Goal: Task Accomplishment & Management: Manage account settings

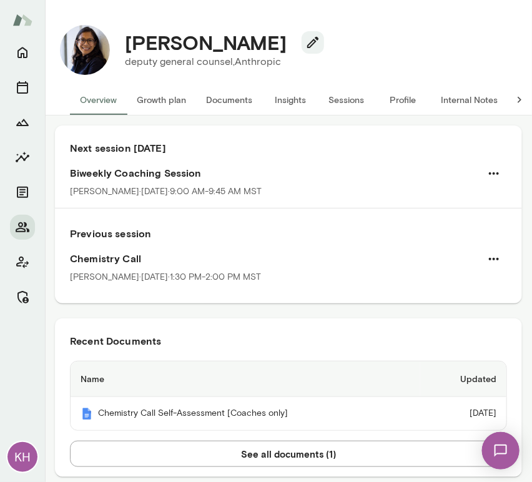
scroll to position [177, 0]
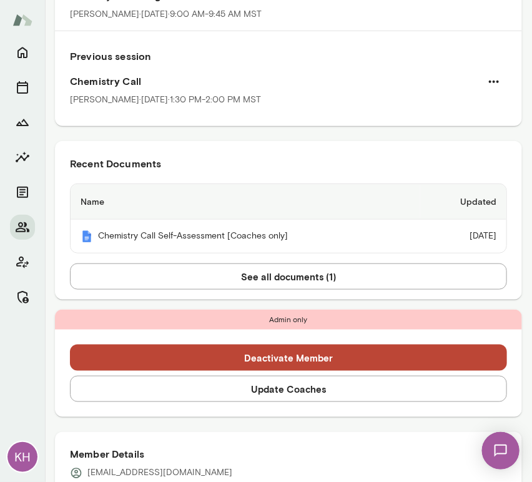
click at [254, 382] on button "Update Coaches" at bounding box center [288, 389] width 437 height 26
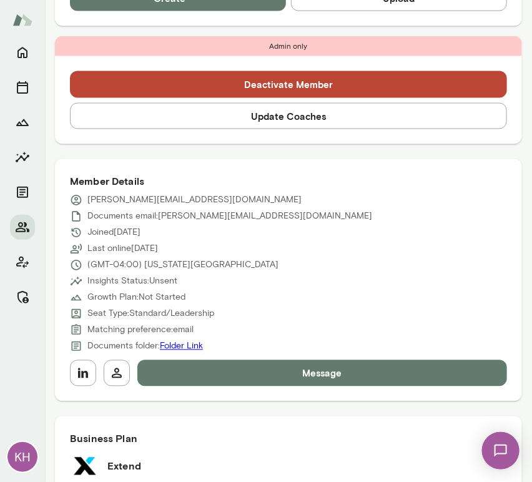
scroll to position [469, 0]
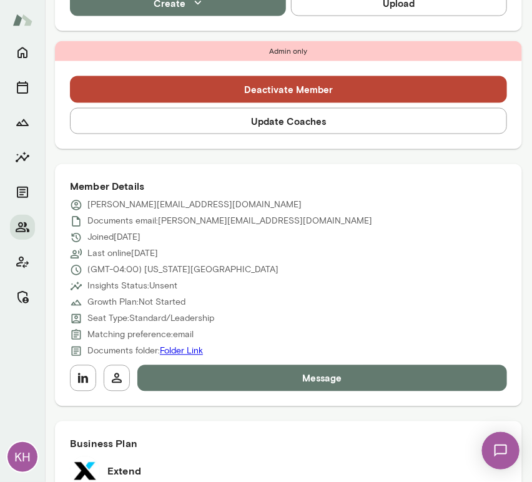
click at [205, 122] on button "Update Coaches" at bounding box center [288, 121] width 437 height 26
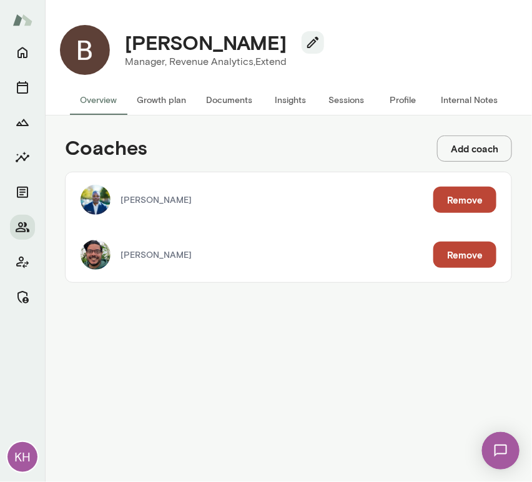
click at [445, 199] on button "Remove" at bounding box center [465, 200] width 63 height 26
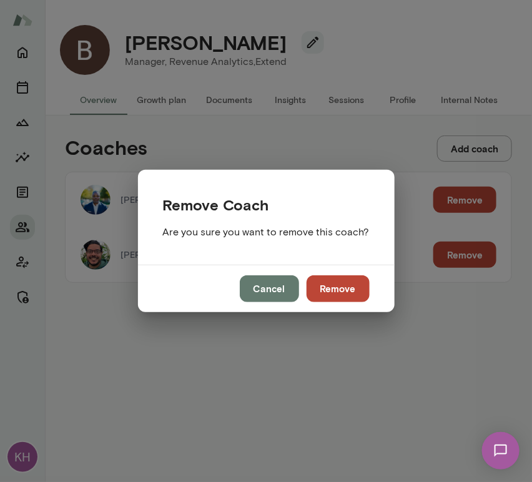
click at [329, 282] on button "Remove" at bounding box center [338, 289] width 63 height 26
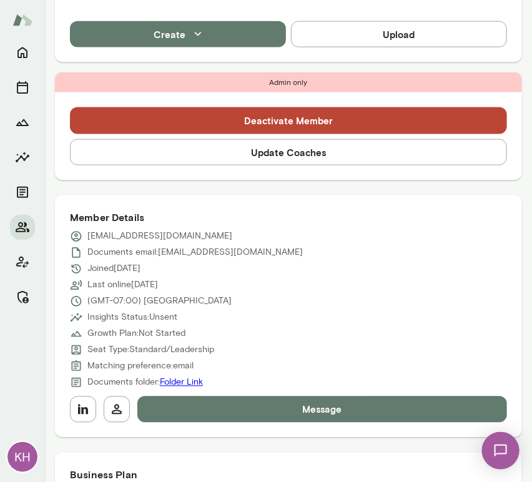
scroll to position [408, 0]
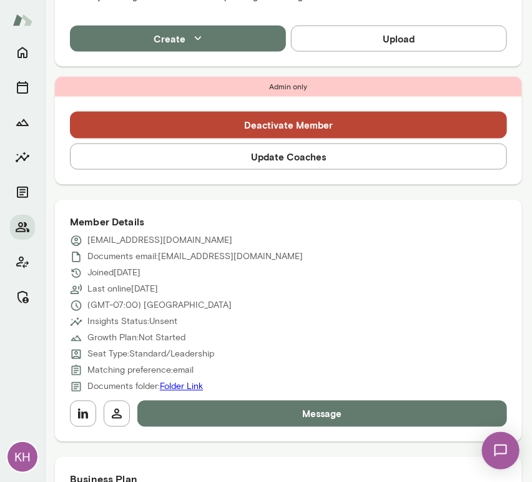
click at [240, 158] on button "Update Coaches" at bounding box center [288, 157] width 437 height 26
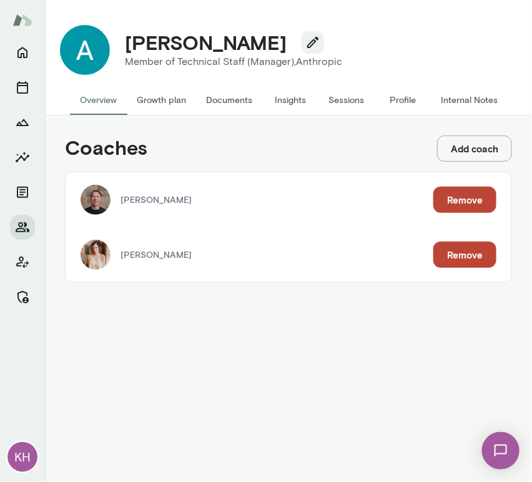
click at [452, 204] on button "Remove" at bounding box center [465, 200] width 63 height 26
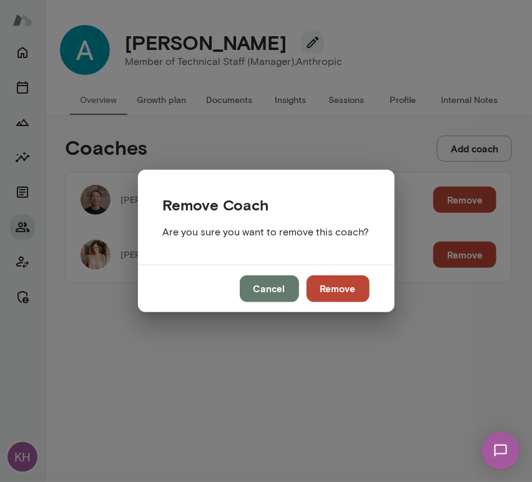
click at [335, 284] on button "Remove" at bounding box center [338, 289] width 63 height 26
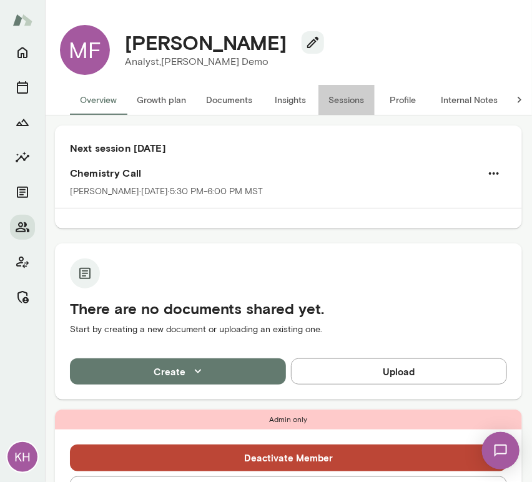
click at [344, 99] on button "Sessions" at bounding box center [347, 100] width 56 height 30
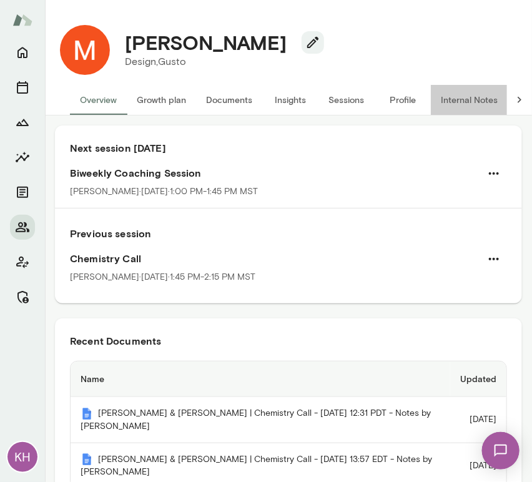
click at [460, 94] on button "Internal Notes" at bounding box center [469, 100] width 77 height 30
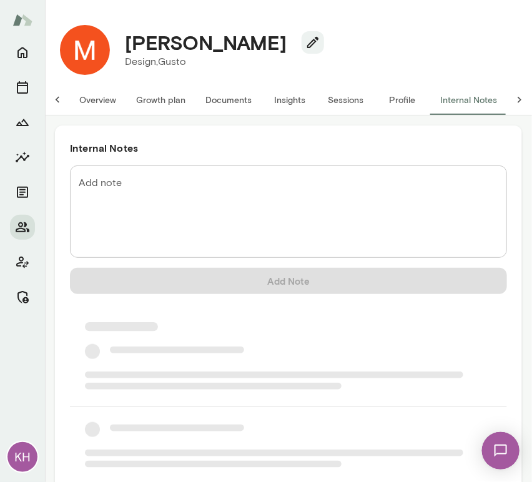
scroll to position [0, 10]
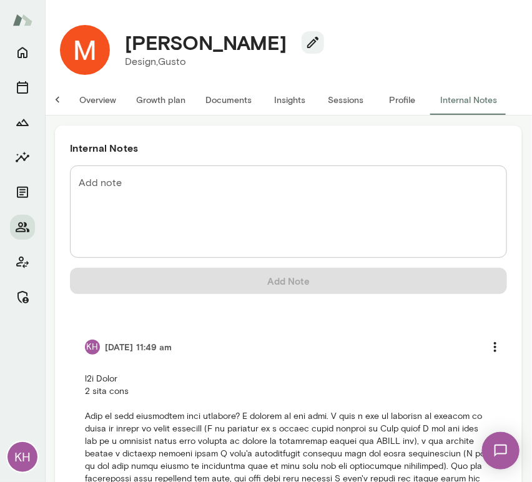
click at [101, 100] on button "Overview" at bounding box center [97, 100] width 57 height 30
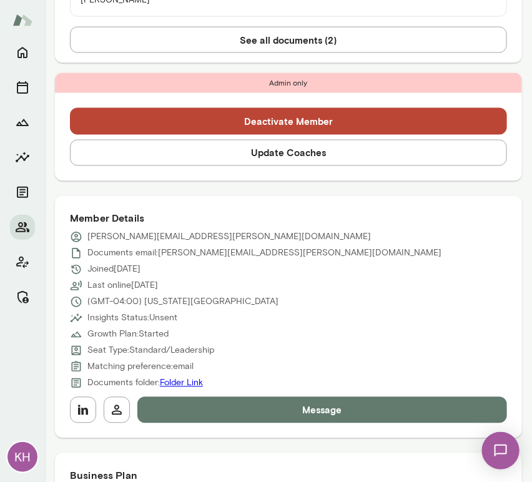
scroll to position [417, 0]
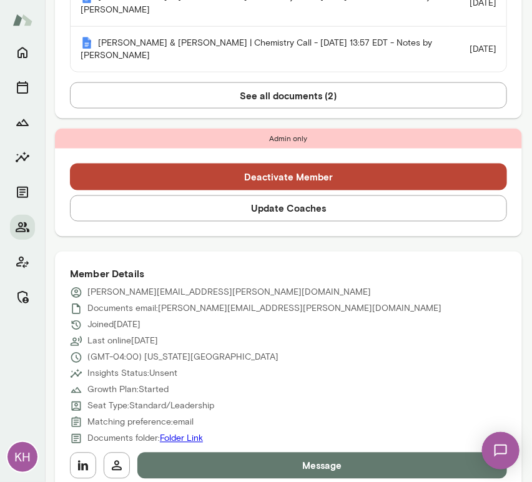
click at [166, 211] on button "Update Coaches" at bounding box center [288, 209] width 437 height 26
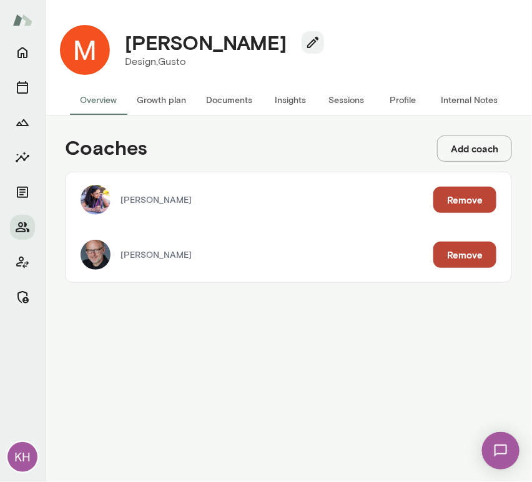
click at [465, 256] on button "Remove" at bounding box center [465, 255] width 63 height 26
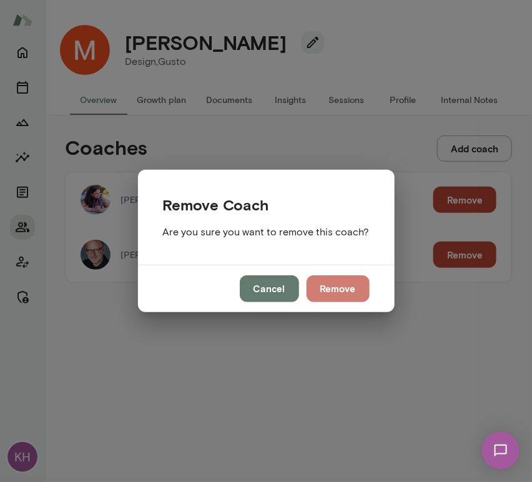
click at [327, 289] on button "Remove" at bounding box center [338, 289] width 63 height 26
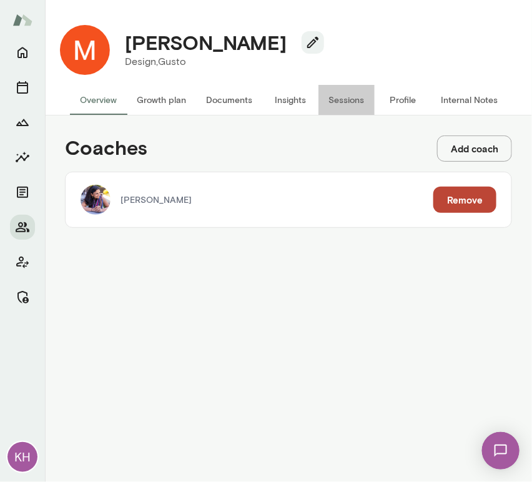
click at [347, 96] on button "Sessions" at bounding box center [347, 100] width 56 height 30
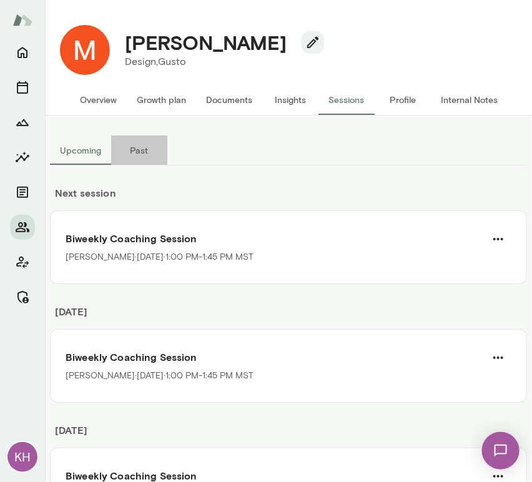
click at [143, 151] on button "Past" at bounding box center [139, 151] width 56 height 30
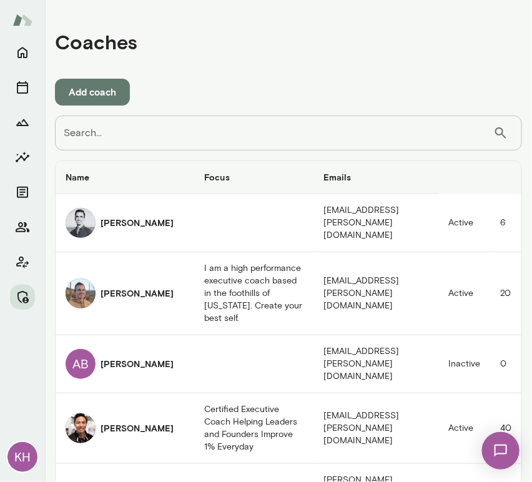
click at [114, 133] on input "Search..." at bounding box center [274, 133] width 439 height 35
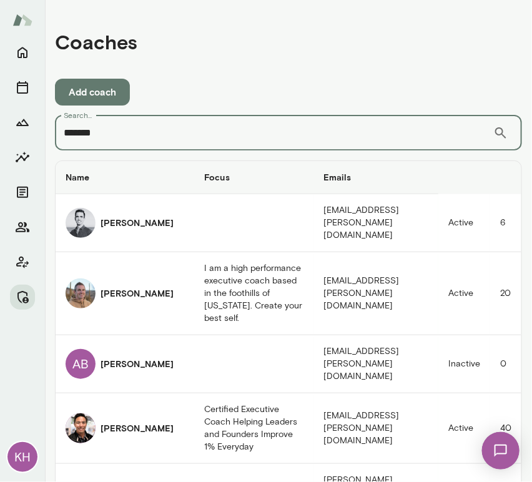
type input "********"
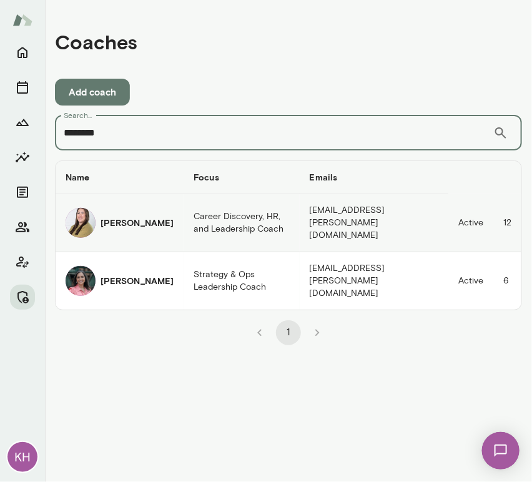
click at [87, 217] on img "coaches table" at bounding box center [81, 223] width 30 height 30
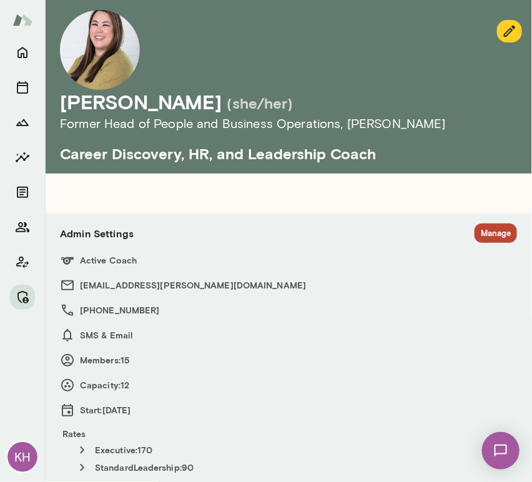
click at [484, 234] on button "Manage" at bounding box center [496, 233] width 42 height 19
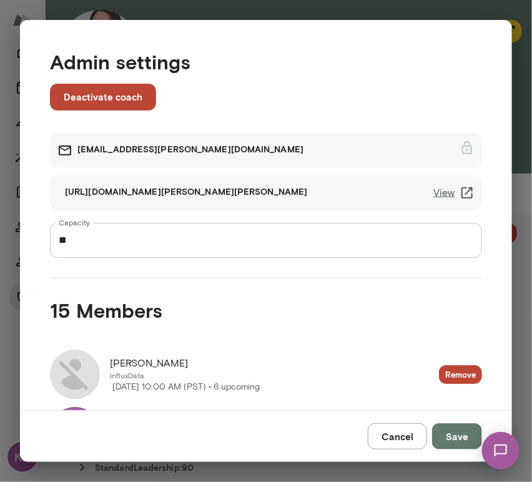
click at [210, 9] on div "Admin settings Deactivate coach michelledoan@mento.co https://cal.mento.co/mich…" at bounding box center [266, 241] width 532 height 482
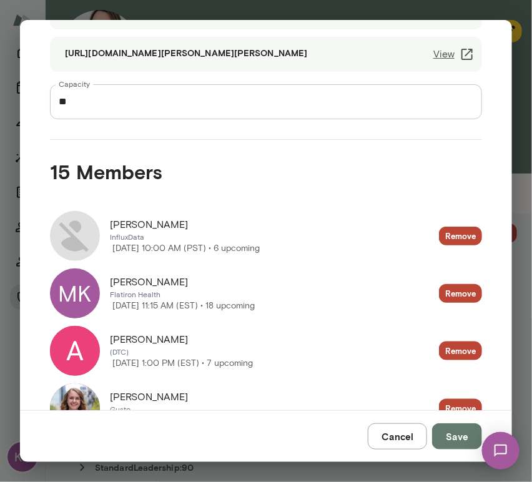
scroll to position [143, 0]
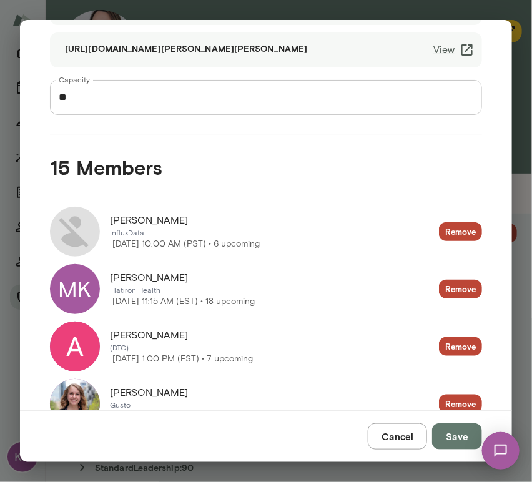
click at [396, 431] on button "Cancel" at bounding box center [397, 437] width 59 height 26
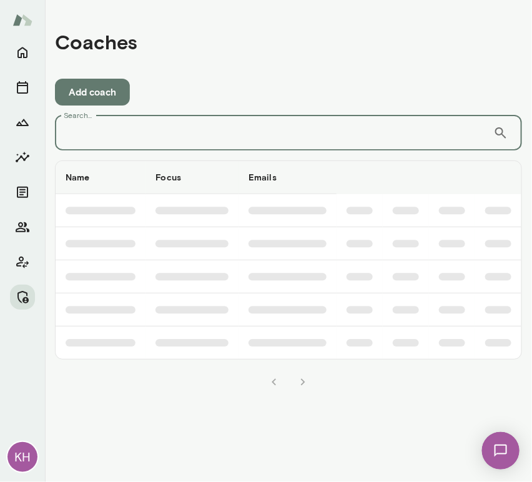
click at [186, 142] on input "Search..." at bounding box center [274, 133] width 439 height 35
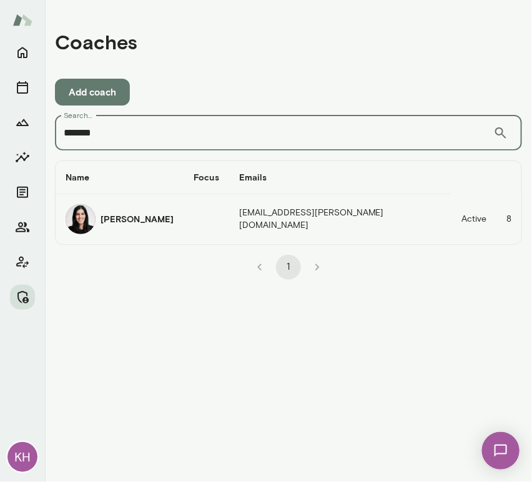
type input "*******"
click at [80, 214] on img "coaches table" at bounding box center [81, 219] width 30 height 30
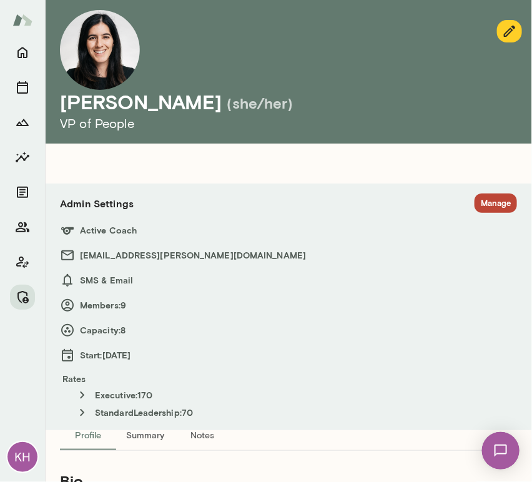
click at [481, 204] on button "Manage" at bounding box center [496, 203] width 42 height 19
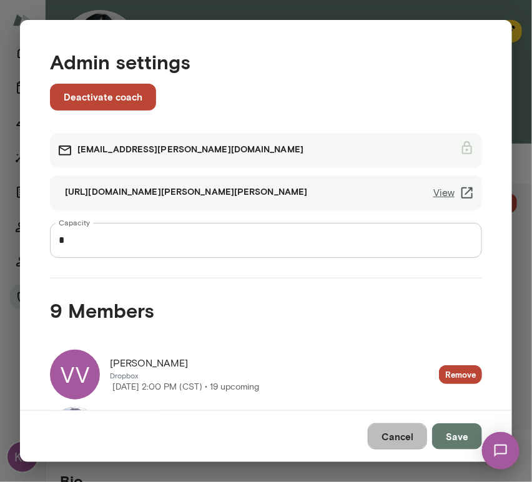
click at [394, 441] on button "Cancel" at bounding box center [397, 437] width 59 height 26
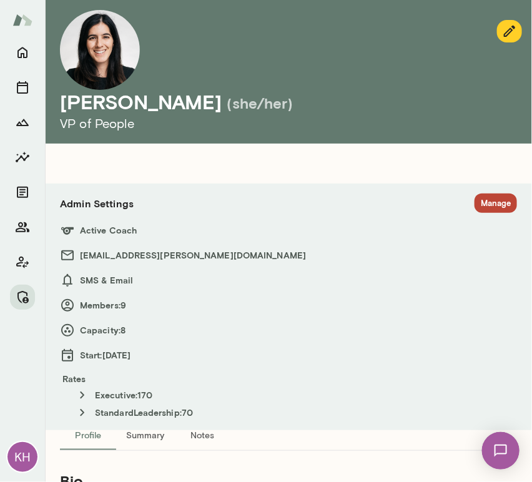
click at [493, 199] on button "Manage" at bounding box center [496, 203] width 42 height 19
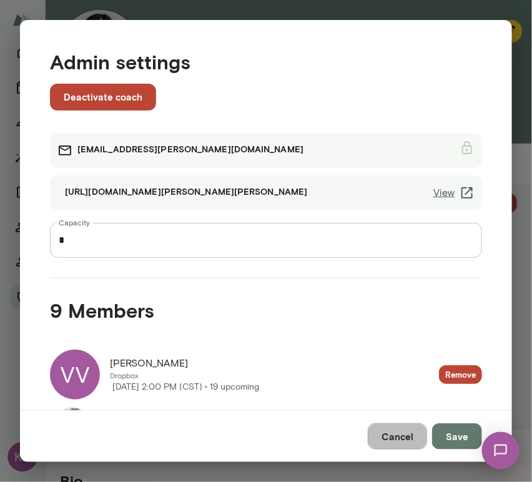
click at [394, 434] on button "Cancel" at bounding box center [397, 437] width 59 height 26
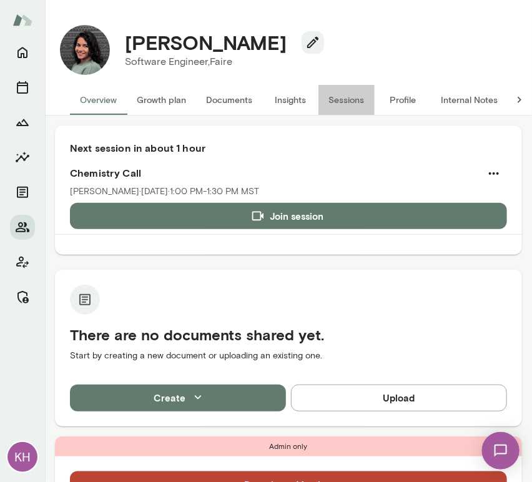
click at [340, 102] on button "Sessions" at bounding box center [347, 100] width 56 height 30
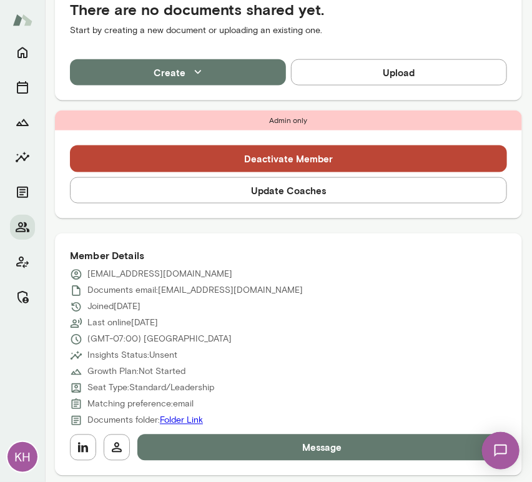
scroll to position [374, 0]
click at [81, 443] on icon "button" at bounding box center [83, 448] width 15 height 15
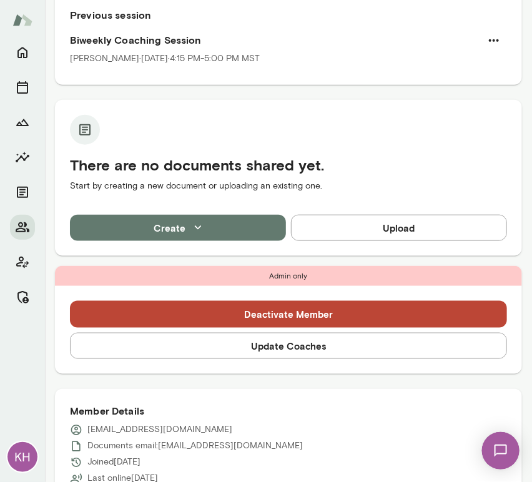
scroll to position [0, 0]
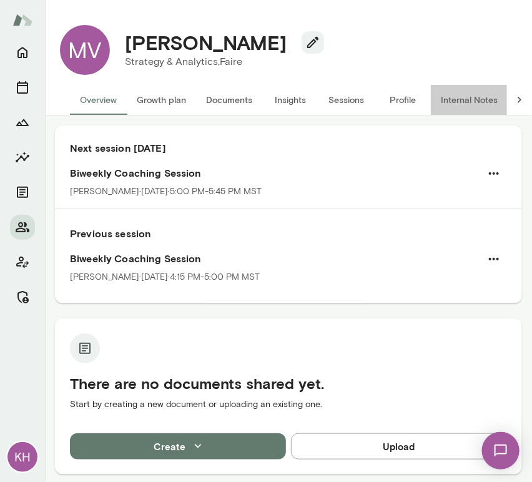
click at [468, 96] on button "Internal Notes" at bounding box center [469, 100] width 77 height 30
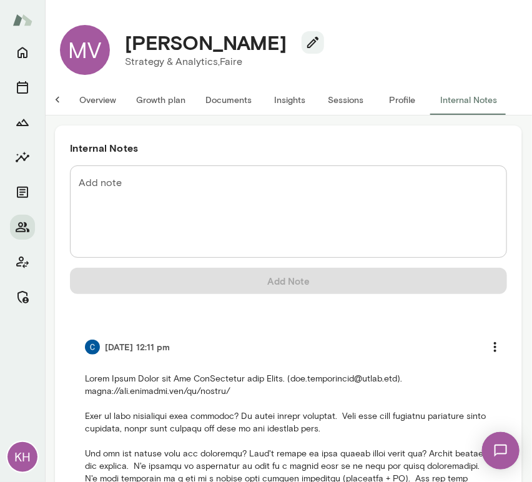
click at [96, 180] on textarea "Add note" at bounding box center [289, 212] width 420 height 72
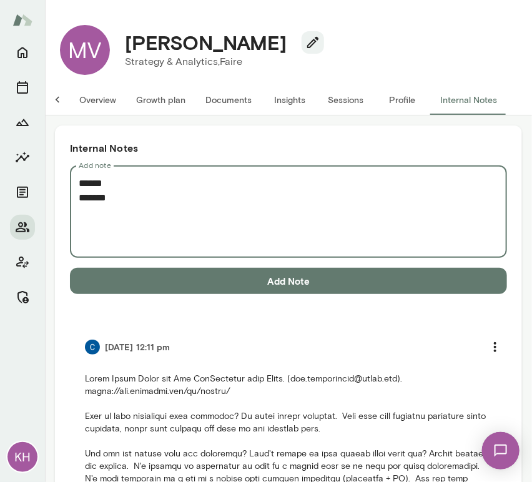
type textarea "****** *******"
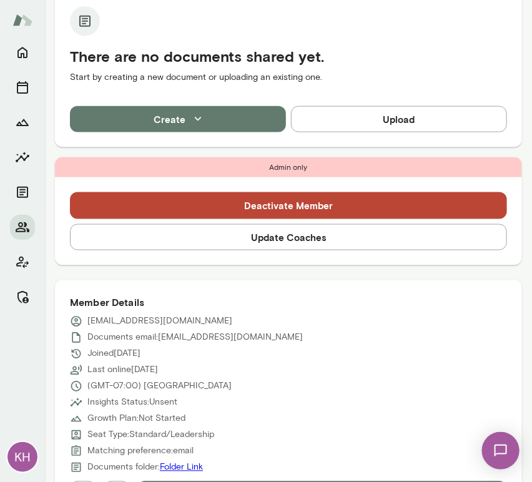
scroll to position [584, 0]
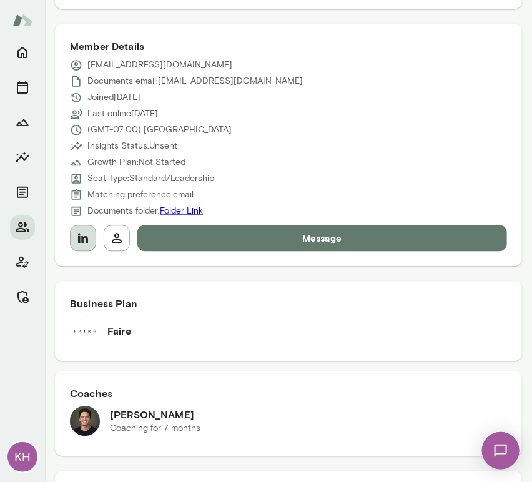
click at [84, 242] on icon "button" at bounding box center [83, 238] width 15 height 15
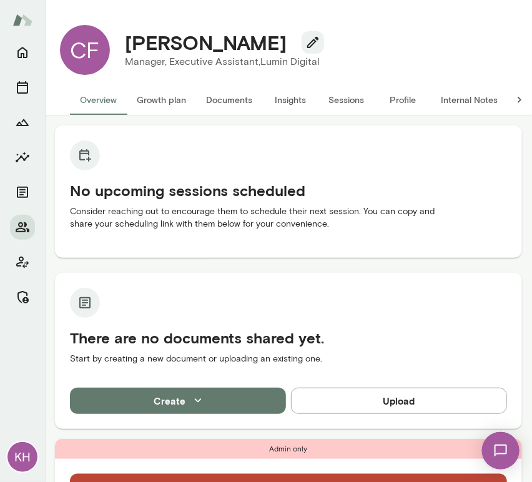
scroll to position [246, 0]
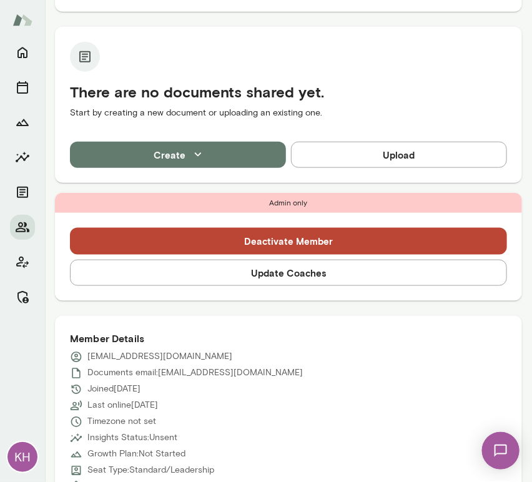
click at [258, 263] on button "Update Coaches" at bounding box center [288, 273] width 437 height 26
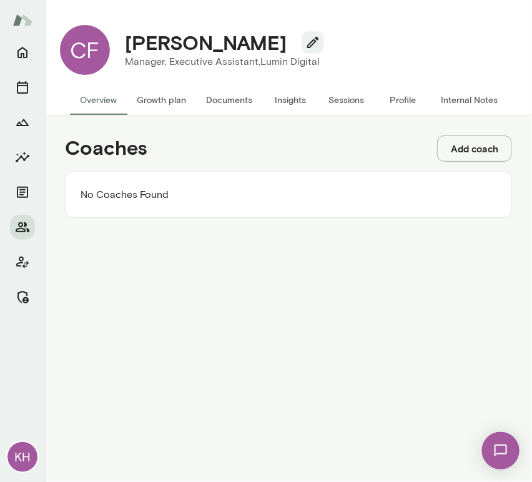
click at [458, 144] on button "Add coach" at bounding box center [474, 149] width 75 height 26
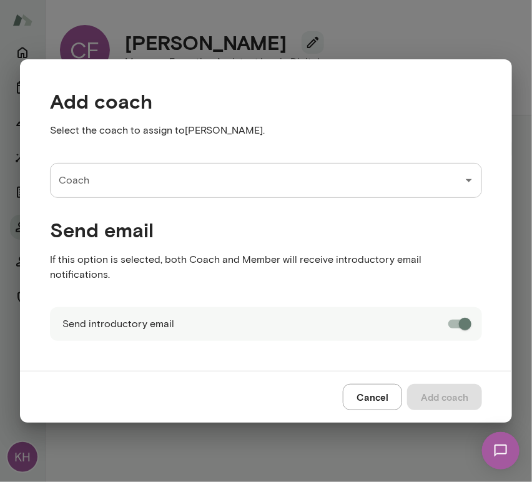
click at [144, 187] on input "Coach" at bounding box center [257, 181] width 402 height 24
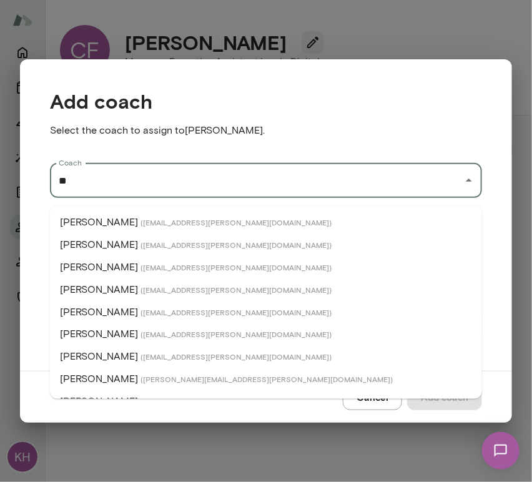
type input "*"
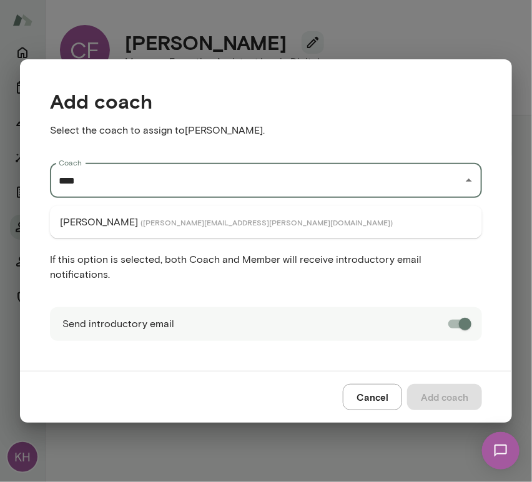
click at [146, 212] on li "Jen Berton ( jenniferberton@mento.co )" at bounding box center [266, 222] width 432 height 22
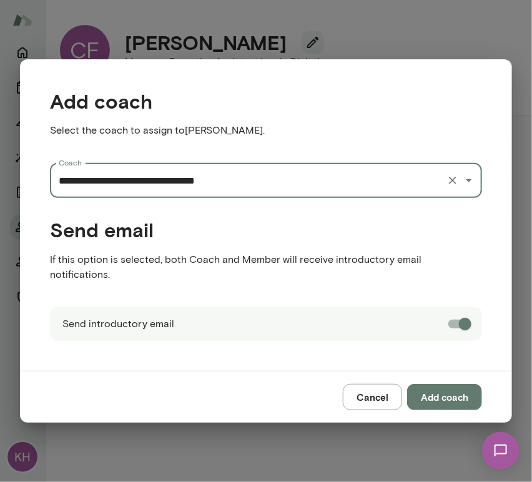
type input "**********"
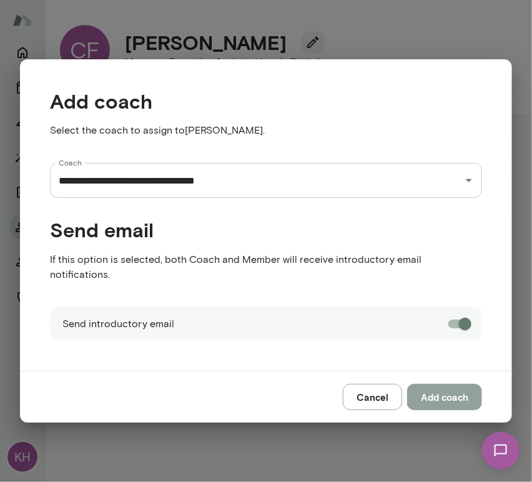
click at [457, 387] on button "Add coach" at bounding box center [444, 397] width 75 height 26
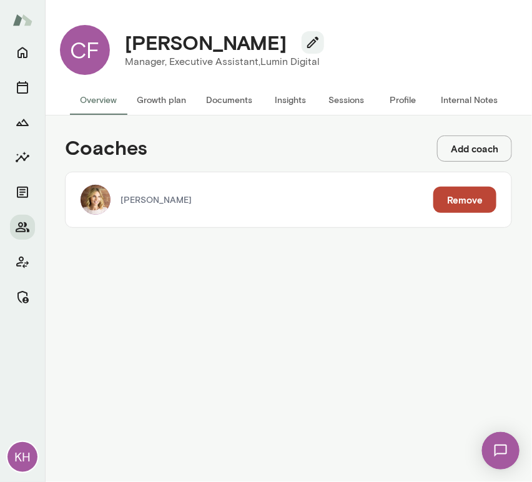
click at [477, 151] on button "Add coach" at bounding box center [474, 149] width 75 height 26
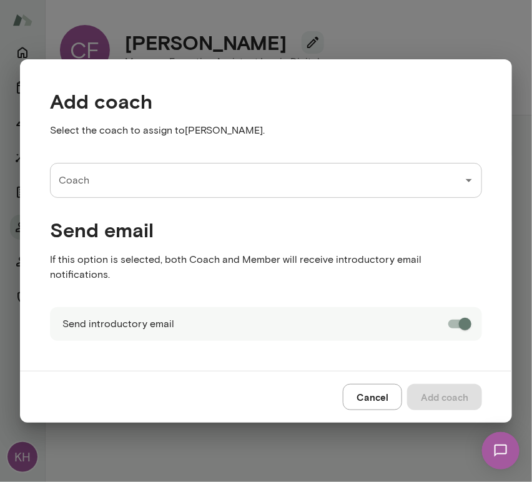
click at [169, 192] on input "Coach" at bounding box center [257, 181] width 402 height 24
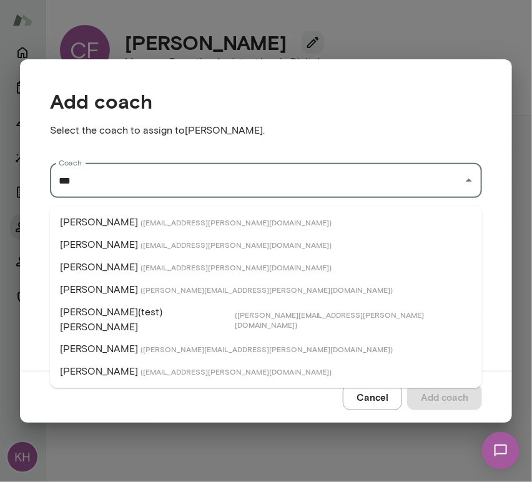
click at [144, 264] on span "( carrieatkin@mento.co )" at bounding box center [236, 267] width 191 height 10
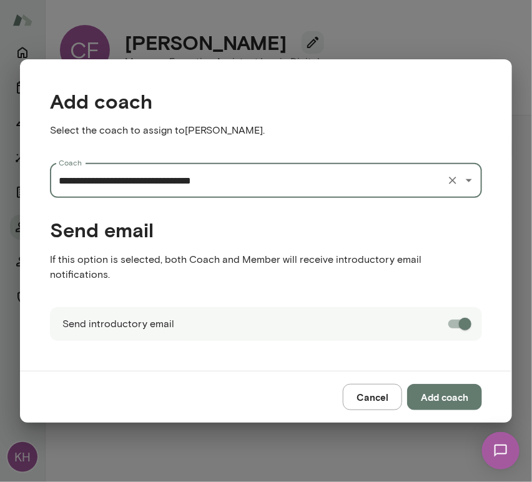
type input "**********"
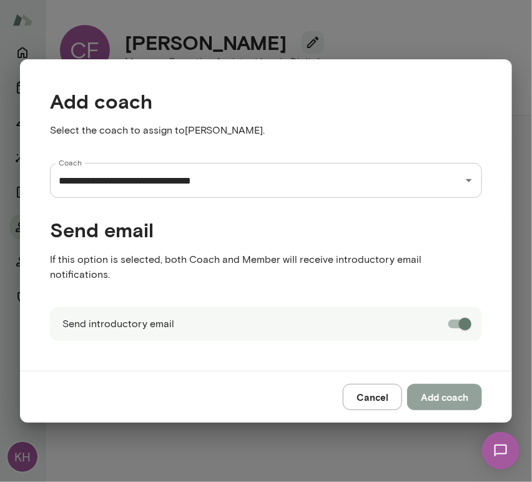
click at [429, 397] on button "Add coach" at bounding box center [444, 397] width 75 height 26
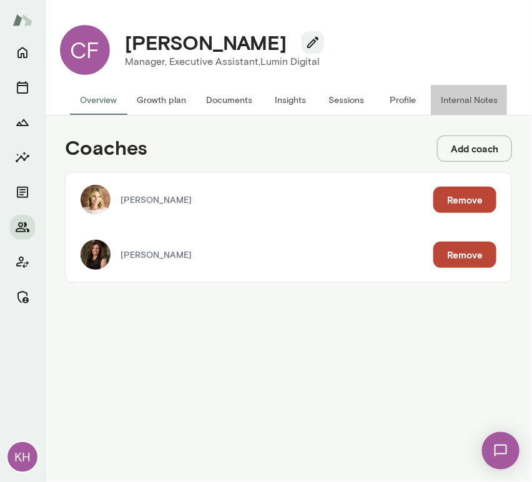
click at [456, 95] on button "Internal Notes" at bounding box center [469, 100] width 77 height 30
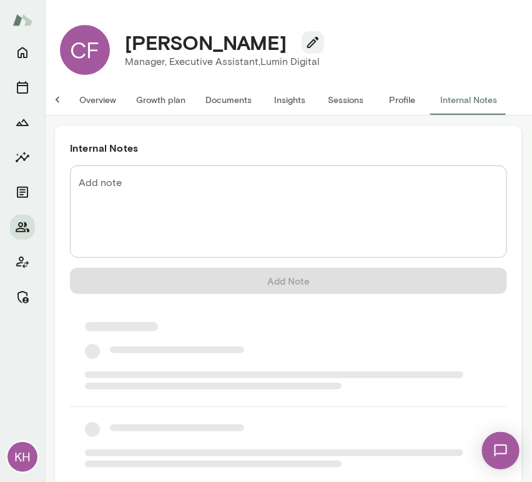
scroll to position [0, 10]
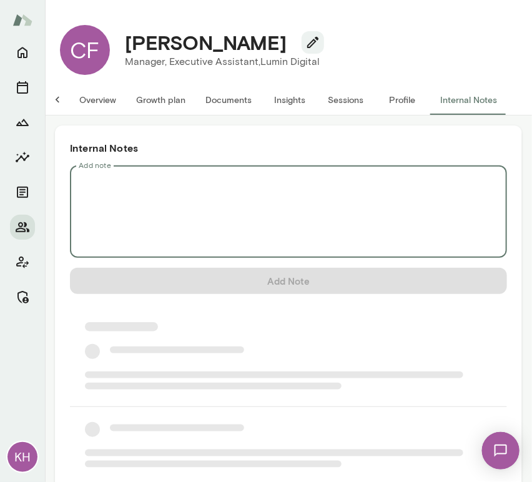
click at [139, 199] on textarea "Add note" at bounding box center [289, 212] width 420 height 72
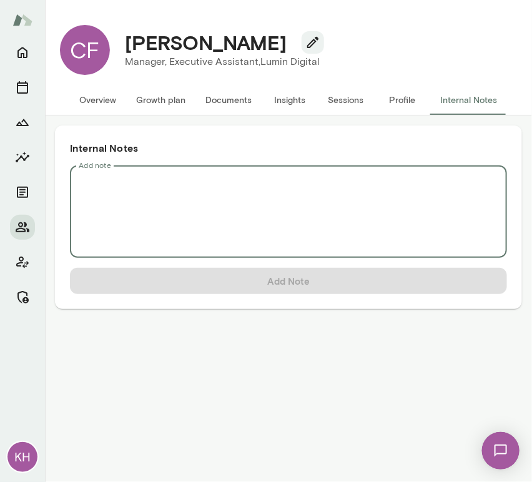
scroll to position [0, 0]
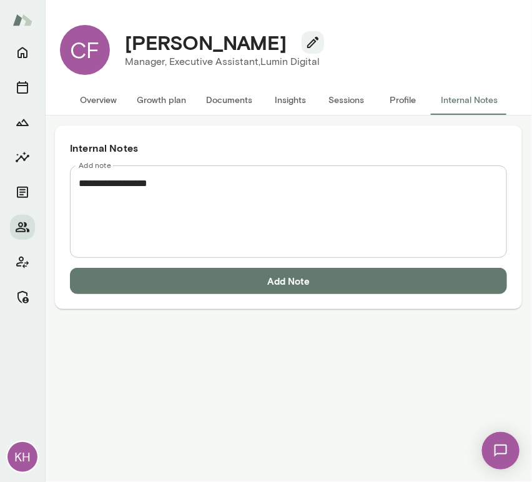
click at [83, 201] on textarea "**********" at bounding box center [289, 212] width 420 height 72
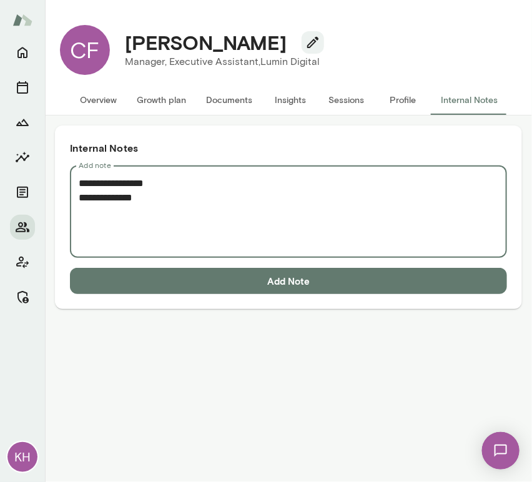
paste textarea "**********"
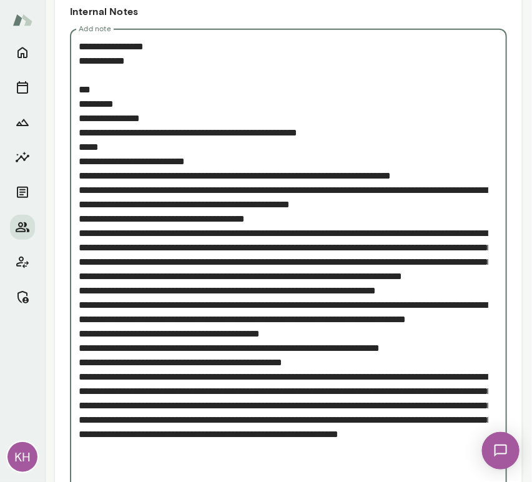
scroll to position [210, 0]
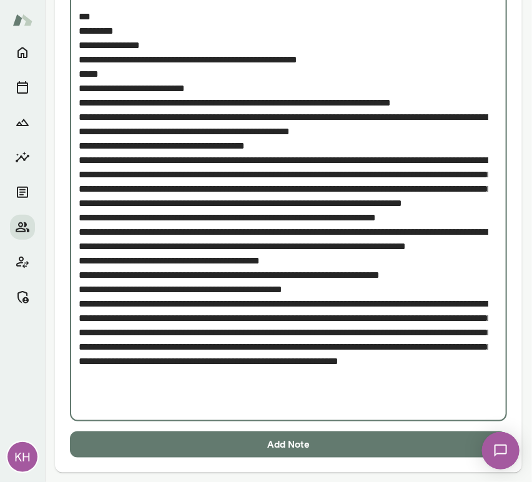
type textarea "**********"
click at [215, 437] on button "Add Note" at bounding box center [288, 445] width 437 height 26
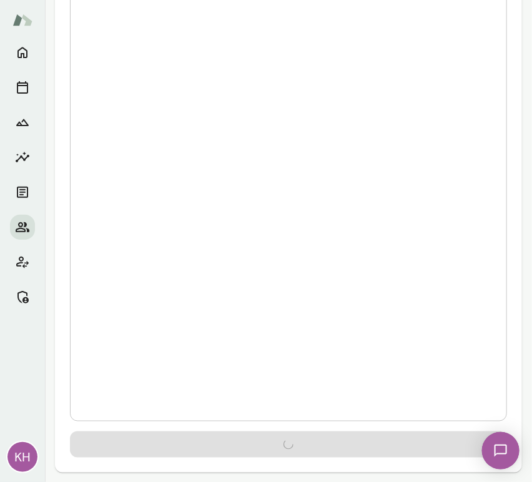
scroll to position [0, 0]
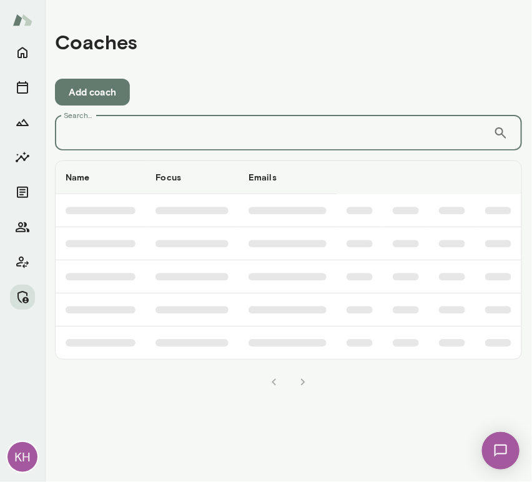
click at [129, 124] on input "Search..." at bounding box center [274, 133] width 439 height 35
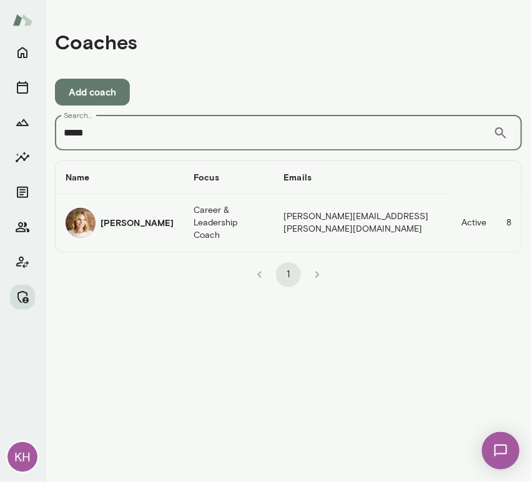
type input "*****"
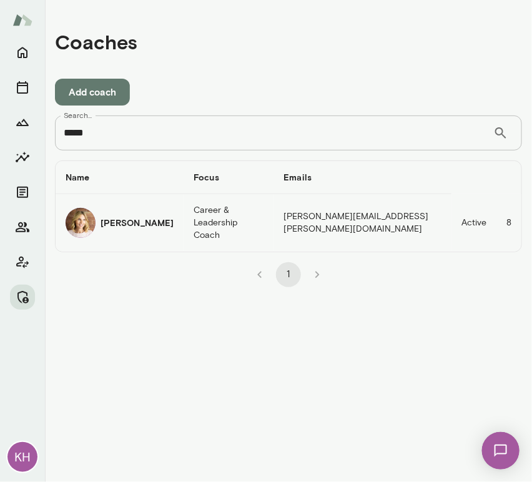
click at [89, 217] on img "coaches table" at bounding box center [81, 223] width 30 height 30
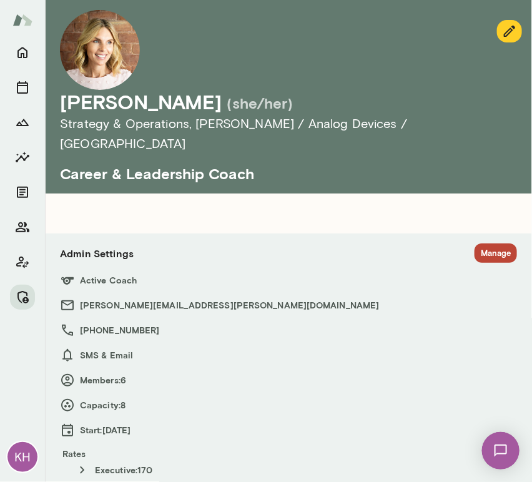
click at [475, 244] on button "Manage" at bounding box center [496, 253] width 42 height 19
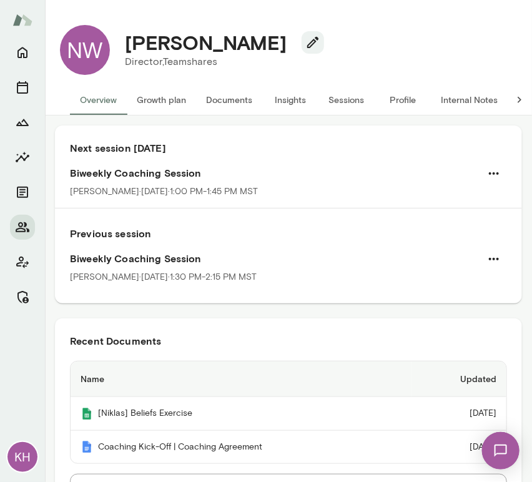
drag, startPoint x: 300, startPoint y: 49, endPoint x: 125, endPoint y: 30, distance: 176.0
click at [125, 31] on div "Niklas Witzigmann" at bounding box center [219, 43] width 209 height 24
copy h4 "Niklas Witzigmann"
click at [460, 94] on button "Internal Notes" at bounding box center [469, 100] width 77 height 30
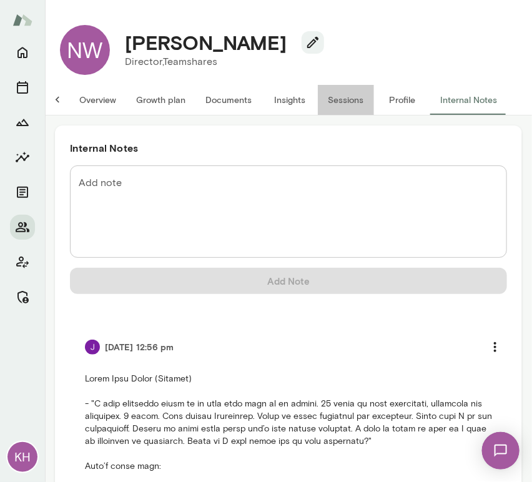
click at [344, 109] on button "Sessions" at bounding box center [346, 100] width 56 height 30
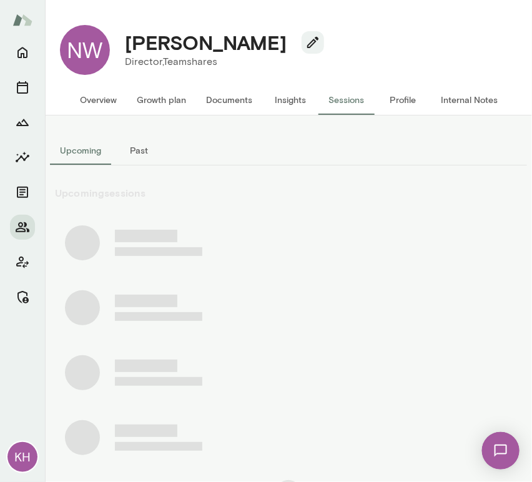
click at [142, 149] on button "Past" at bounding box center [139, 151] width 56 height 30
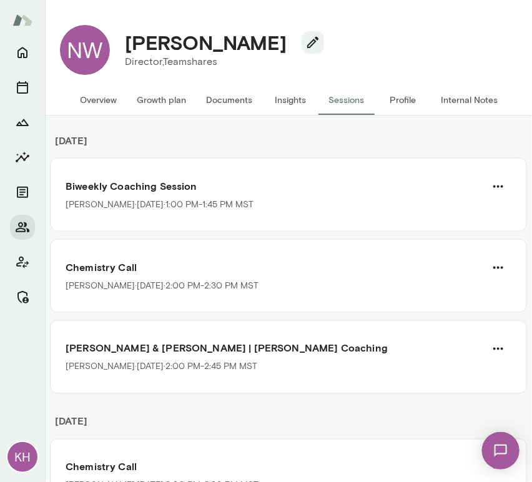
scroll to position [1604, 0]
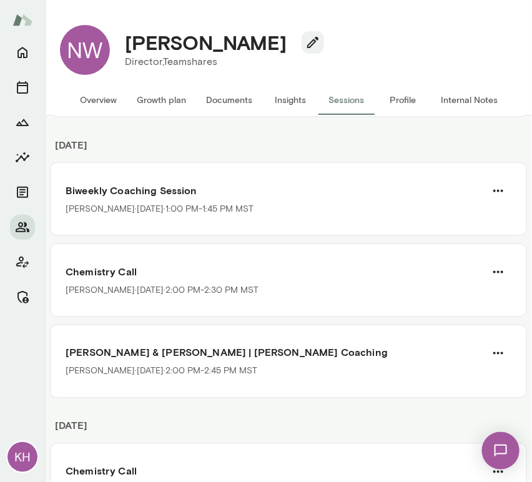
click at [107, 101] on button "Overview" at bounding box center [98, 100] width 57 height 30
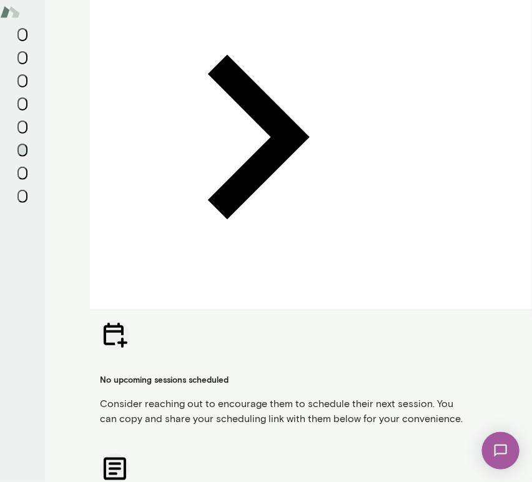
scroll to position [485, 0]
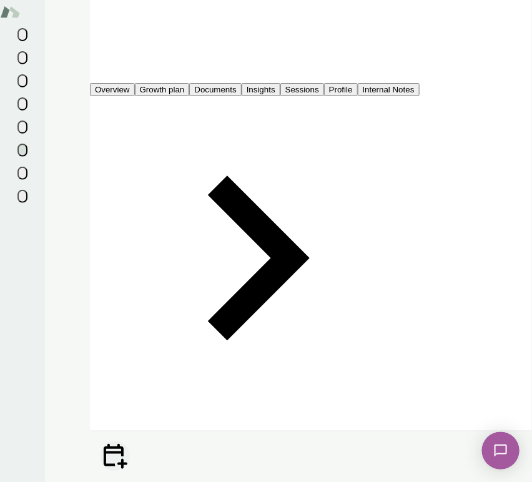
scroll to position [363, 0]
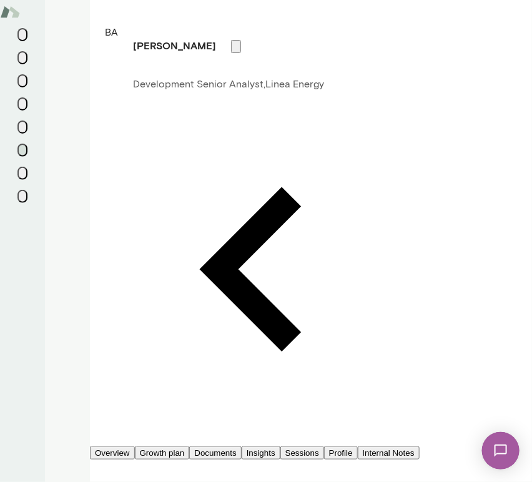
click at [89, 88] on input "Coach" at bounding box center [44, 82] width 89 height 12
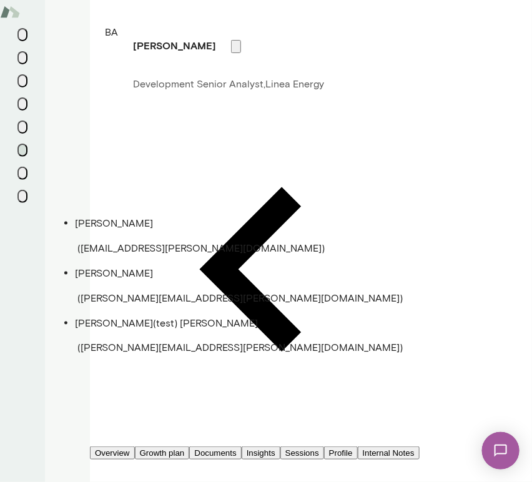
click at [122, 242] on span "( [EMAIL_ADDRESS][PERSON_NAME][DOMAIN_NAME] )" at bounding box center [200, 248] width 247 height 12
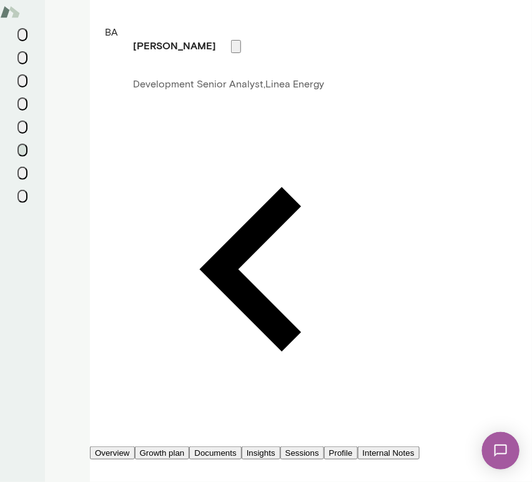
type input "**********"
click at [86, 237] on button "Add coach" at bounding box center [60, 230] width 49 height 13
click at [89, 88] on input "Coach" at bounding box center [44, 82] width 89 height 12
click at [117, 221] on p "Sheri DeMario" at bounding box center [278, 223] width 407 height 15
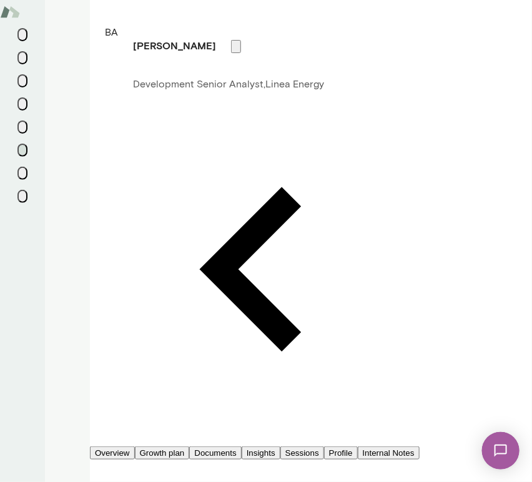
type input "**********"
click at [86, 237] on button "Add coach" at bounding box center [60, 230] width 49 height 13
click at [324, 447] on button "Sessions" at bounding box center [303, 453] width 44 height 13
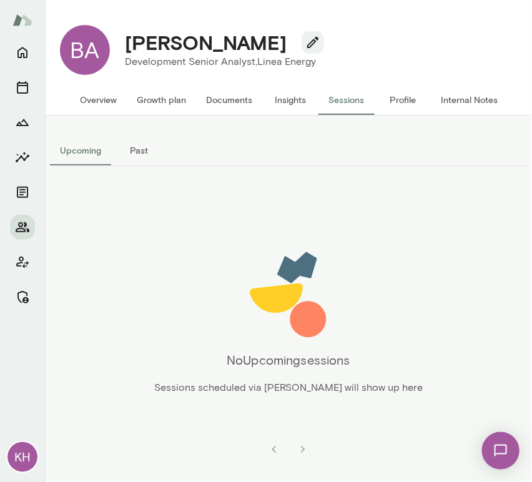
click at [84, 97] on button "Overview" at bounding box center [98, 100] width 57 height 30
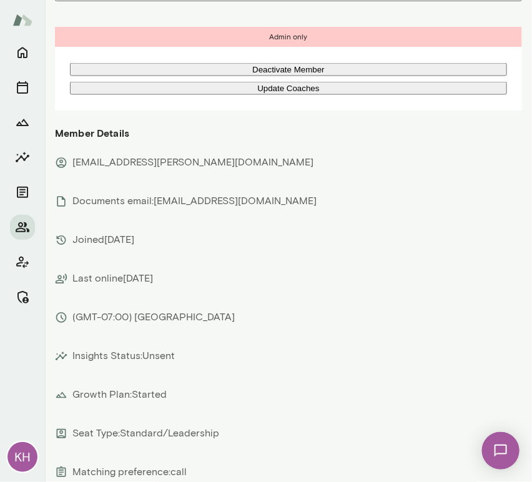
scroll to position [569, 0]
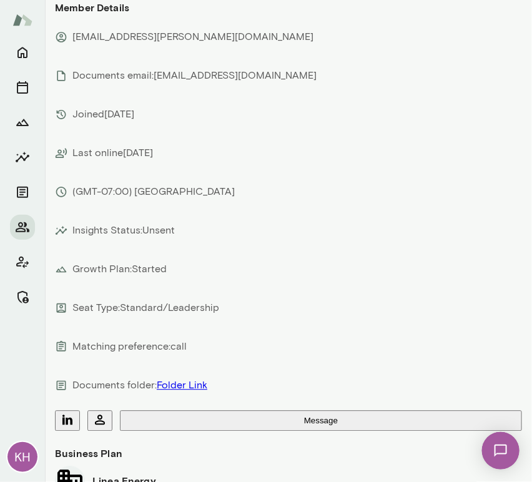
click at [80, 411] on button "button" at bounding box center [67, 421] width 25 height 21
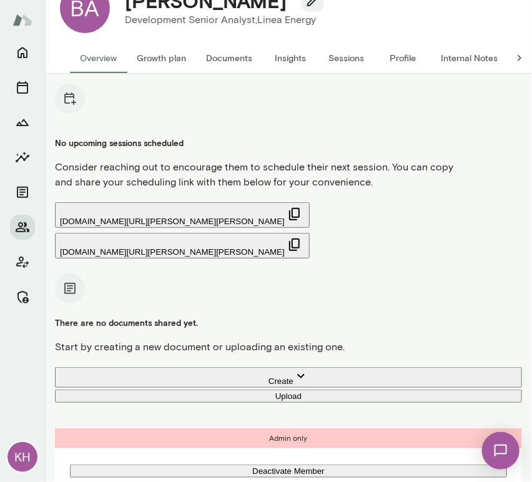
scroll to position [27, 0]
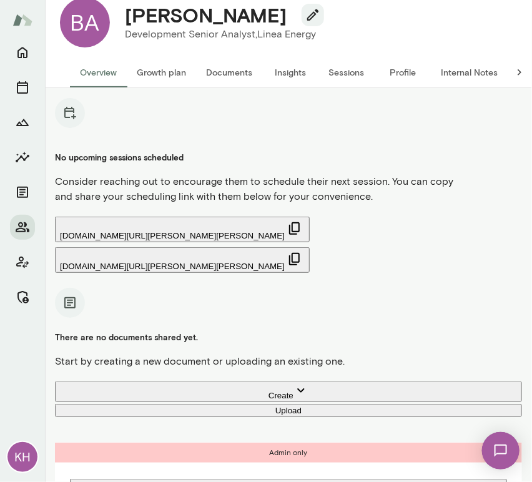
click at [334, 81] on button "Sessions" at bounding box center [347, 72] width 56 height 30
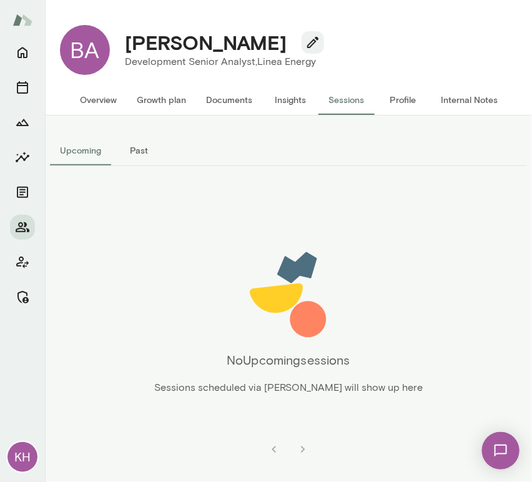
click at [454, 97] on button "Internal Notes" at bounding box center [469, 100] width 77 height 30
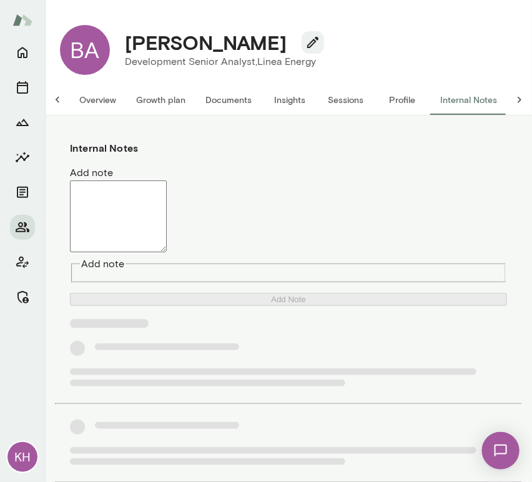
scroll to position [0, 10]
click at [147, 202] on textarea "Add note" at bounding box center [118, 217] width 97 height 72
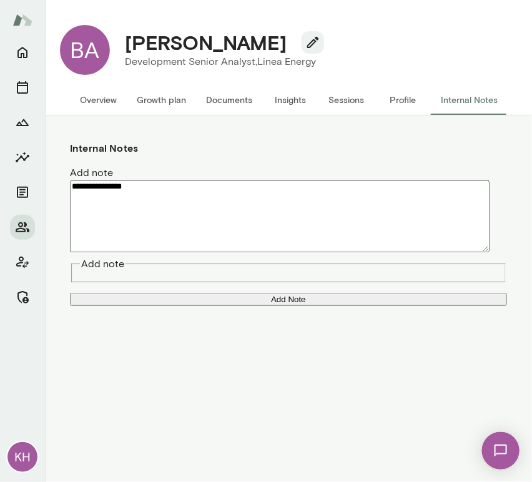
click at [79, 194] on textarea "**********" at bounding box center [280, 217] width 420 height 72
click at [102, 211] on textarea "**********" at bounding box center [280, 217] width 420 height 72
click at [174, 186] on textarea "**********" at bounding box center [280, 217] width 420 height 72
paste textarea "**********"
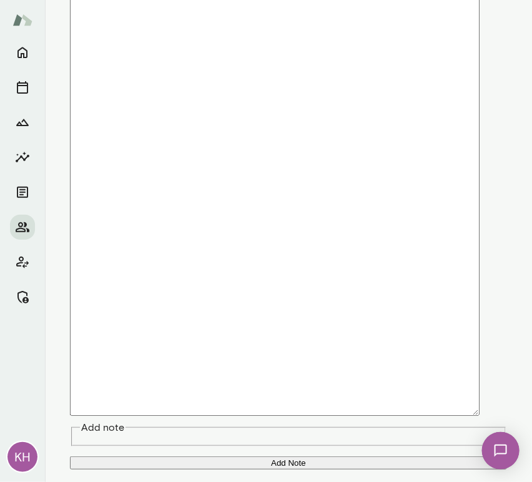
scroll to position [1057, 0]
type textarea "**********"
click at [219, 457] on button "Add Note" at bounding box center [288, 463] width 437 height 13
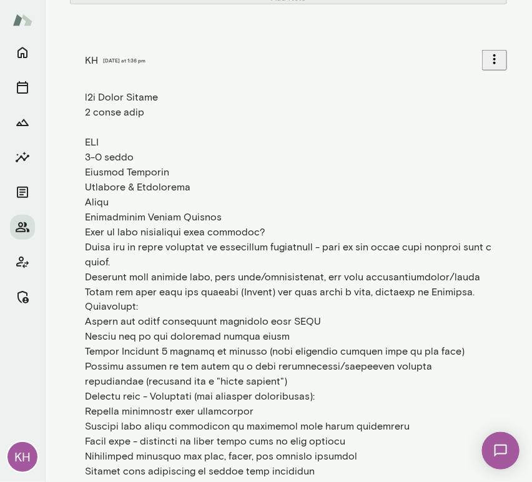
scroll to position [0, 0]
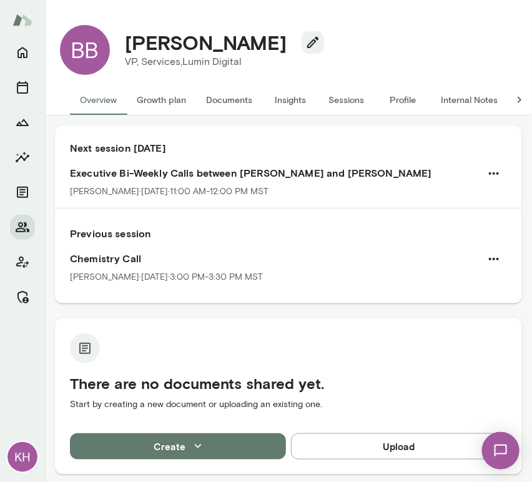
click at [457, 97] on button "Internal Notes" at bounding box center [469, 100] width 77 height 30
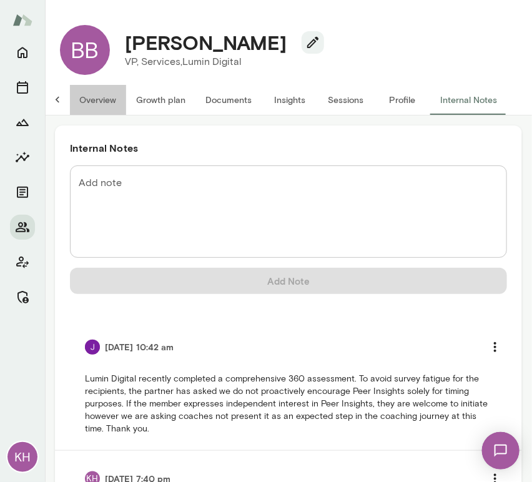
click at [104, 106] on button "Overview" at bounding box center [97, 100] width 57 height 30
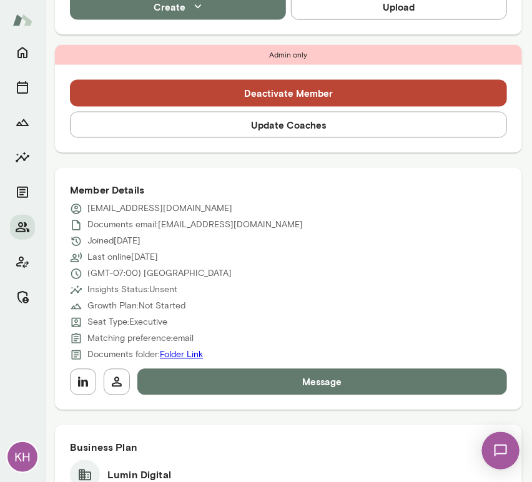
scroll to position [438, 0]
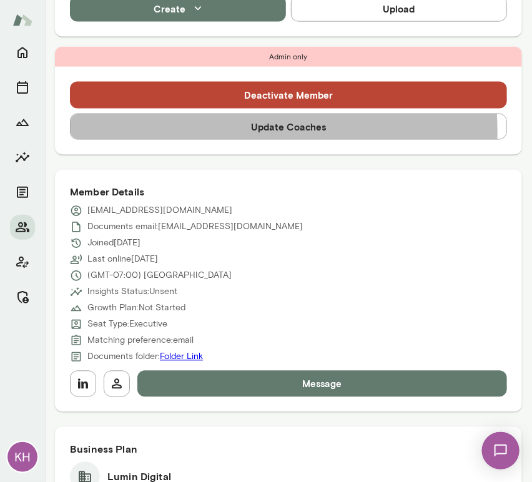
click at [189, 131] on button "Update Coaches" at bounding box center [288, 127] width 437 height 26
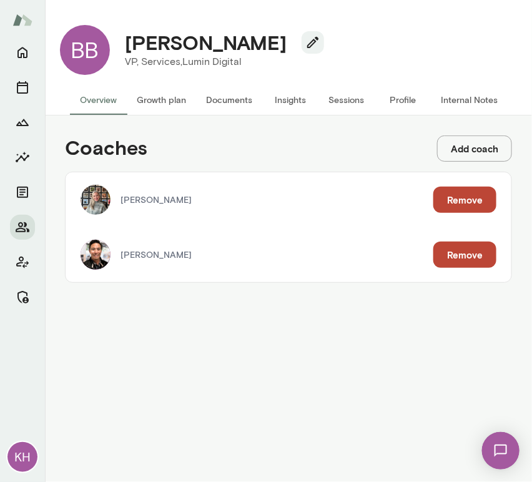
click at [450, 259] on button "Remove" at bounding box center [465, 255] width 63 height 26
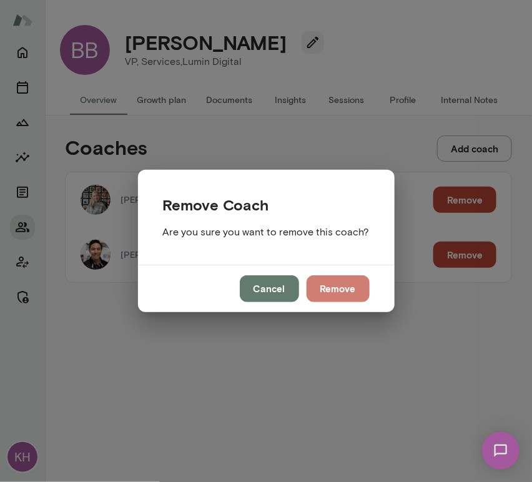
click at [336, 295] on button "Remove" at bounding box center [338, 289] width 63 height 26
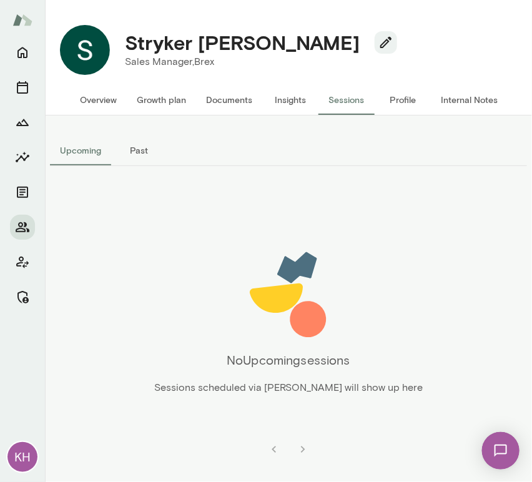
click at [109, 105] on button "Overview" at bounding box center [98, 100] width 57 height 30
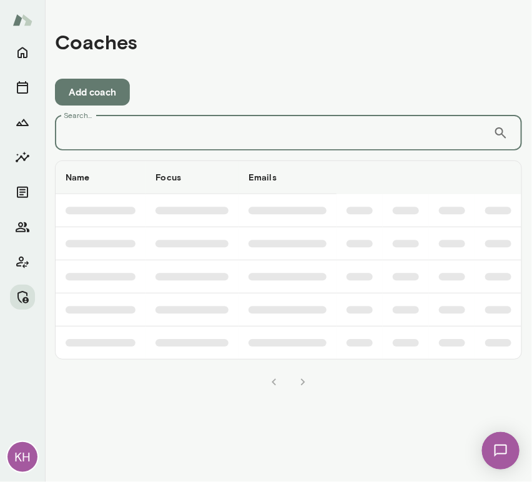
click at [120, 133] on input "Search..." at bounding box center [274, 133] width 439 height 35
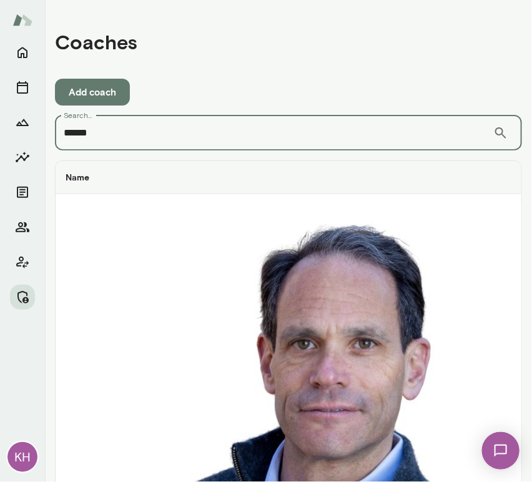
type input "******"
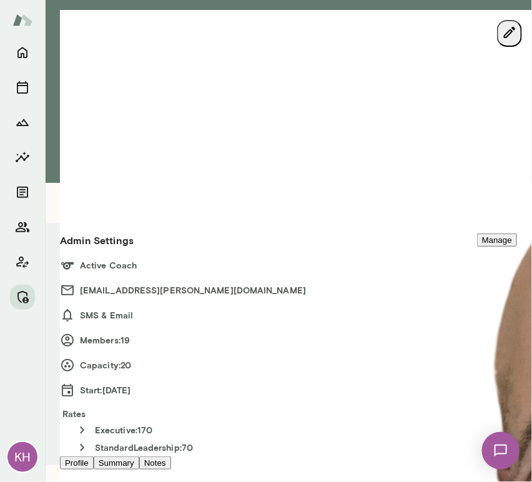
click at [477, 234] on button "Manage" at bounding box center [497, 240] width 40 height 13
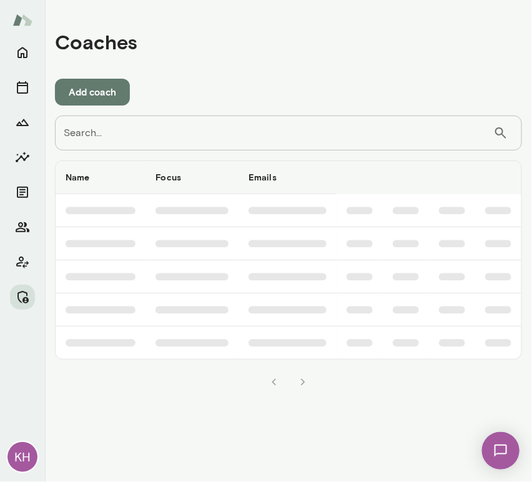
click at [166, 131] on input "Search..." at bounding box center [274, 133] width 439 height 35
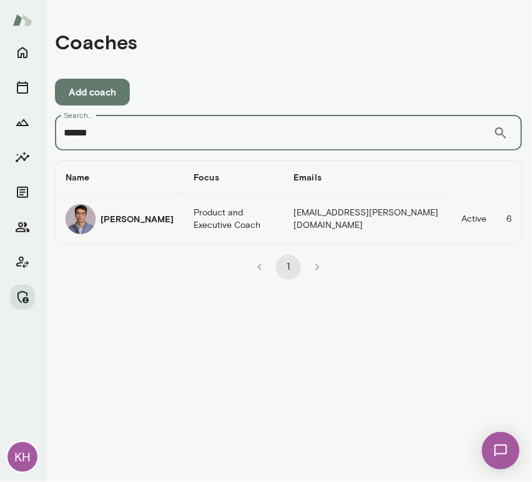
type input "******"
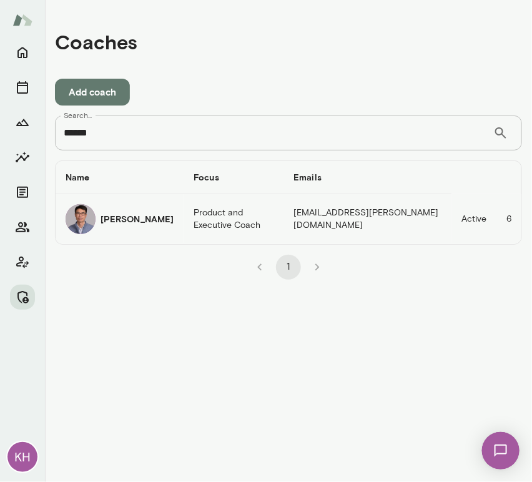
click at [111, 223] on h6 "[PERSON_NAME]" at bounding box center [137, 219] width 73 height 12
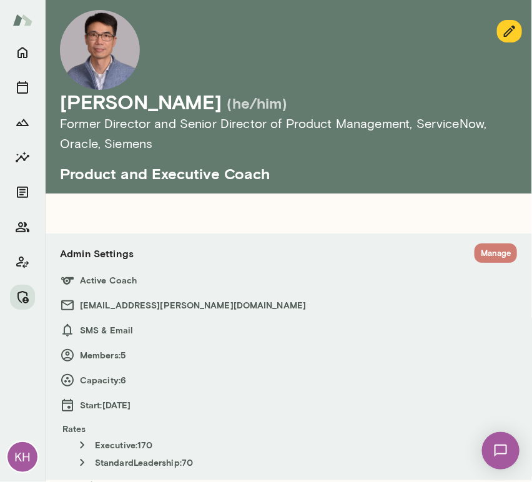
click at [480, 247] on button "Manage" at bounding box center [496, 253] width 42 height 19
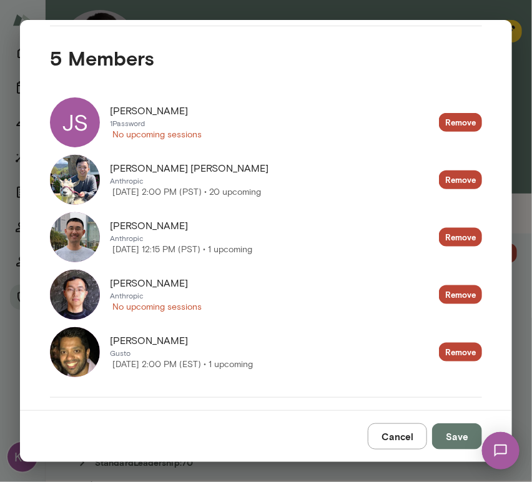
scroll to position [251, 0]
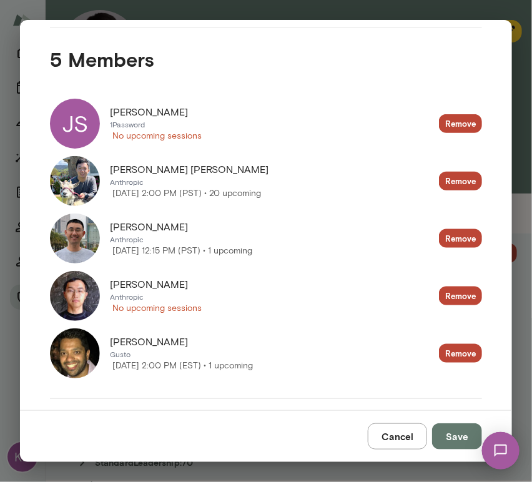
click at [402, 433] on button "Cancel" at bounding box center [397, 437] width 59 height 26
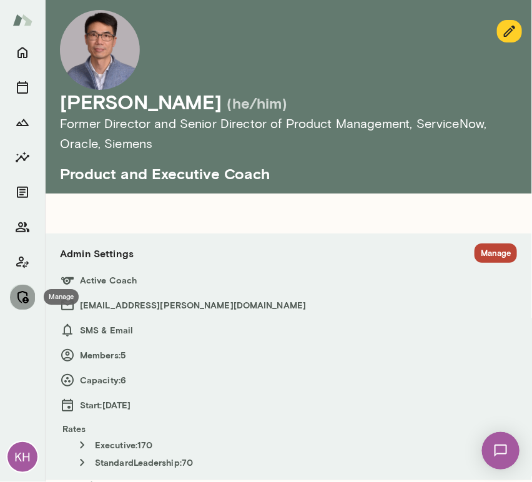
click at [29, 300] on icon "Manage" at bounding box center [22, 297] width 15 height 15
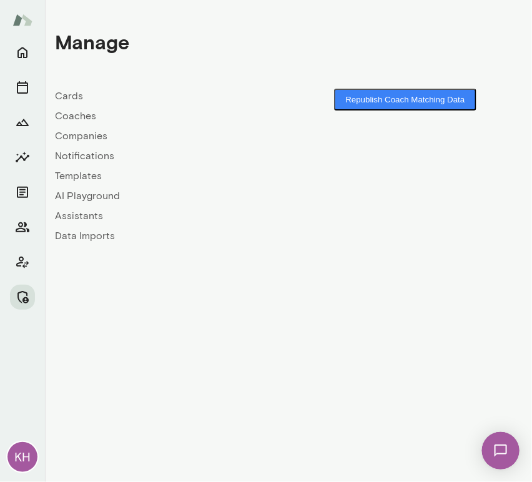
click at [76, 113] on link "Coaches" at bounding box center [172, 116] width 234 height 15
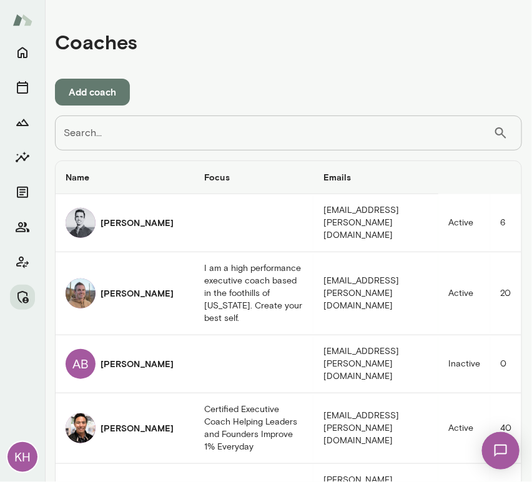
click at [227, 140] on input "Search..." at bounding box center [274, 133] width 439 height 35
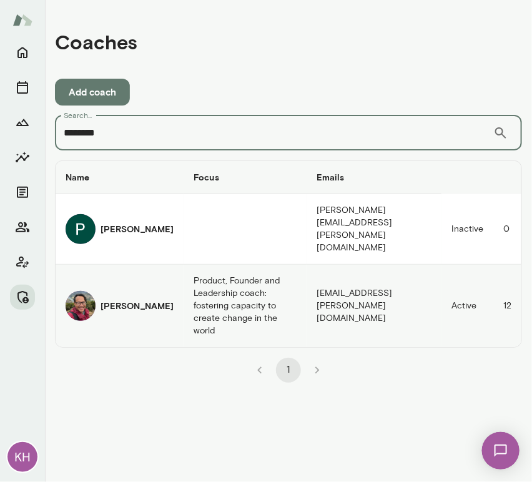
type input "*******"
click at [117, 300] on h6 "[PERSON_NAME]" at bounding box center [137, 306] width 73 height 12
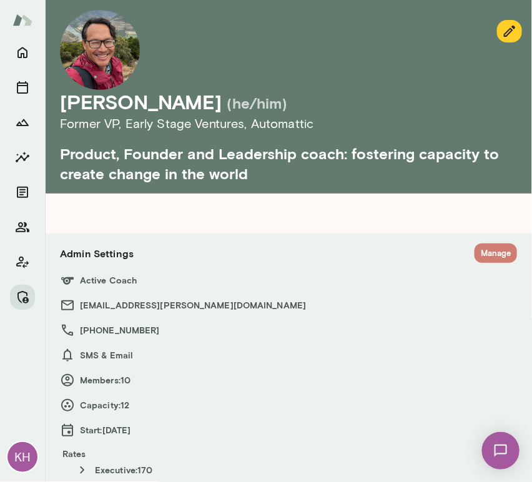
click at [477, 251] on button "Manage" at bounding box center [496, 253] width 42 height 19
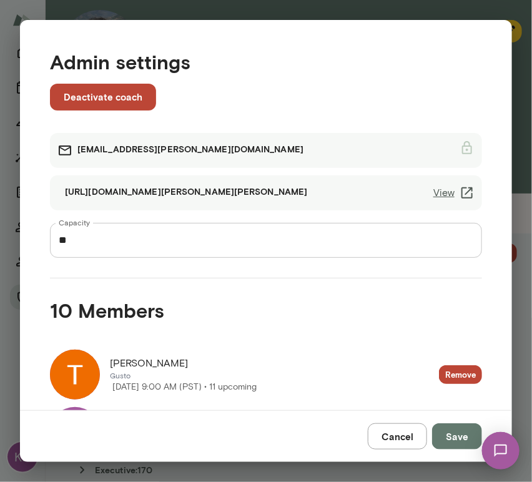
click at [391, 436] on button "Cancel" at bounding box center [397, 437] width 59 height 26
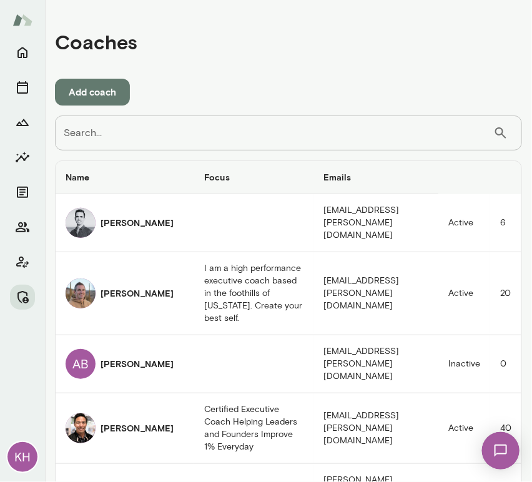
click at [138, 131] on input "Search..." at bounding box center [274, 133] width 439 height 35
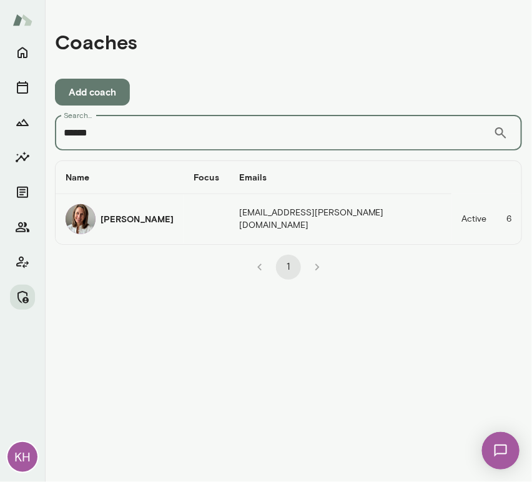
type input "******"
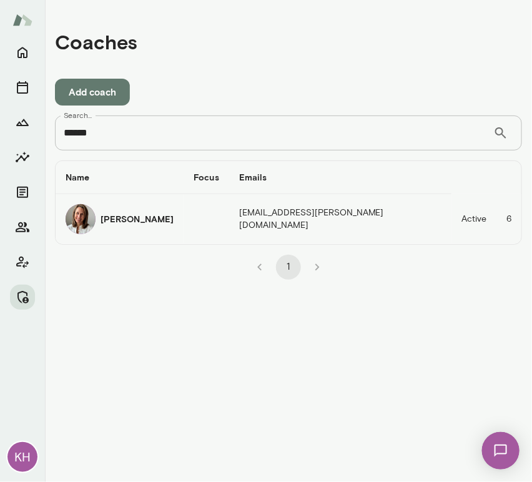
click at [109, 216] on h6 "[PERSON_NAME]" at bounding box center [137, 219] width 73 height 12
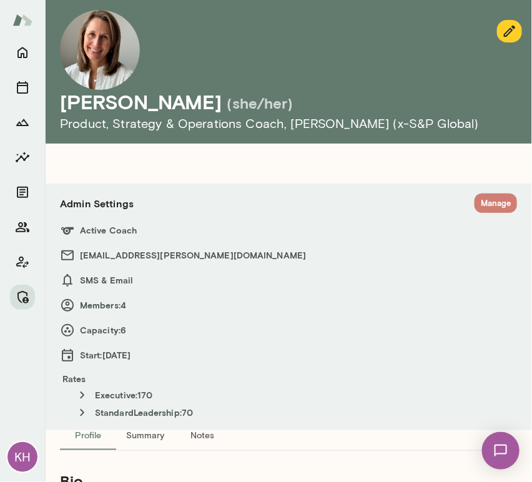
click at [476, 201] on button "Manage" at bounding box center [496, 203] width 42 height 19
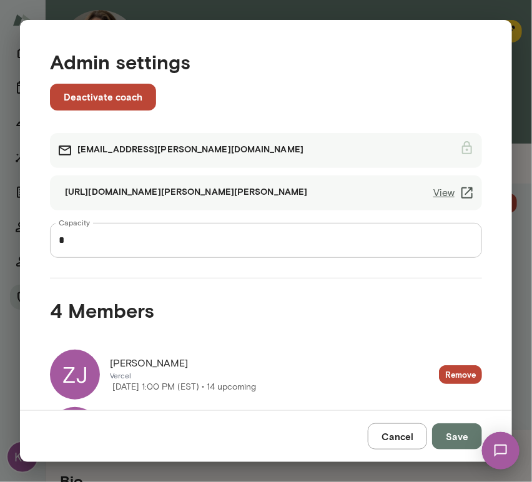
click at [392, 437] on button "Cancel" at bounding box center [397, 437] width 59 height 26
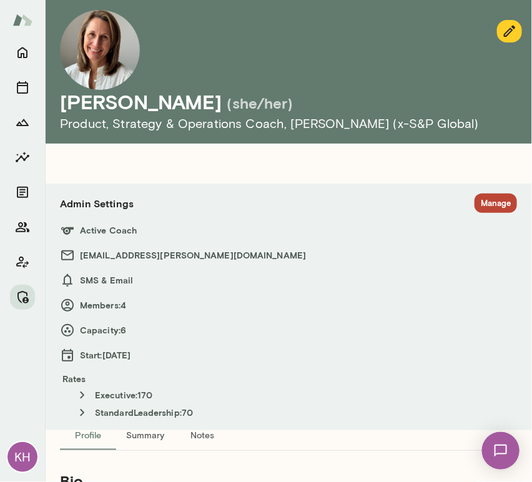
click at [491, 201] on button "Manage" at bounding box center [496, 203] width 42 height 19
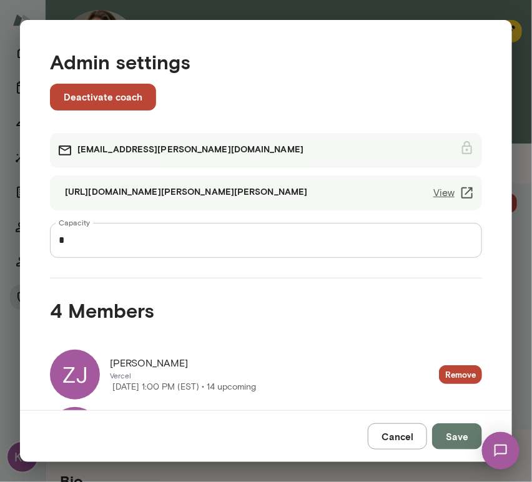
click at [434, 194] on link "View" at bounding box center [454, 193] width 41 height 15
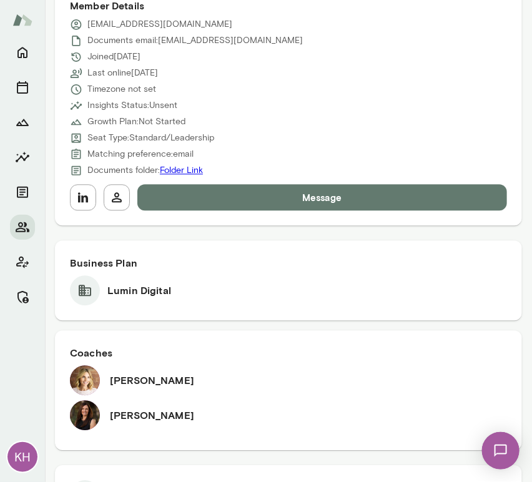
scroll to position [657, 0]
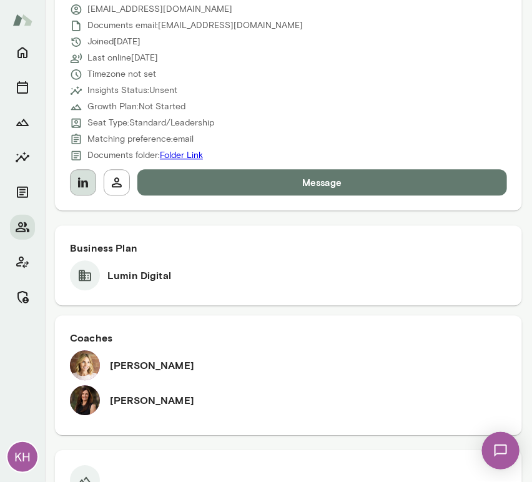
click at [76, 175] on icon "button" at bounding box center [83, 182] width 15 height 15
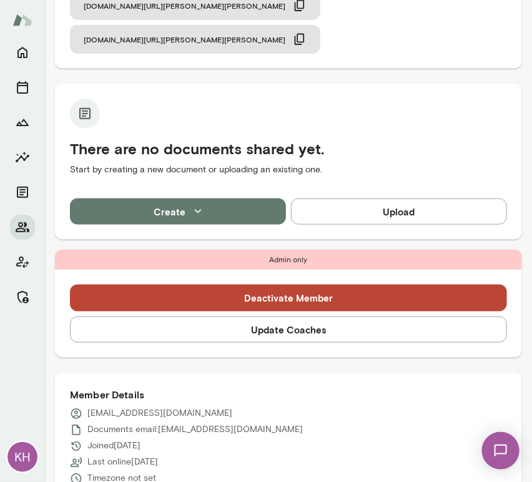
scroll to position [252, 0]
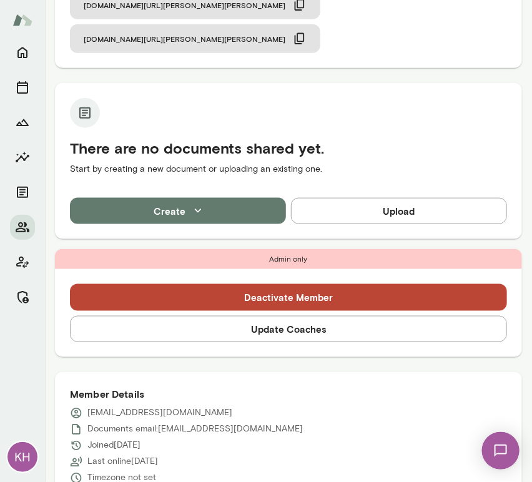
click at [262, 316] on button "Update Coaches" at bounding box center [288, 329] width 437 height 26
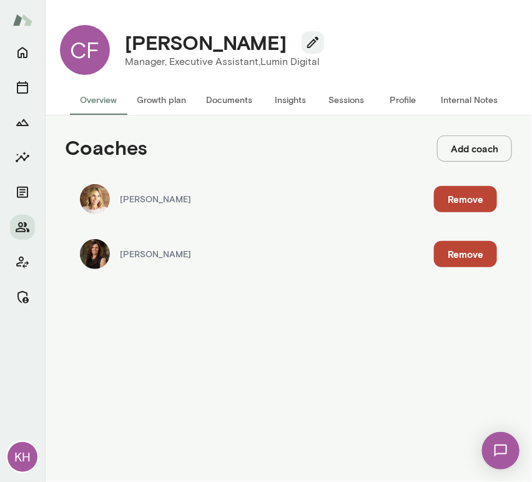
click at [458, 206] on button "Remove" at bounding box center [465, 199] width 63 height 26
click at [155, 131] on button "Remove" at bounding box center [123, 118] width 63 height 26
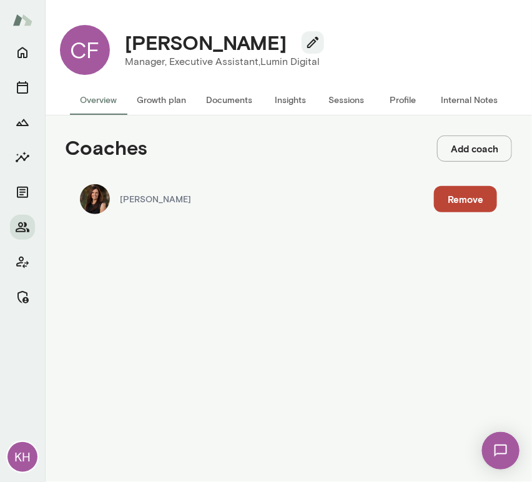
click at [460, 151] on button "Add coach" at bounding box center [474, 149] width 75 height 26
drag, startPoint x: 187, startPoint y: 188, endPoint x: 167, endPoint y: 188, distance: 20.0
click at [89, 84] on input "Coach" at bounding box center [44, 77] width 89 height 12
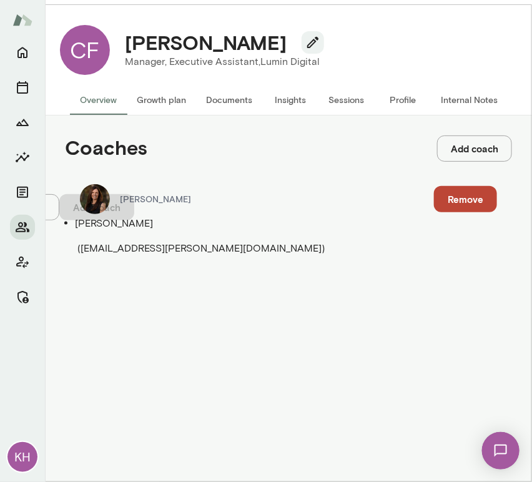
click at [173, 242] on span "( andreamayendia@mento.co )" at bounding box center [200, 248] width 247 height 12
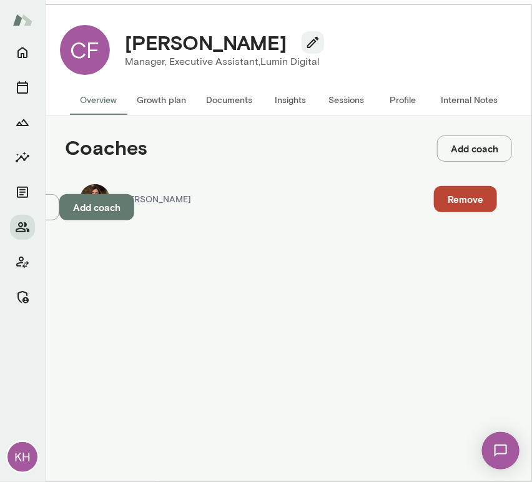
type input "**********"
click at [134, 221] on button "Add coach" at bounding box center [96, 207] width 75 height 26
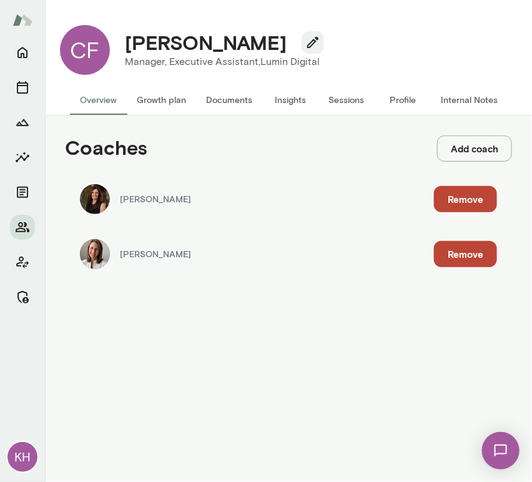
click at [467, 96] on button "Internal Notes" at bounding box center [469, 100] width 77 height 30
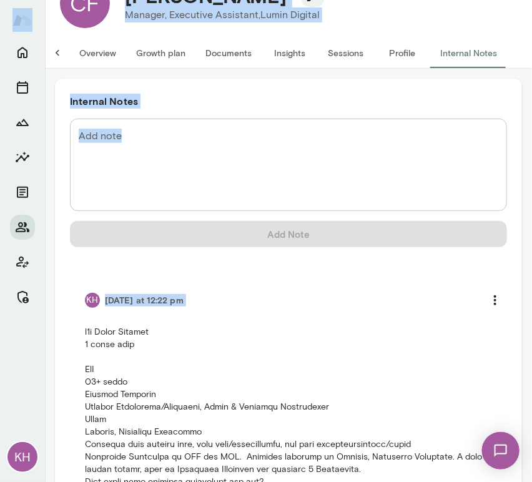
scroll to position [315, 0]
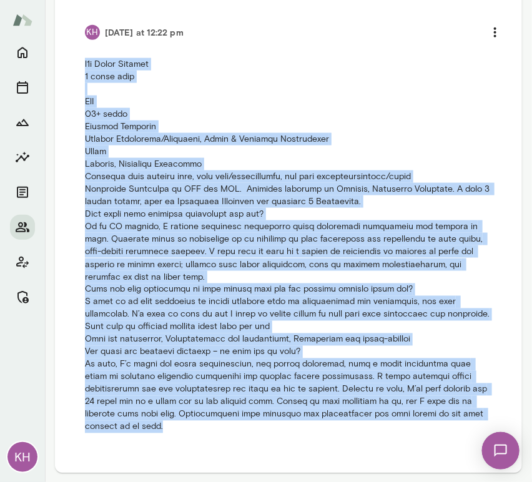
drag, startPoint x: 82, startPoint y: 323, endPoint x: 142, endPoint y: 441, distance: 132.5
click at [142, 441] on li "KH Today at 12:22 pm" at bounding box center [288, 226] width 437 height 444
copy p "b2b Lumin Digital 6 month term YoE 20+ years Primary Function General Managemen…"
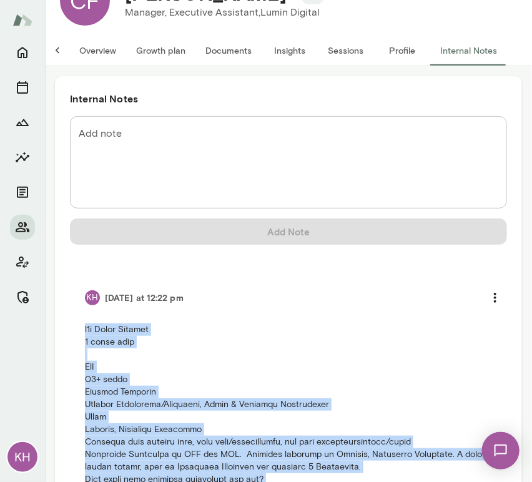
scroll to position [41, 0]
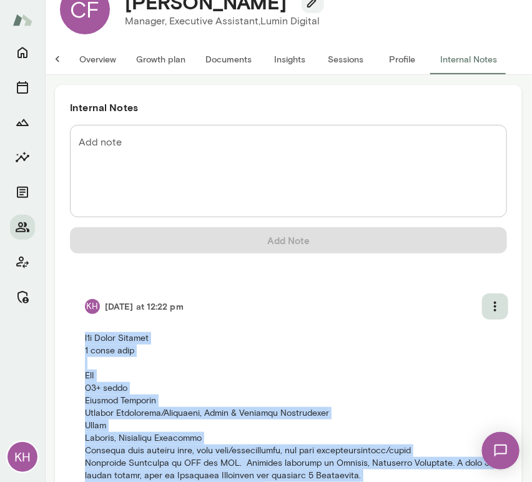
click at [488, 305] on icon "more" at bounding box center [495, 306] width 15 height 15
click at [450, 25] on li "Delete note" at bounding box center [278, 17] width 507 height 15
click at [94, 129] on button "Delete" at bounding box center [64, 115] width 57 height 26
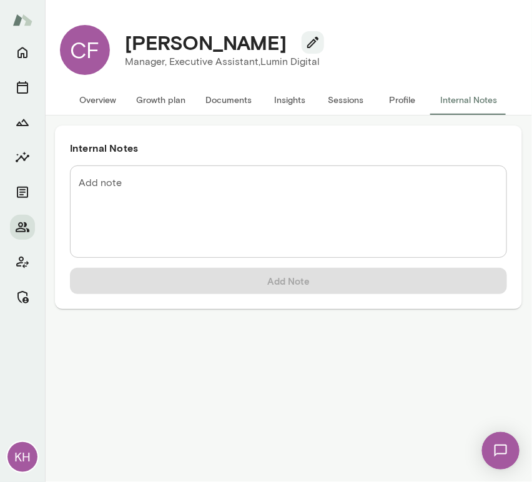
scroll to position [0, 0]
click at [231, 211] on textarea "Add note" at bounding box center [289, 212] width 420 height 72
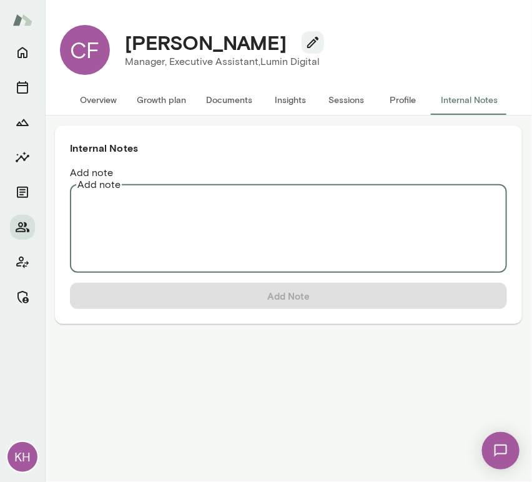
paste textarea "**********"
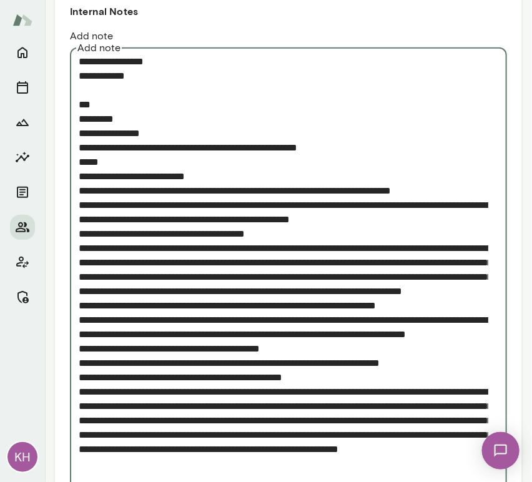
scroll to position [210, 0]
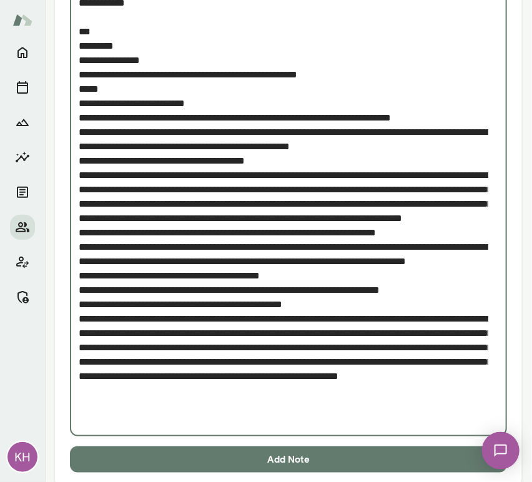
type textarea "**********"
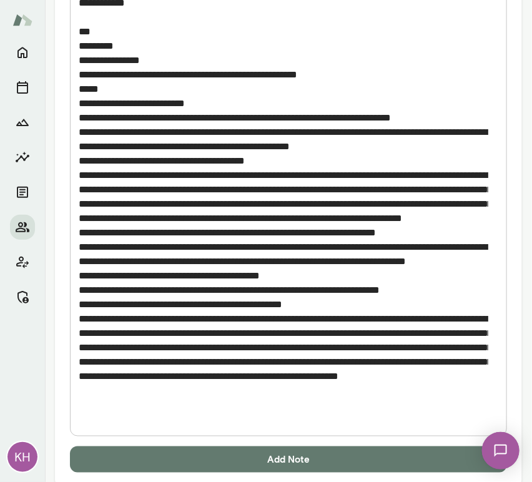
click at [254, 447] on button "Add Note" at bounding box center [288, 460] width 437 height 26
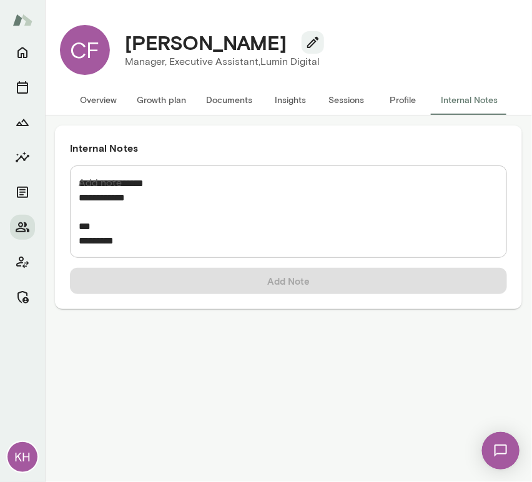
scroll to position [0, 0]
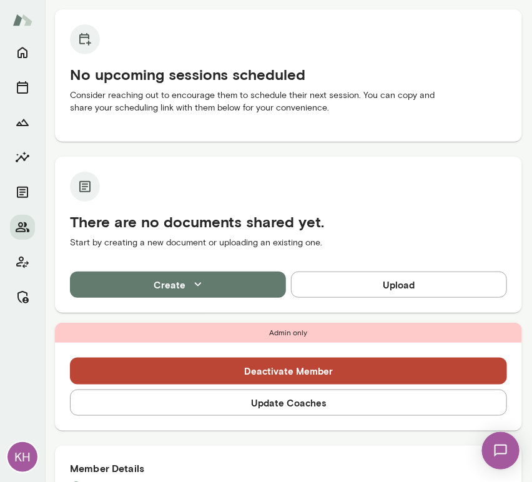
scroll to position [124, 0]
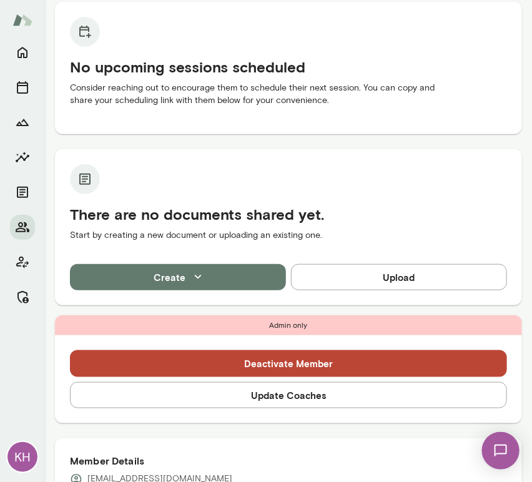
click at [260, 399] on button "Update Coaches" at bounding box center [288, 395] width 437 height 26
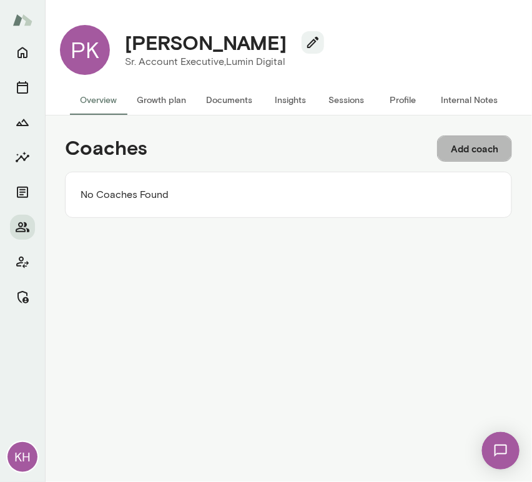
click at [452, 153] on button "Add coach" at bounding box center [474, 149] width 75 height 26
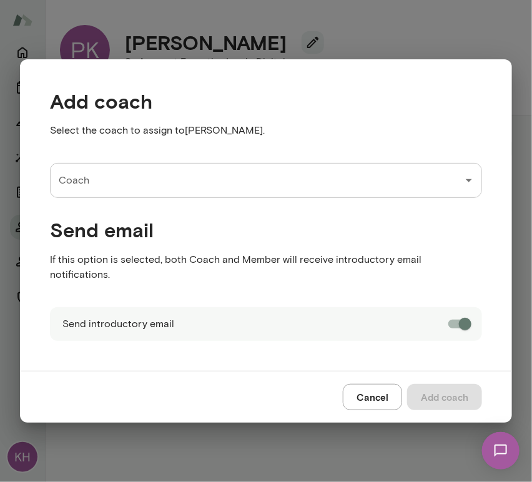
click at [214, 211] on div "Send email If this option is selected, both Coach and Member will receive intro…" at bounding box center [256, 242] width 452 height 89
click at [162, 169] on div "Coach Coach" at bounding box center [256, 170] width 452 height 55
click at [163, 179] on input "Coach" at bounding box center [257, 181] width 402 height 24
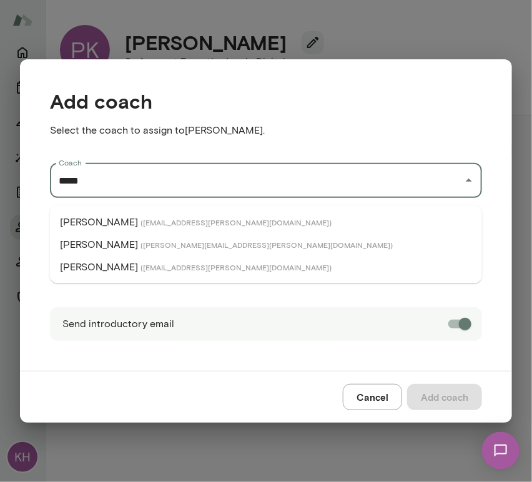
click at [160, 216] on li "David McPherson ( davidmcpherson@mento.co )" at bounding box center [266, 222] width 432 height 22
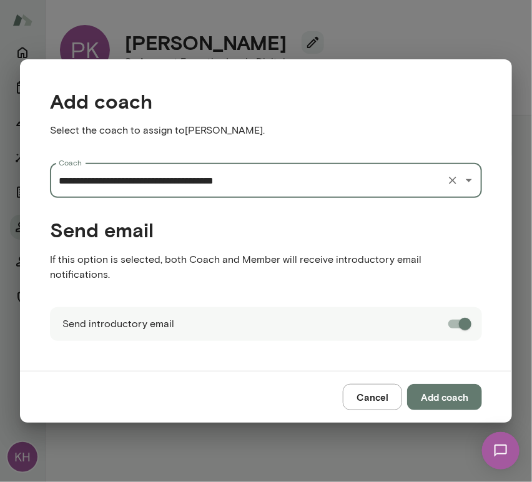
type input "**********"
click at [449, 394] on button "Add coach" at bounding box center [444, 397] width 75 height 26
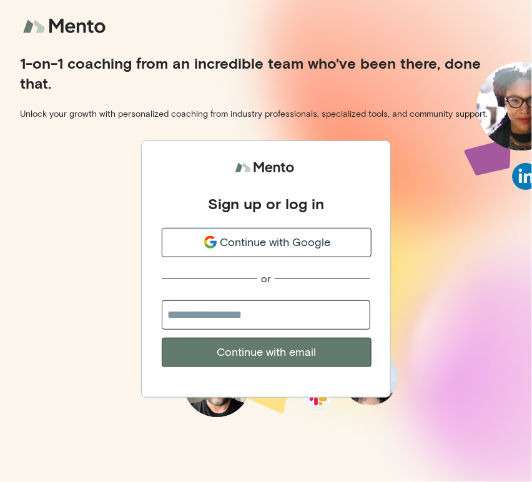
click at [218, 243] on div "Continue with Google" at bounding box center [266, 242] width 209 height 17
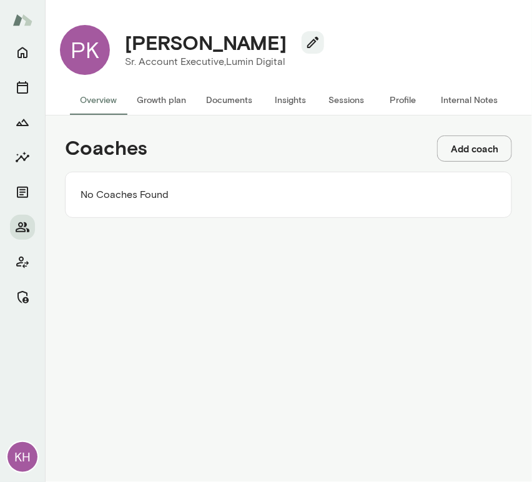
click at [462, 153] on button "Add coach" at bounding box center [474, 149] width 75 height 26
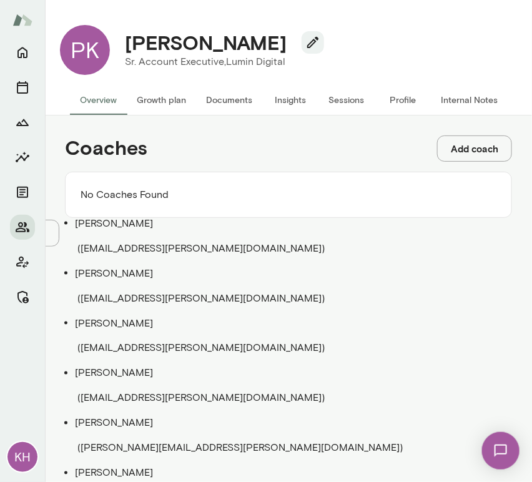
click at [89, 84] on input "Coach" at bounding box center [44, 77] width 89 height 12
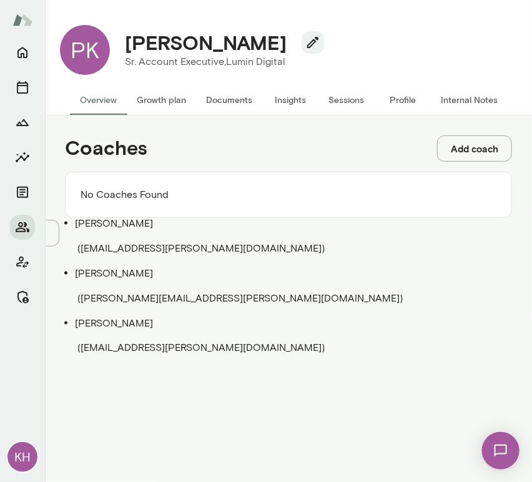
click at [169, 242] on span "( [EMAIL_ADDRESS][PERSON_NAME][DOMAIN_NAME] )" at bounding box center [200, 248] width 247 height 12
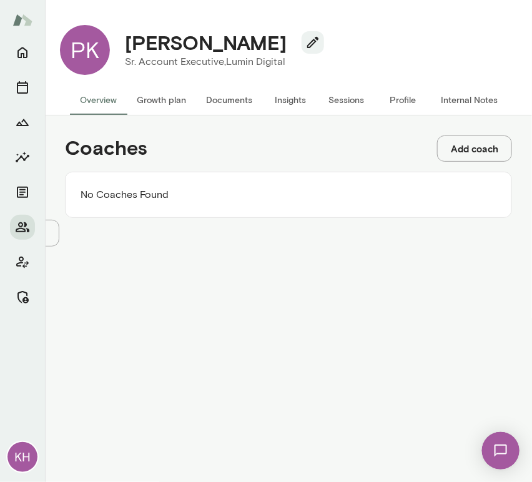
type input "**********"
click at [109, 239] on button "Add coach" at bounding box center [83, 232] width 49 height 13
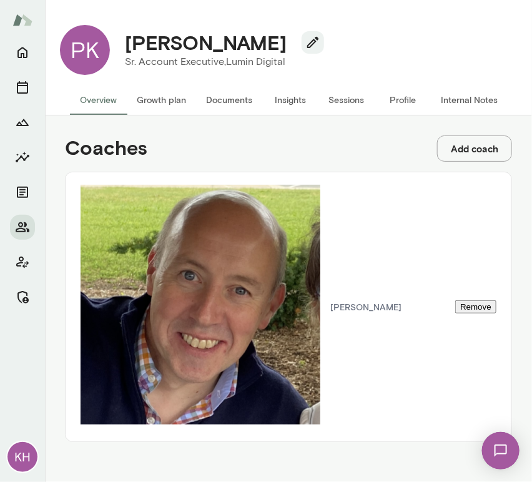
click at [460, 142] on button "Add coach" at bounding box center [474, 149] width 75 height 26
click at [89, 84] on input "Coach" at bounding box center [44, 77] width 89 height 12
click at [116, 221] on p "[PERSON_NAME]" at bounding box center [278, 223] width 407 height 15
type input "**********"
click at [109, 239] on button "Add coach" at bounding box center [83, 232] width 49 height 13
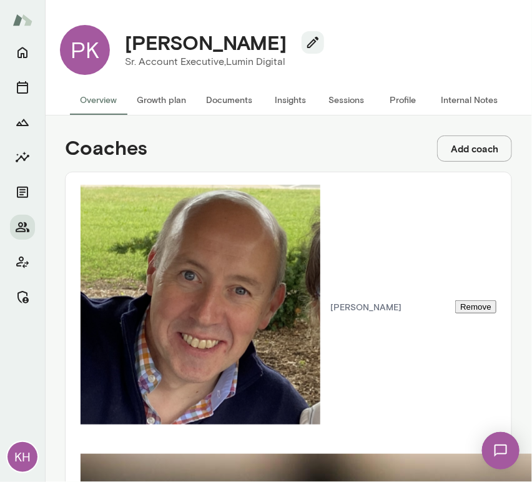
click at [160, 94] on button "Growth plan" at bounding box center [161, 100] width 69 height 30
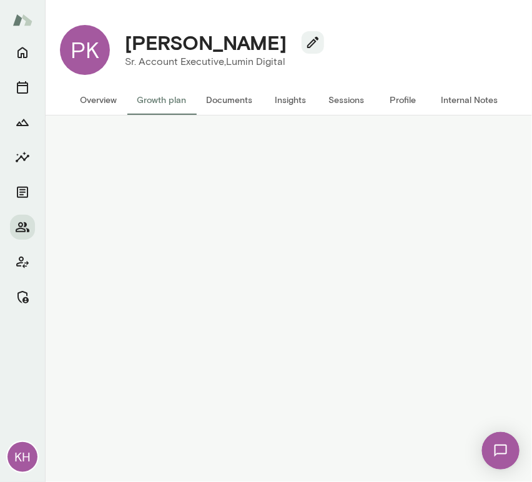
click at [87, 104] on button "Overview" at bounding box center [98, 100] width 57 height 30
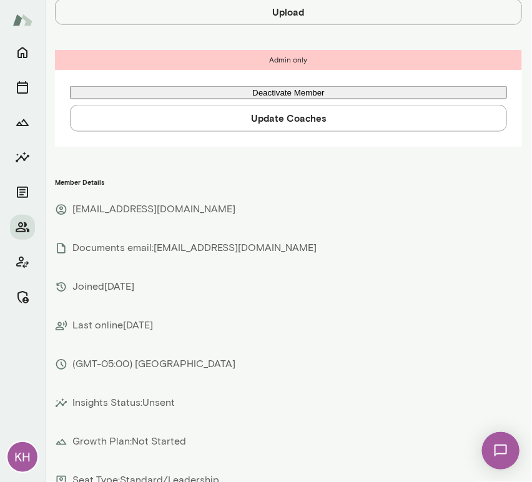
scroll to position [405, 0]
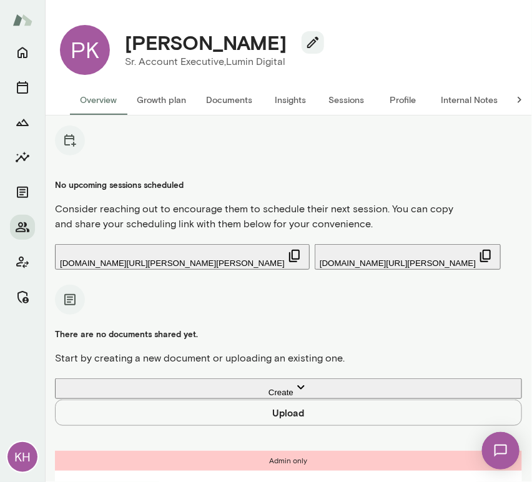
click at [350, 101] on button "Sessions" at bounding box center [347, 100] width 56 height 30
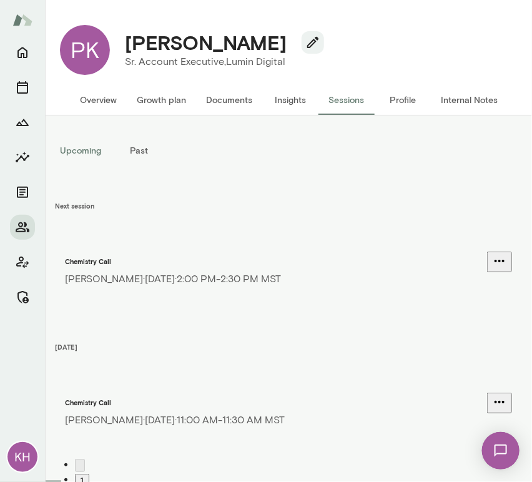
click at [470, 92] on button "Internal Notes" at bounding box center [469, 100] width 77 height 30
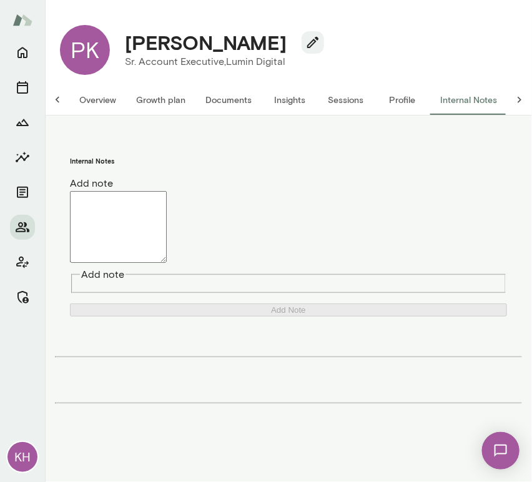
scroll to position [0, 10]
click at [116, 191] on textarea "Add note" at bounding box center [118, 227] width 97 height 72
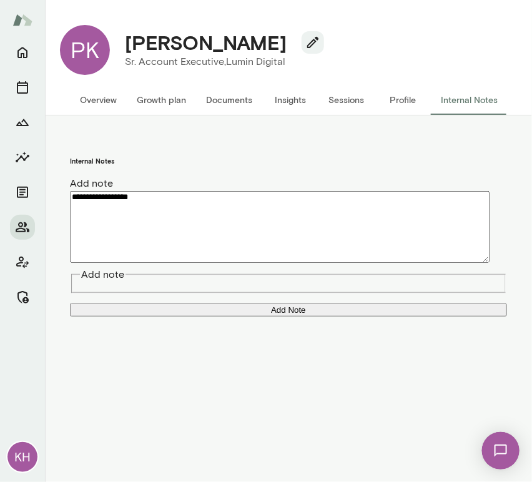
click at [130, 203] on textarea "**********" at bounding box center [280, 227] width 420 height 72
paste textarea "**********"
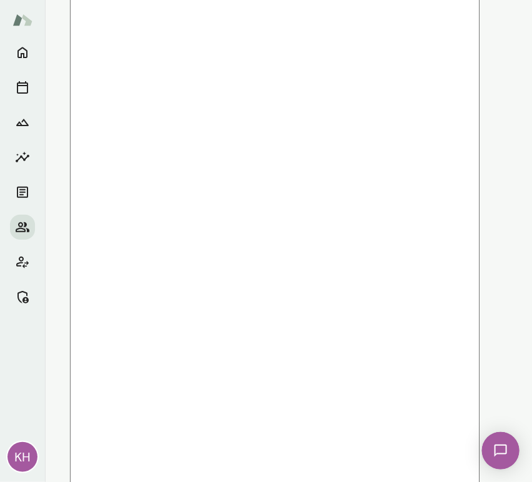
scroll to position [1288, 0]
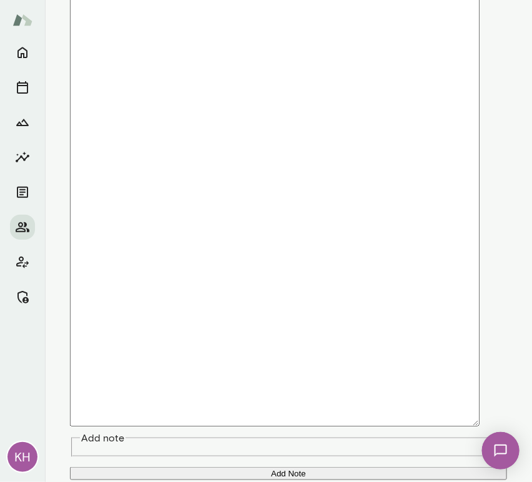
drag, startPoint x: 101, startPoint y: 159, endPoint x: 69, endPoint y: 159, distance: 32.5
type textarea "**********"
click at [260, 467] on button "Add Note" at bounding box center [288, 473] width 437 height 13
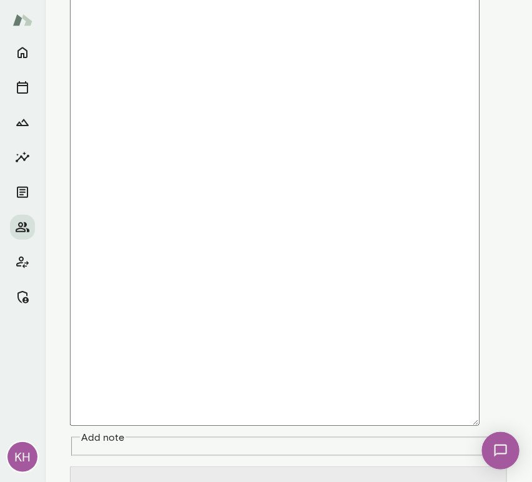
scroll to position [0, 0]
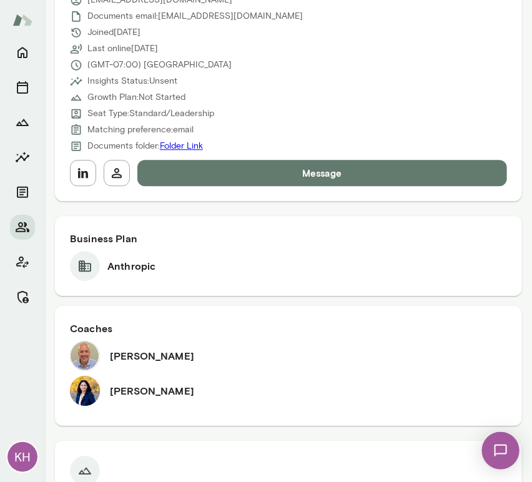
scroll to position [396, 0]
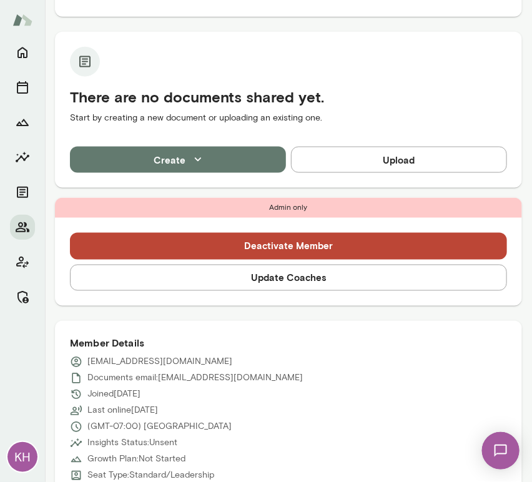
click at [182, 265] on button "Update Coaches" at bounding box center [288, 278] width 437 height 26
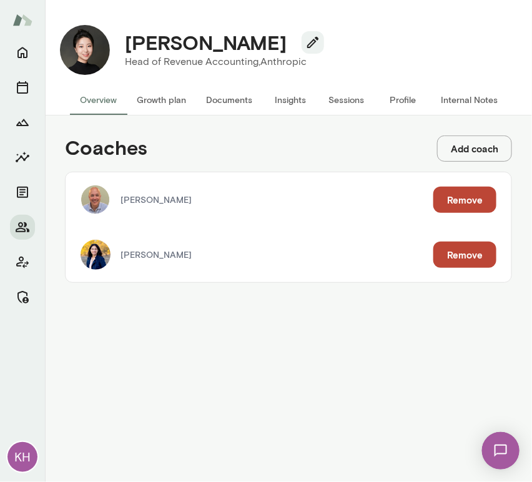
click at [474, 250] on button "Remove" at bounding box center [465, 255] width 63 height 26
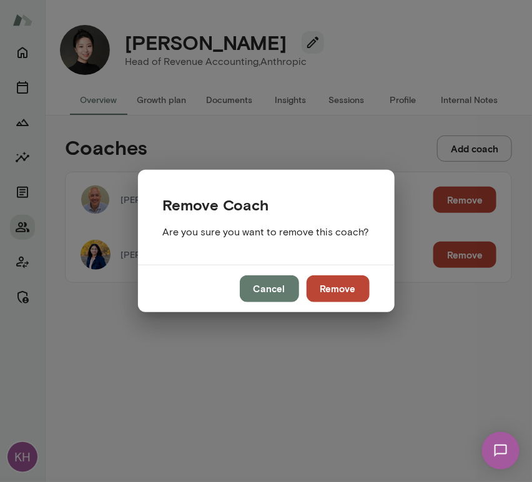
click at [340, 293] on button "Remove" at bounding box center [338, 289] width 63 height 26
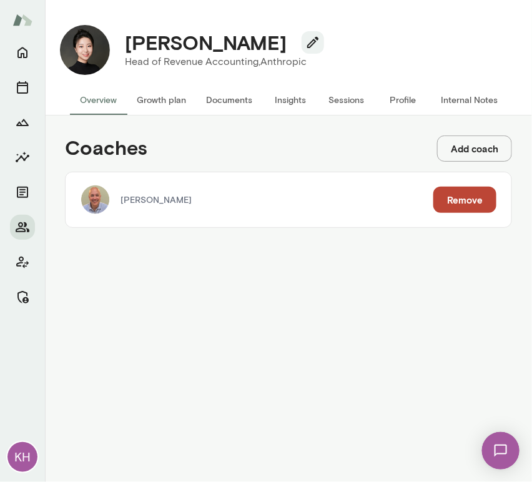
click at [468, 144] on button "Add coach" at bounding box center [474, 149] width 75 height 26
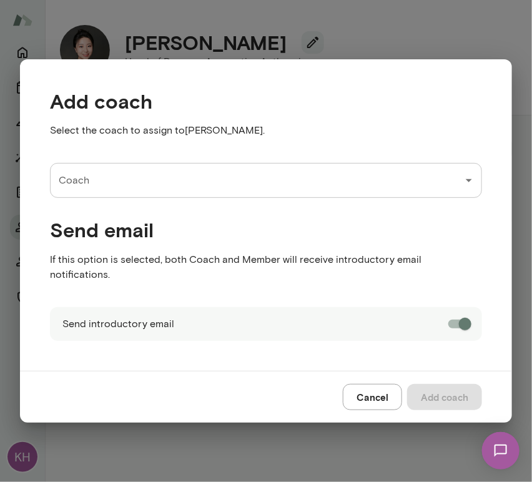
click at [339, 182] on input "Coach" at bounding box center [257, 181] width 402 height 24
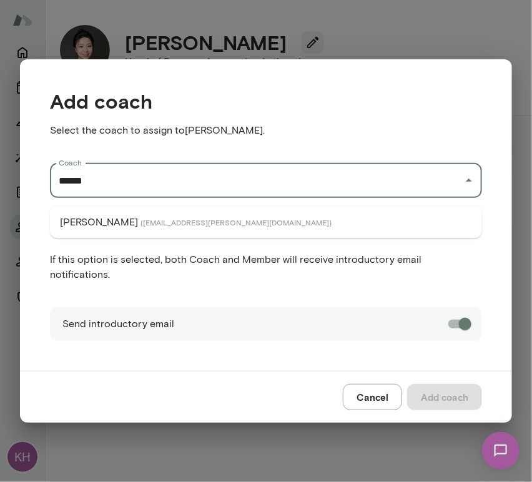
click at [297, 225] on li "[PERSON_NAME] ( [EMAIL_ADDRESS][PERSON_NAME][DOMAIN_NAME] )" at bounding box center [266, 222] width 432 height 22
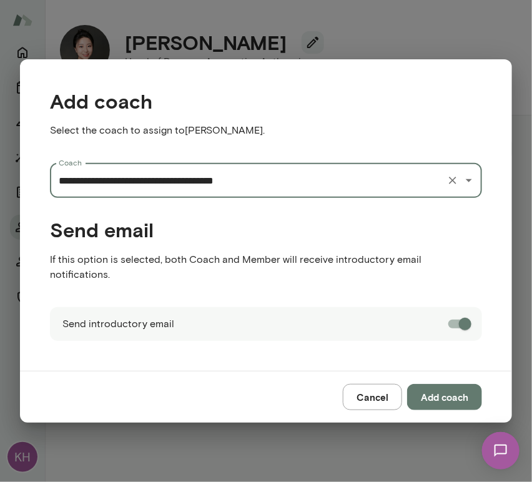
type input "**********"
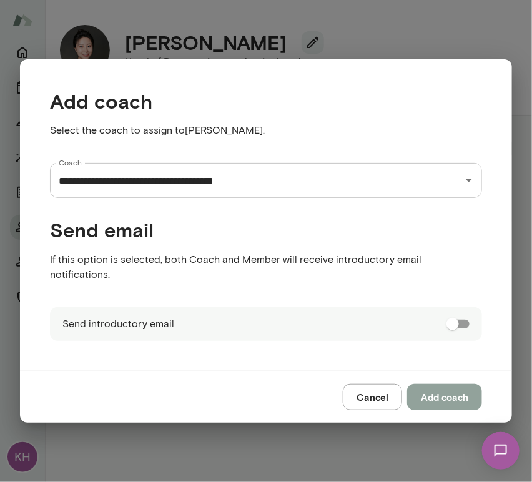
click at [442, 386] on button "Add coach" at bounding box center [444, 397] width 75 height 26
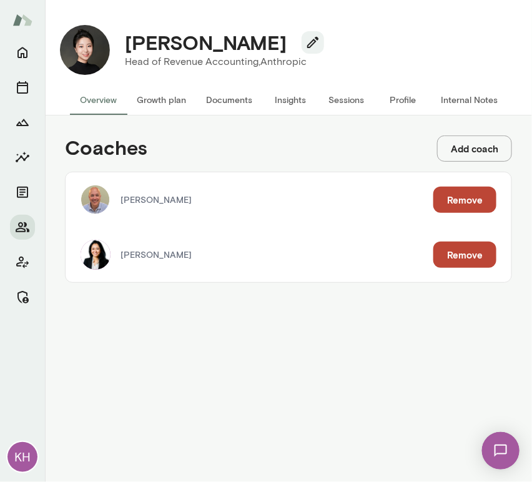
click at [336, 99] on button "Sessions" at bounding box center [347, 100] width 56 height 30
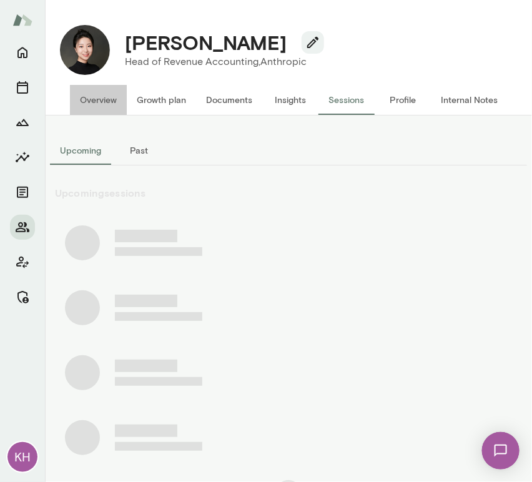
click at [110, 97] on button "Overview" at bounding box center [98, 100] width 57 height 30
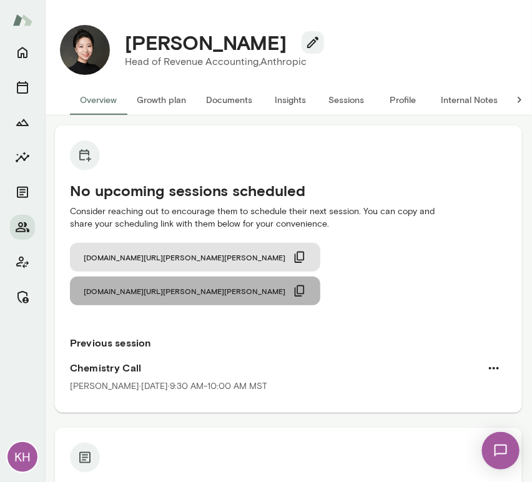
click at [307, 284] on icon "button" at bounding box center [300, 291] width 14 height 14
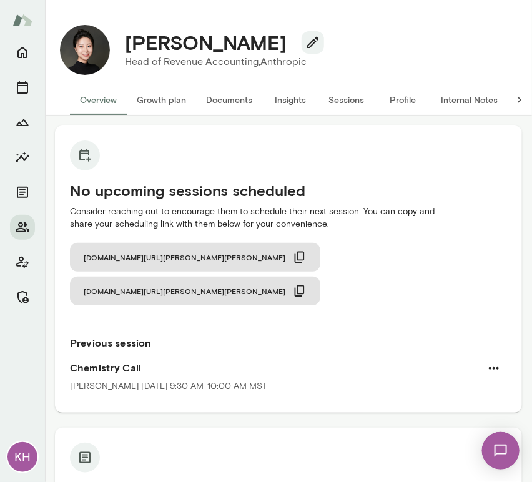
click at [466, 101] on button "Internal Notes" at bounding box center [469, 100] width 77 height 30
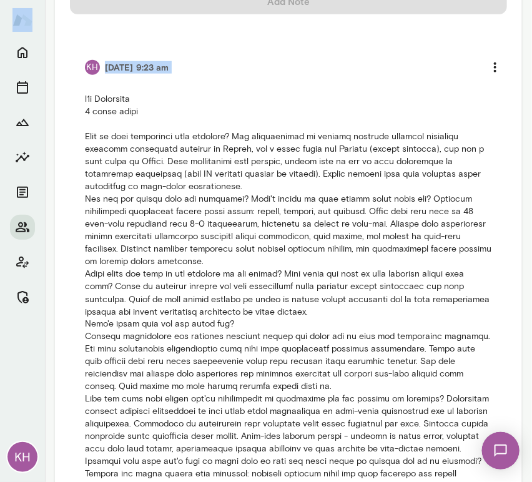
scroll to position [378, 0]
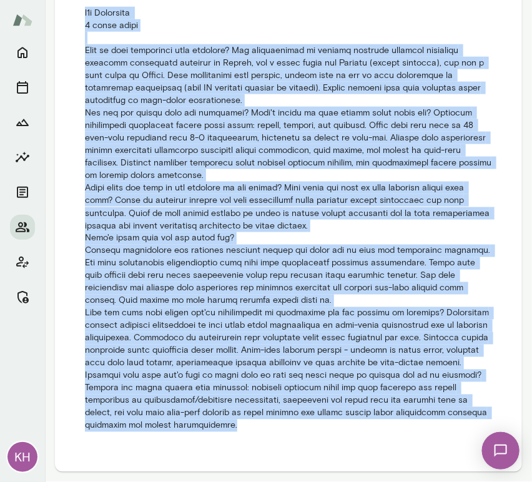
drag, startPoint x: 82, startPoint y: 192, endPoint x: 274, endPoint y: 431, distance: 306.2
click at [274, 431] on li "KH 9/26/25 at 9:23 am" at bounding box center [288, 200] width 437 height 494
copy p "b2b Anthropic 3 month trial What is your experience with coaching? Has particip…"
click at [231, 240] on p at bounding box center [288, 220] width 407 height 426
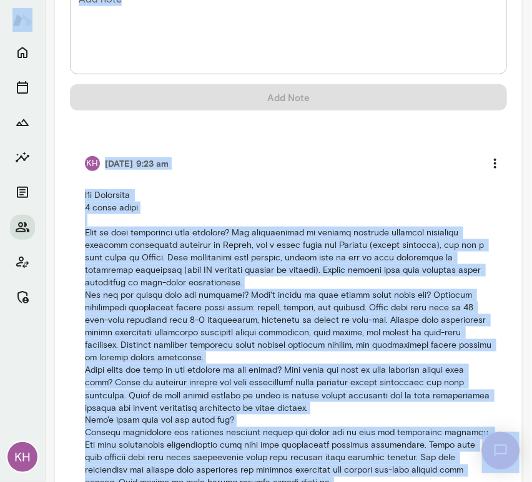
click at [76, 192] on li "KH 9/26/25 at 9:23 am" at bounding box center [288, 383] width 437 height 494
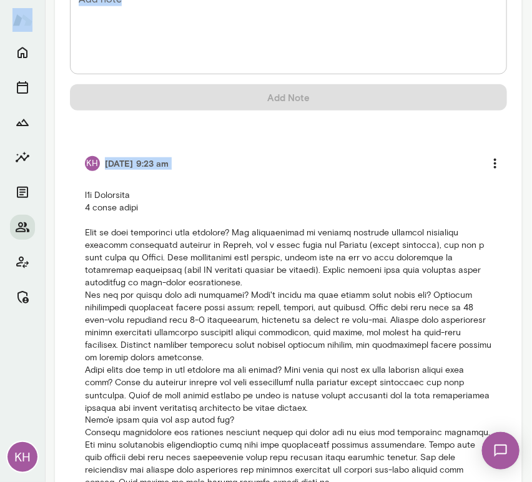
scroll to position [378, 0]
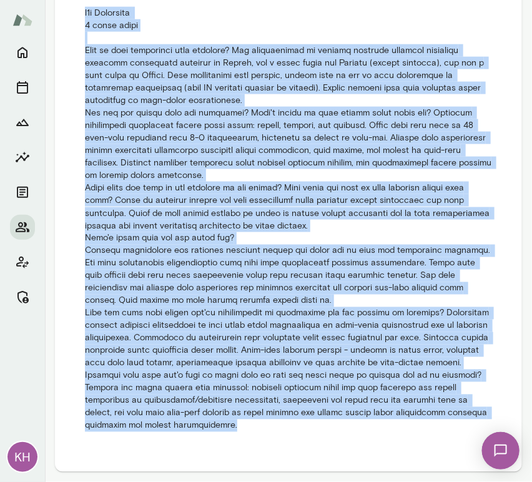
drag, startPoint x: 80, startPoint y: 192, endPoint x: 287, endPoint y: 432, distance: 317.7
click at [287, 432] on li "KH 9/26/25 at 9:23 am" at bounding box center [288, 200] width 437 height 494
copy p "b2b Anthropic 3 month trial What is your experience with coaching? Has particip…"
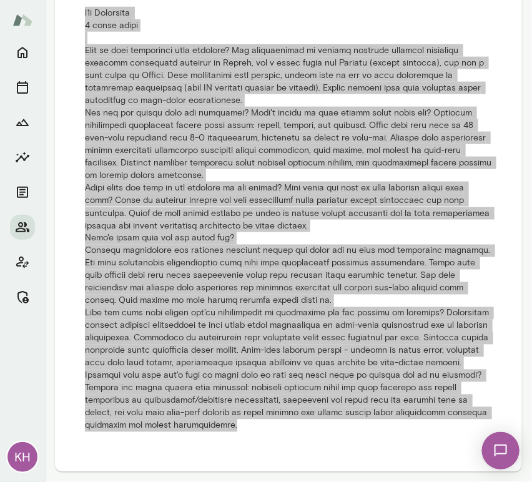
scroll to position [0, 0]
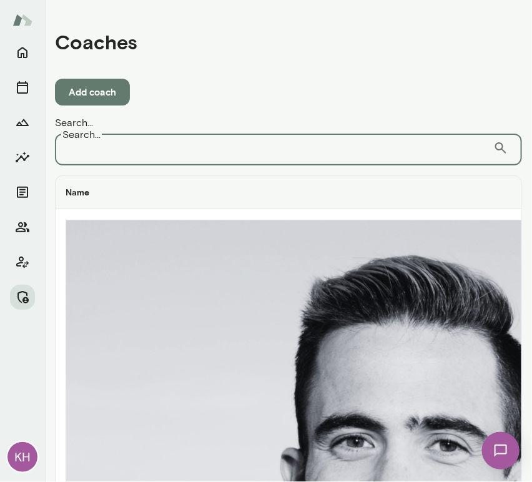
click at [195, 135] on input "Search..." at bounding box center [274, 148] width 439 height 35
type input "******"
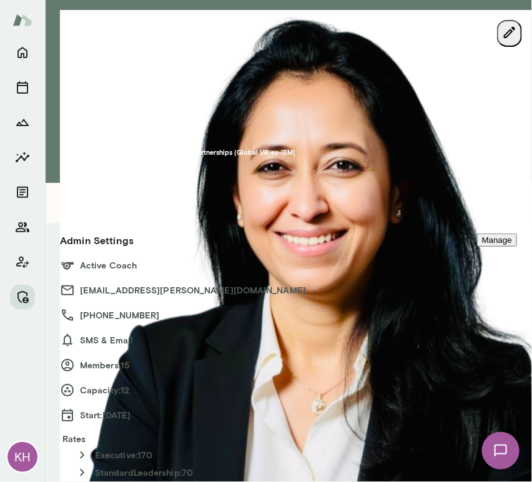
click at [478, 234] on button "Manage" at bounding box center [497, 240] width 40 height 13
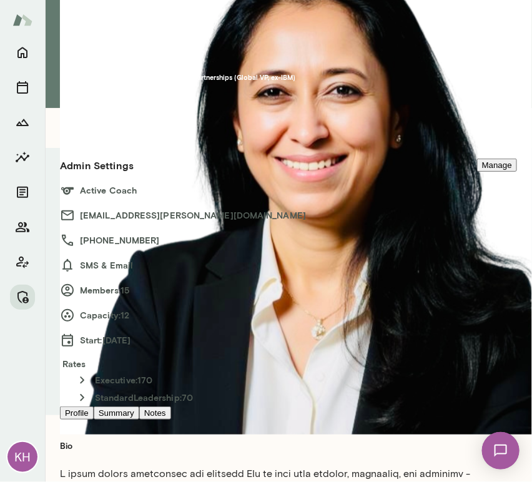
scroll to position [0, 0]
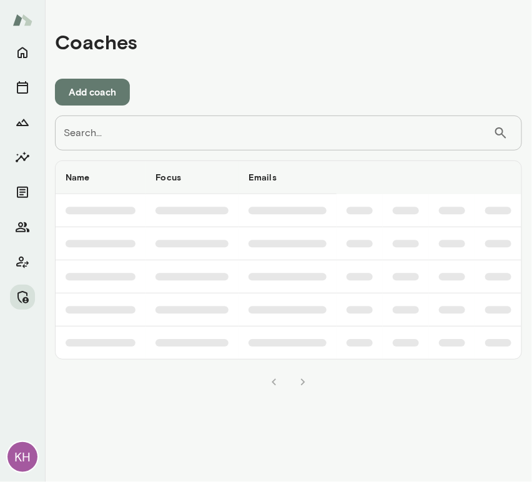
click at [185, 139] on input "Search..." at bounding box center [274, 133] width 439 height 35
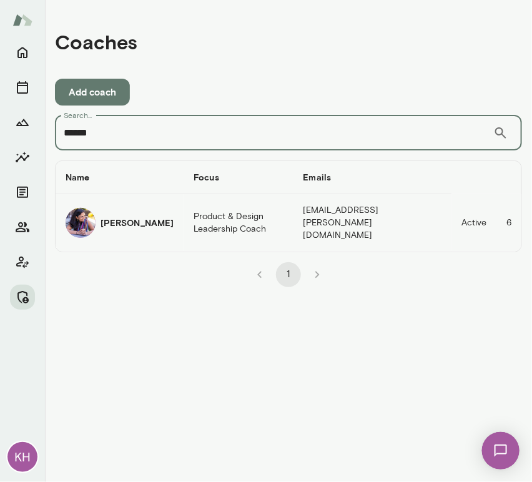
type input "******"
click at [92, 212] on img "coaches table" at bounding box center [81, 223] width 30 height 30
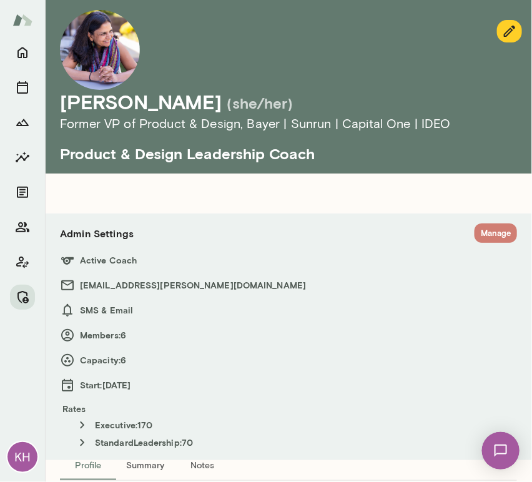
click at [482, 234] on button "Manage" at bounding box center [496, 233] width 42 height 19
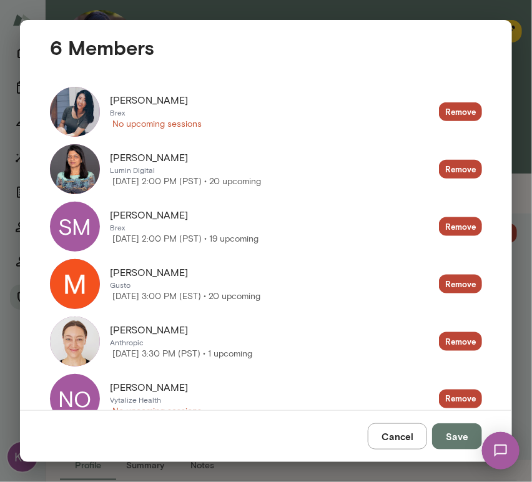
scroll to position [263, 0]
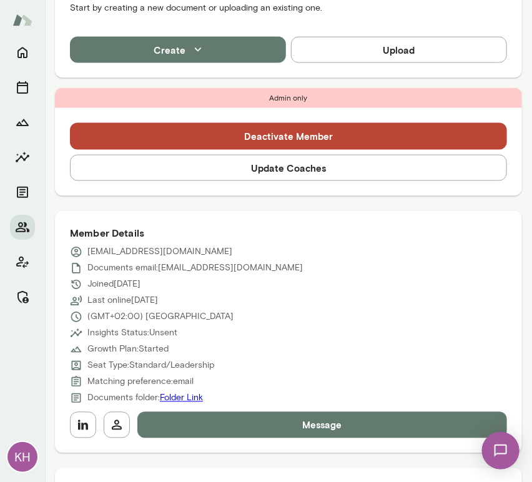
scroll to position [416, 0]
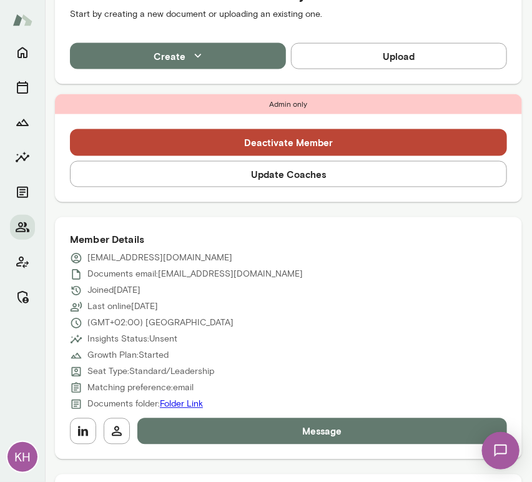
click at [206, 179] on button "Update Coaches" at bounding box center [288, 174] width 437 height 26
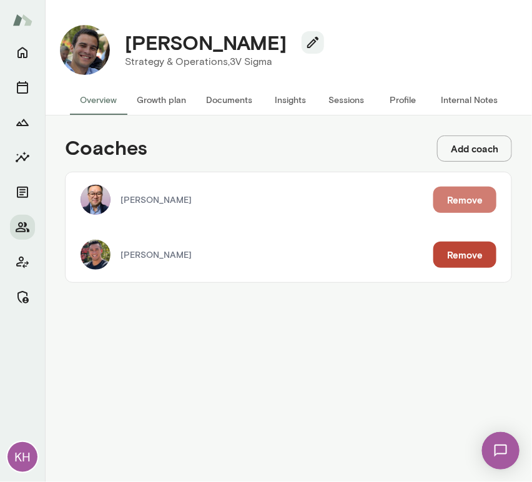
click at [452, 195] on button "Remove" at bounding box center [465, 200] width 63 height 26
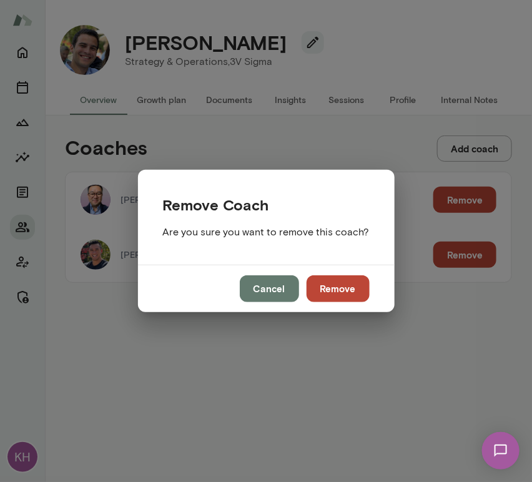
click at [332, 276] on button "Remove" at bounding box center [338, 289] width 63 height 26
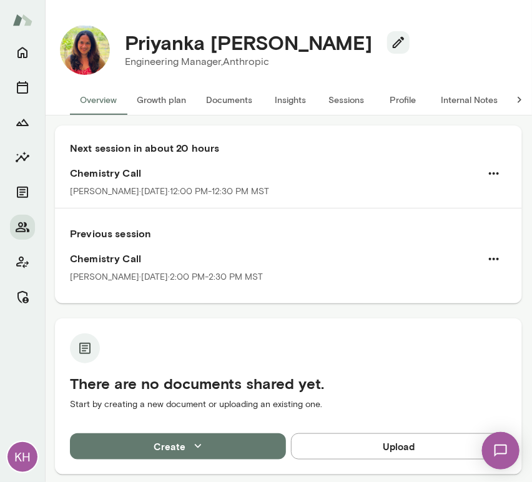
click at [336, 97] on button "Sessions" at bounding box center [347, 100] width 56 height 30
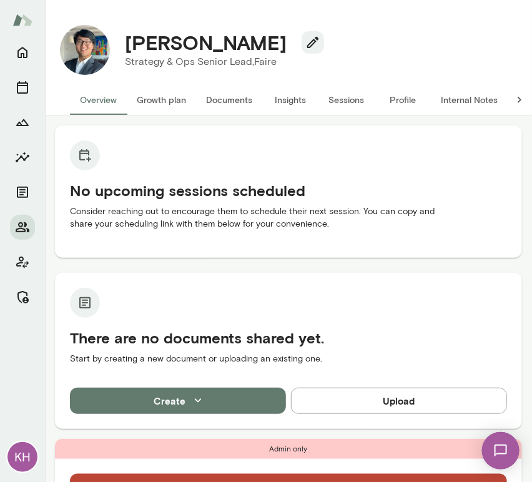
scroll to position [175, 0]
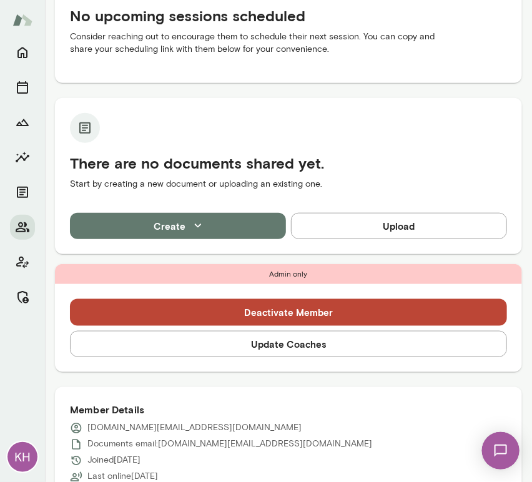
click at [245, 344] on button "Update Coaches" at bounding box center [288, 344] width 437 height 26
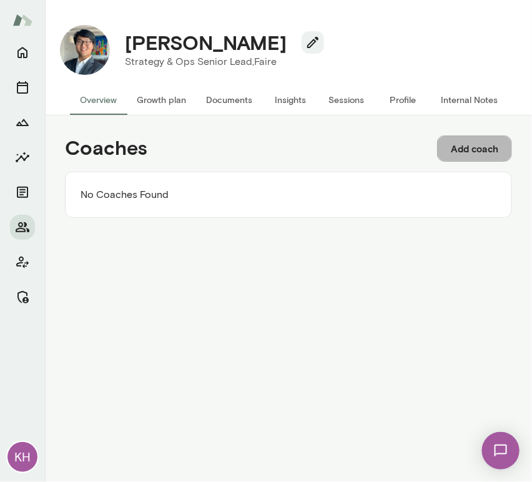
click at [465, 149] on button "Add coach" at bounding box center [474, 149] width 75 height 26
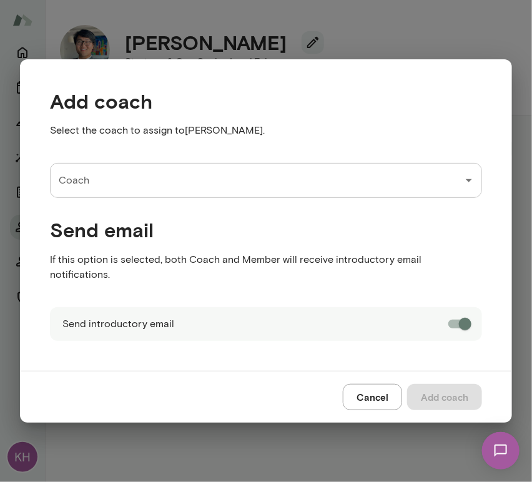
click at [193, 192] on input "Coach" at bounding box center [257, 181] width 402 height 24
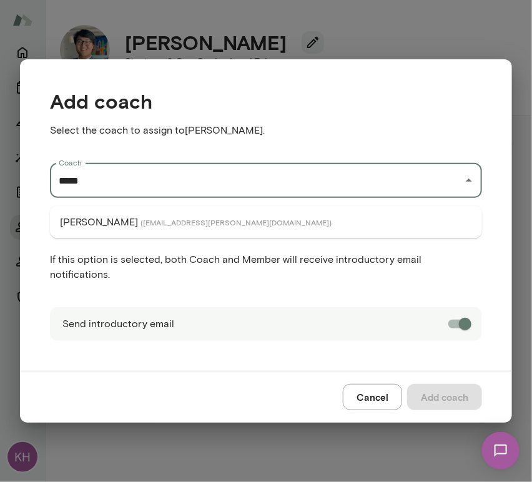
click at [195, 224] on li "Nirav Amin ( niravamin@mento.co )" at bounding box center [266, 222] width 432 height 22
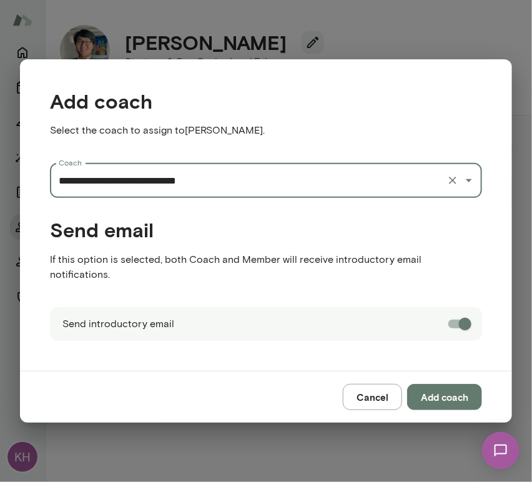
type input "**********"
click at [446, 389] on button "Add coach" at bounding box center [444, 397] width 75 height 26
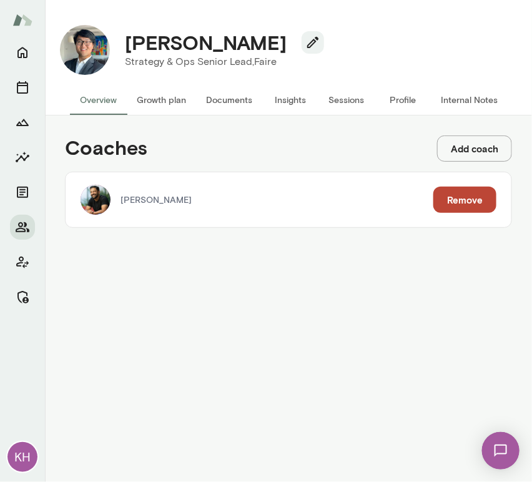
click at [463, 144] on button "Add coach" at bounding box center [474, 149] width 75 height 26
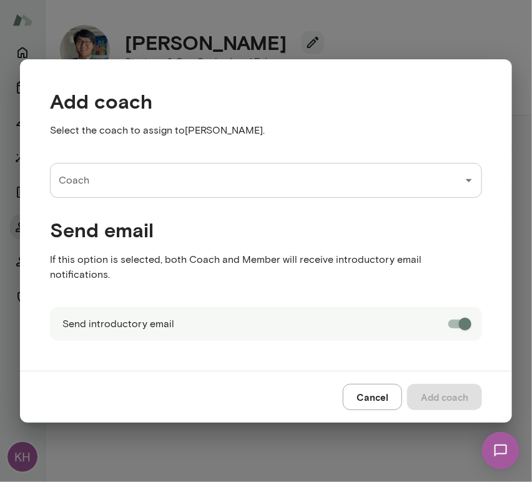
click at [242, 184] on input "Coach" at bounding box center [257, 181] width 402 height 24
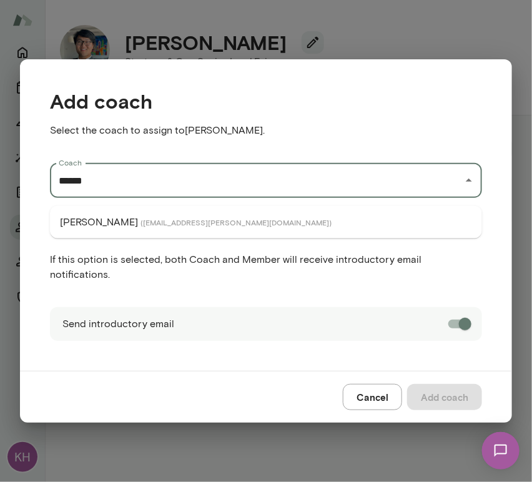
click at [177, 226] on span "( albertvillarde@mento.co )" at bounding box center [236, 222] width 191 height 10
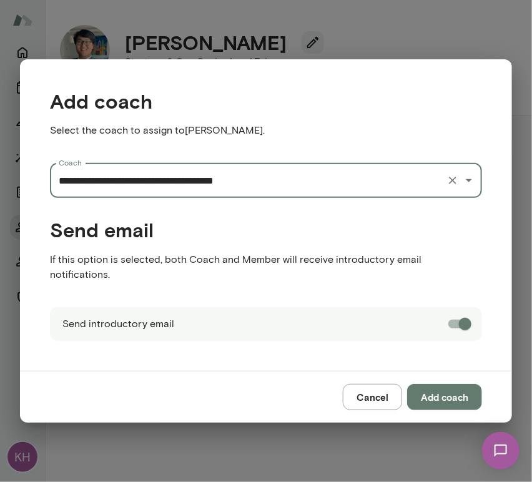
type input "**********"
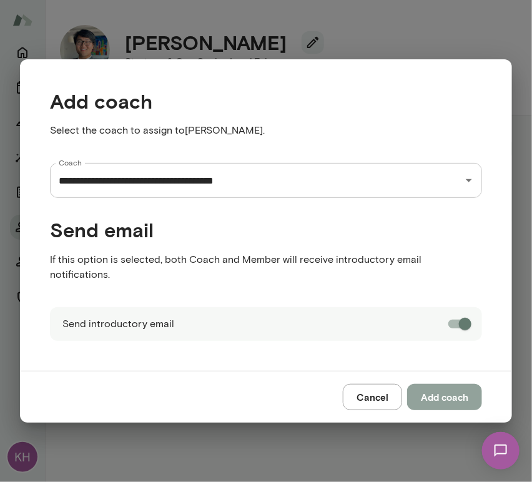
click at [447, 384] on button "Add coach" at bounding box center [444, 397] width 75 height 26
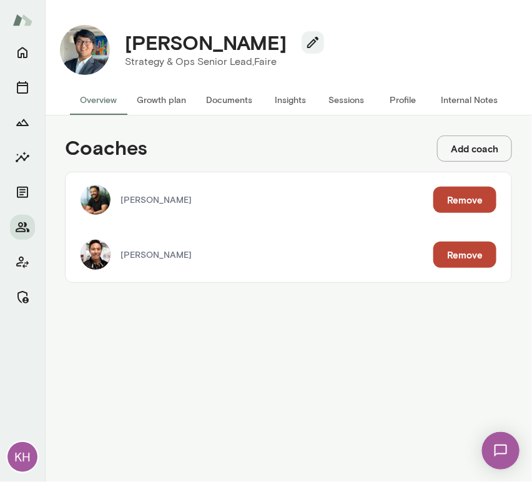
click at [457, 94] on button "Internal Notes" at bounding box center [469, 100] width 77 height 30
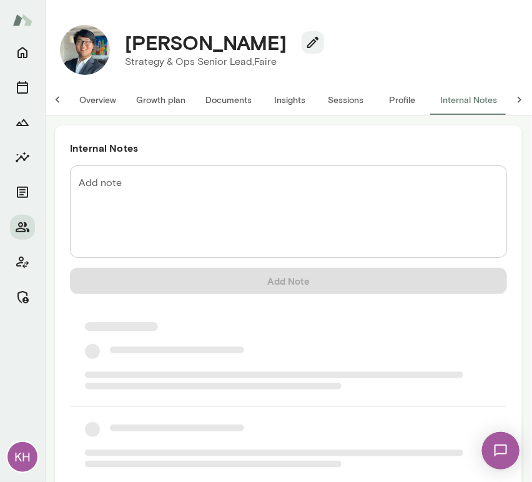
scroll to position [0, 10]
click at [186, 155] on h6 "Internal Notes" at bounding box center [288, 148] width 437 height 15
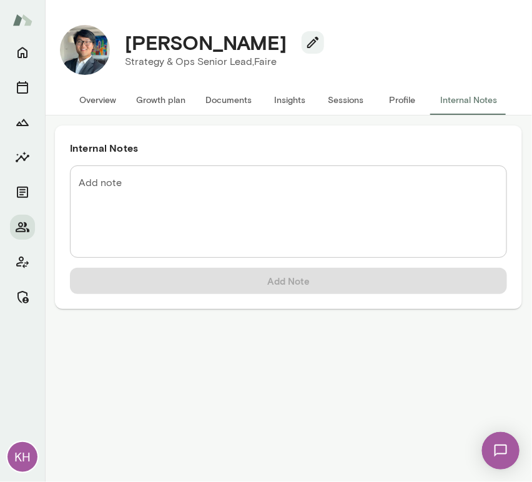
scroll to position [0, 0]
click at [137, 184] on textarea "Add note" at bounding box center [289, 212] width 420 height 72
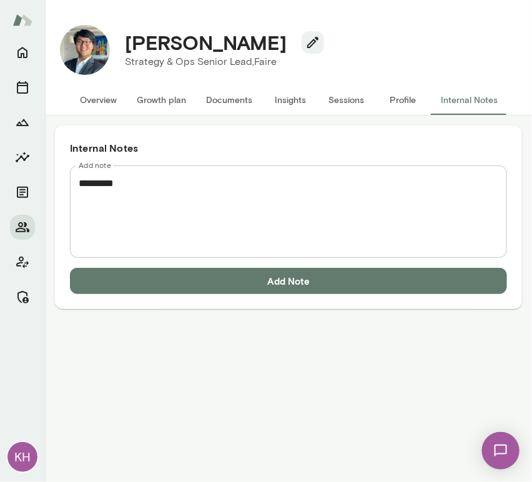
click at [95, 194] on textarea "*********" at bounding box center [289, 212] width 420 height 72
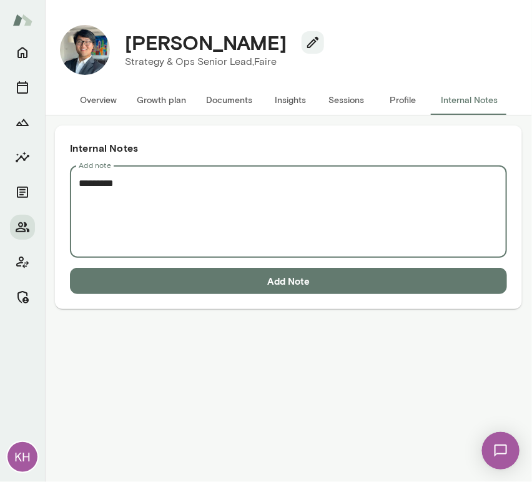
click at [149, 190] on textarea "*********" at bounding box center [289, 212] width 420 height 72
paste textarea "**********"
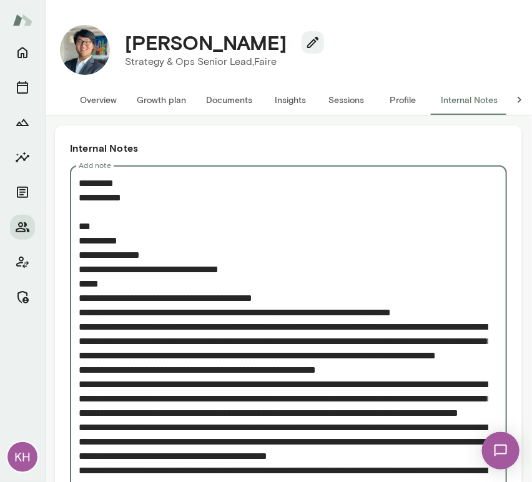
scroll to position [870, 0]
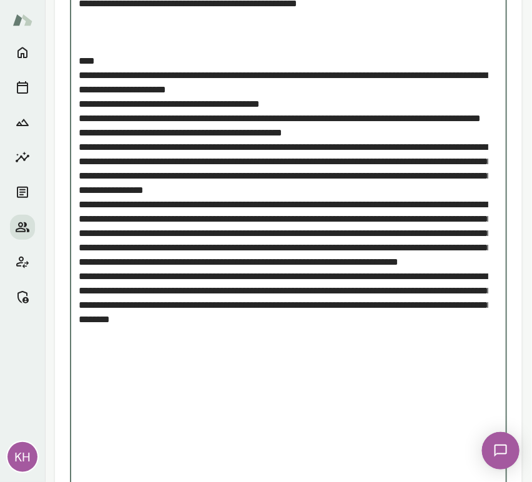
drag, startPoint x: 105, startPoint y: 175, endPoint x: 73, endPoint y: 152, distance: 39.4
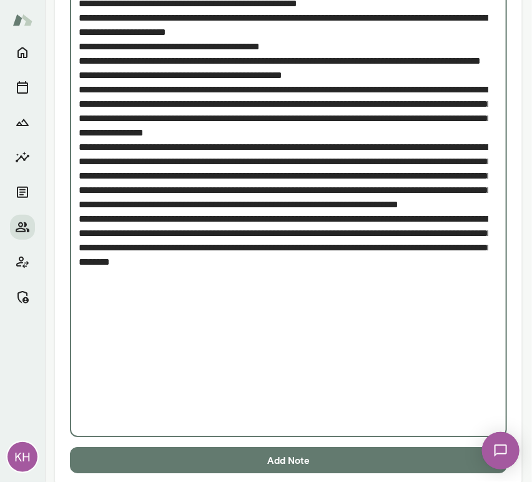
type textarea "**********"
click at [212, 454] on button "Add Note" at bounding box center [288, 460] width 437 height 26
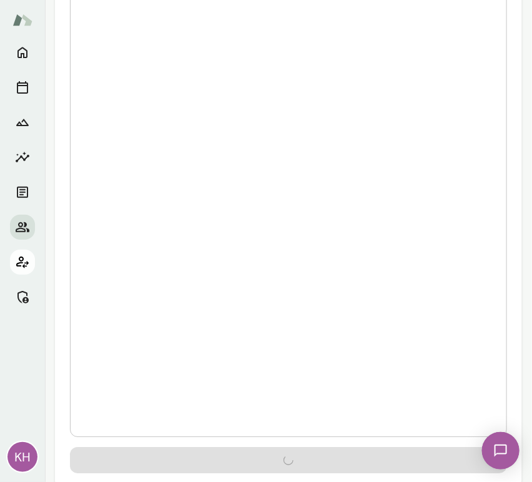
scroll to position [0, 0]
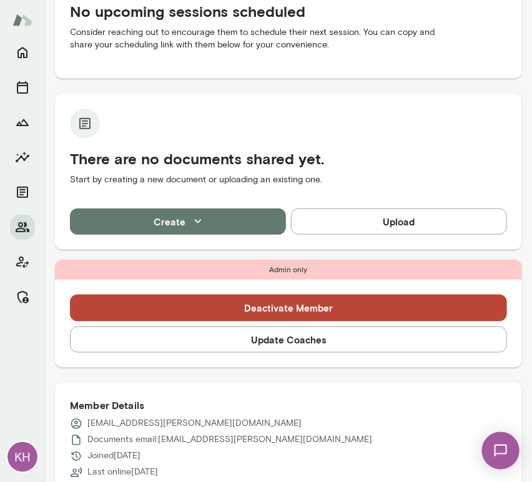
scroll to position [149, 0]
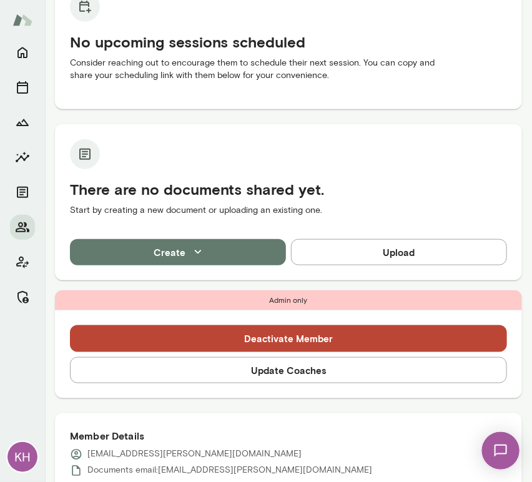
click at [239, 371] on button "Update Coaches" at bounding box center [288, 370] width 437 height 26
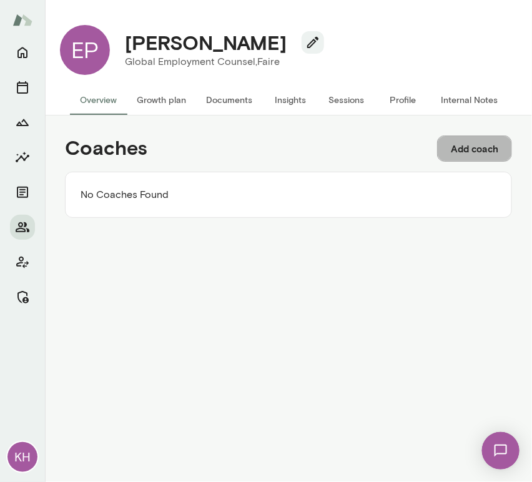
click at [483, 148] on button "Add coach" at bounding box center [474, 149] width 75 height 26
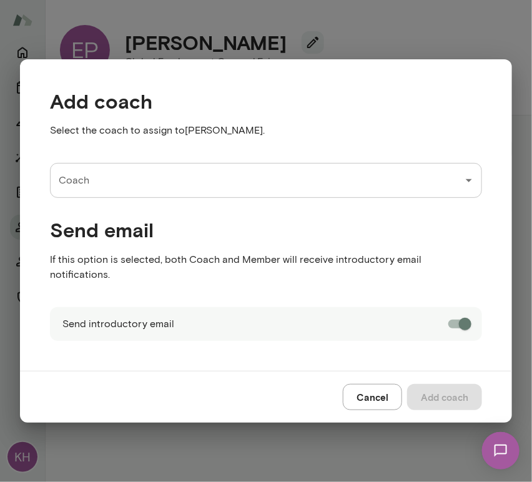
click at [90, 192] on input "Coach" at bounding box center [257, 181] width 402 height 24
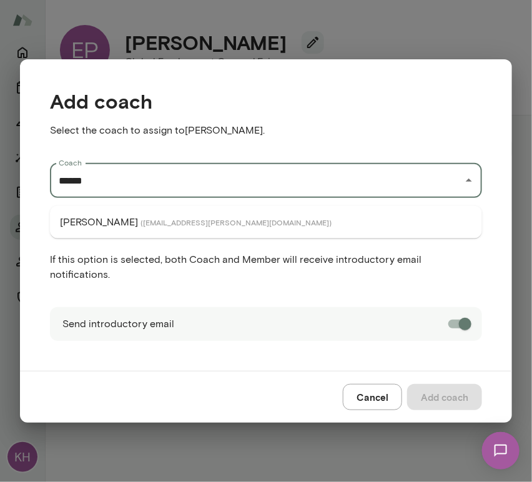
click at [109, 225] on p "Cheryl Mills" at bounding box center [99, 222] width 78 height 15
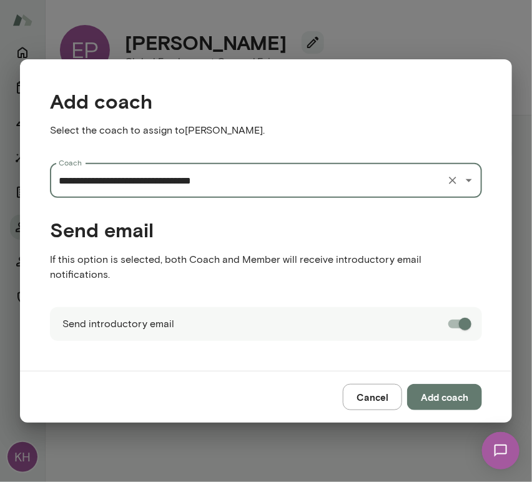
type input "**********"
click at [454, 384] on button "Add coach" at bounding box center [444, 397] width 75 height 26
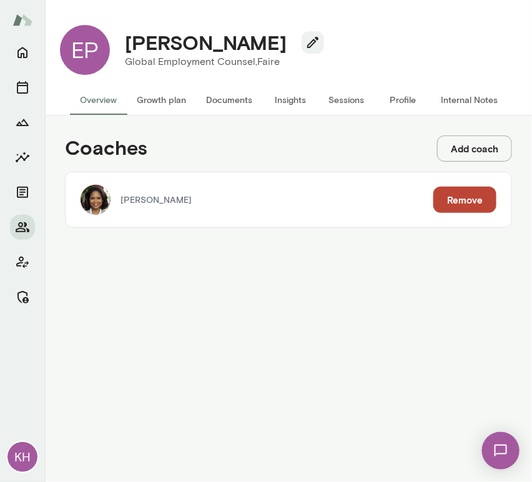
click at [479, 141] on button "Add coach" at bounding box center [474, 149] width 75 height 26
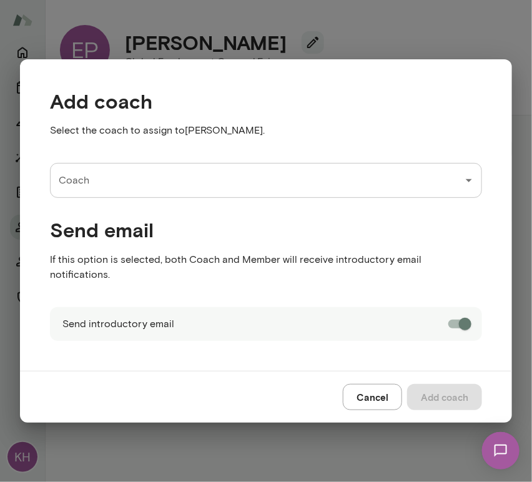
click at [189, 209] on div "Send email If this option is selected, both Coach and Member will receive intro…" at bounding box center [256, 242] width 452 height 89
click at [169, 192] on input "Coach" at bounding box center [257, 181] width 402 height 24
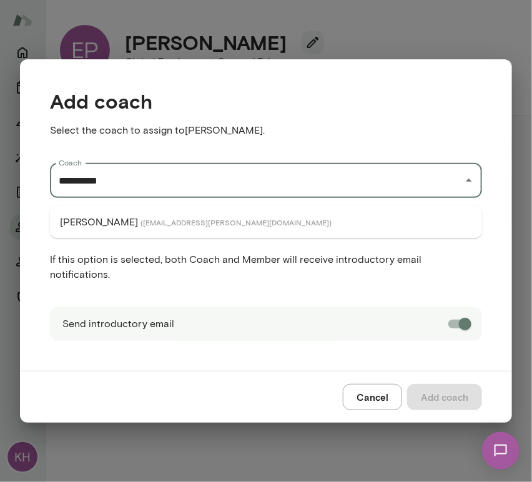
click at [173, 217] on span "( jenniferalvarez@mento.co )" at bounding box center [236, 222] width 191 height 10
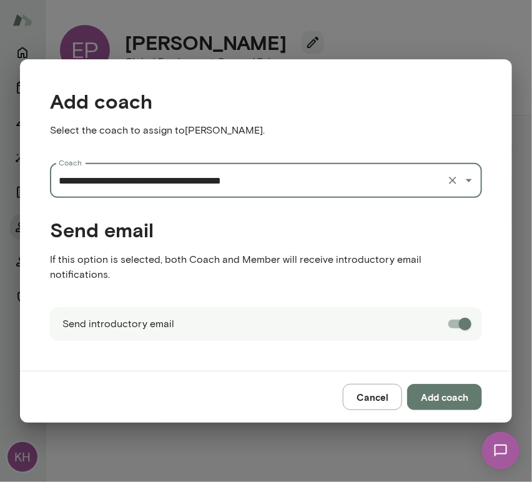
type input "**********"
click at [461, 392] on button "Add coach" at bounding box center [444, 397] width 75 height 26
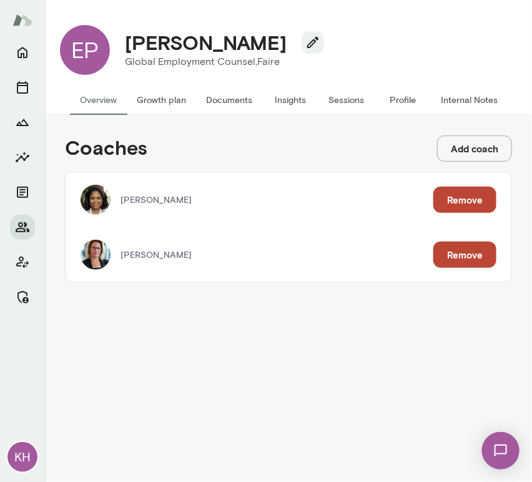
click at [460, 101] on button "Internal Notes" at bounding box center [469, 100] width 77 height 30
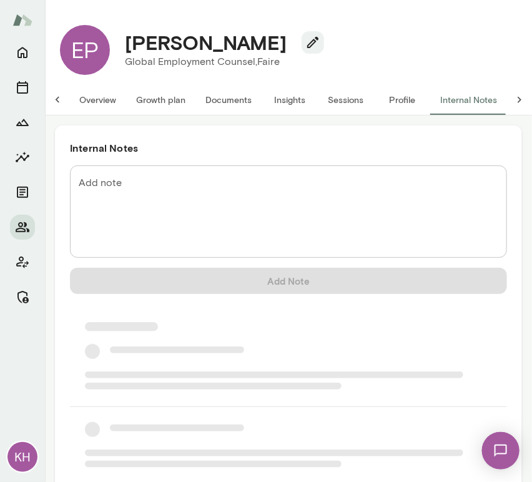
scroll to position [0, 10]
click at [232, 196] on textarea "Add note" at bounding box center [289, 212] width 420 height 72
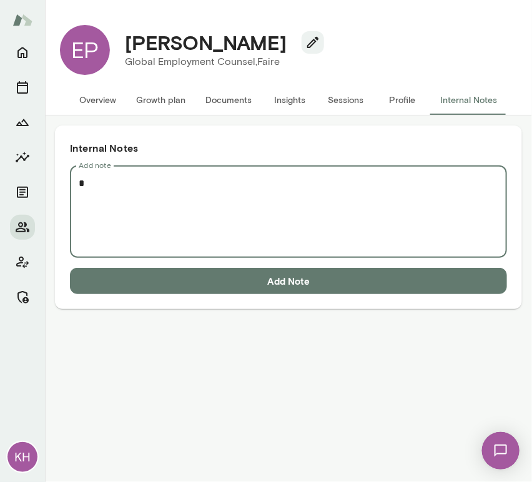
scroll to position [0, 0]
paste textarea "**********"
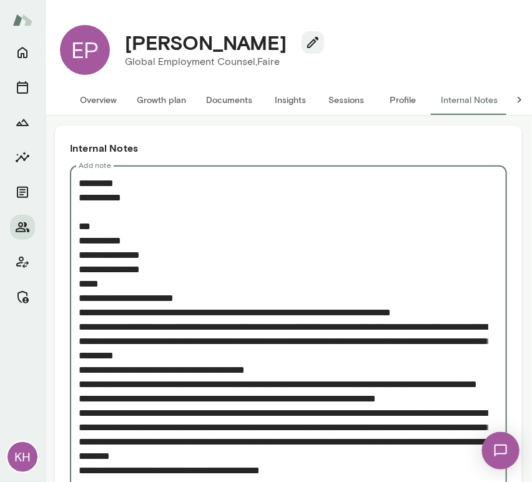
scroll to position [65, 0]
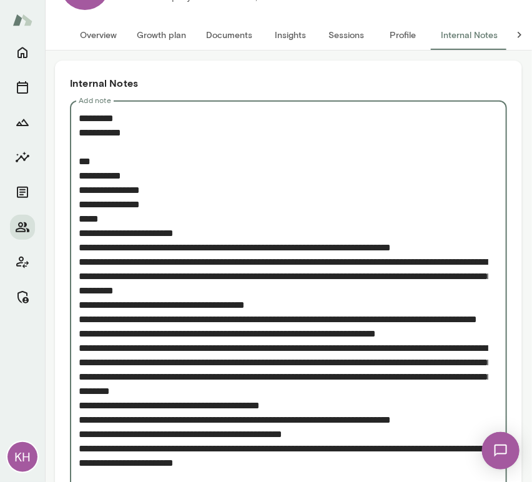
type textarea "**********"
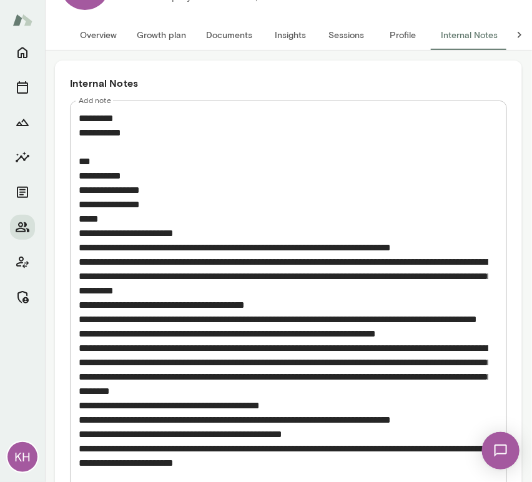
scroll to position [138, 0]
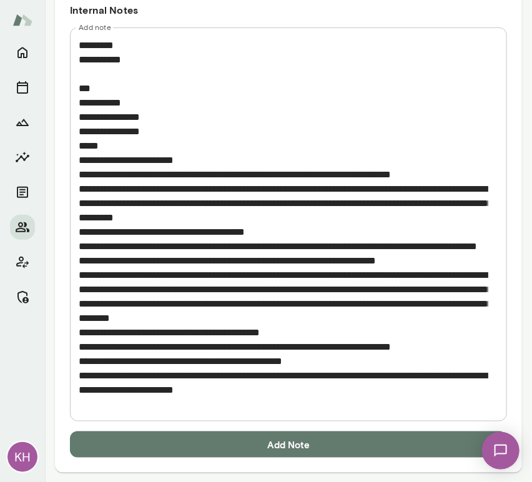
click at [191, 450] on button "Add Note" at bounding box center [288, 445] width 437 height 26
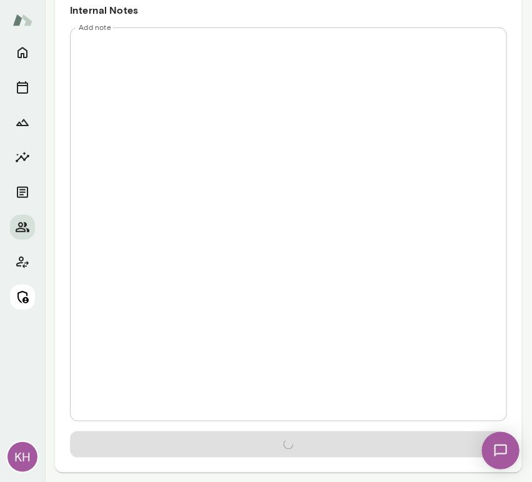
scroll to position [0, 0]
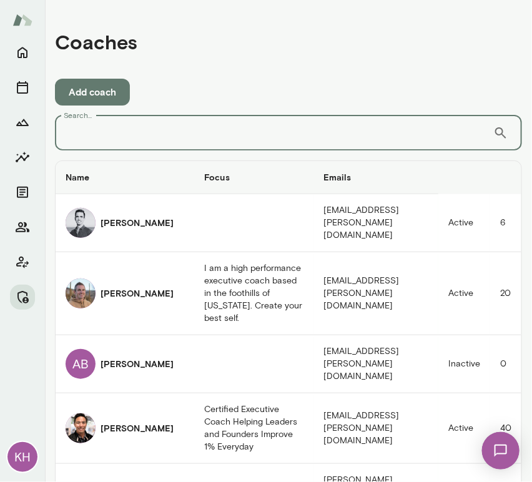
click at [157, 130] on input "Search..." at bounding box center [274, 133] width 439 height 35
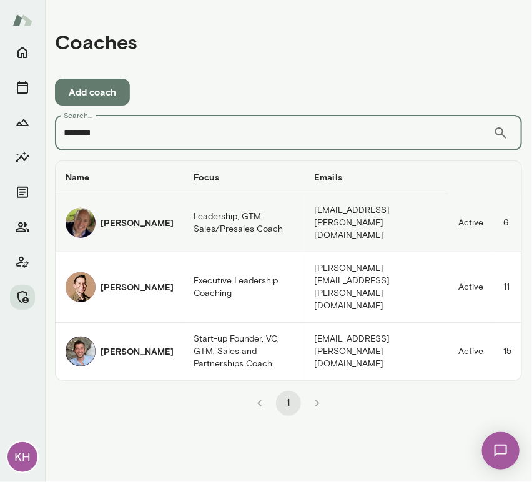
type input "*******"
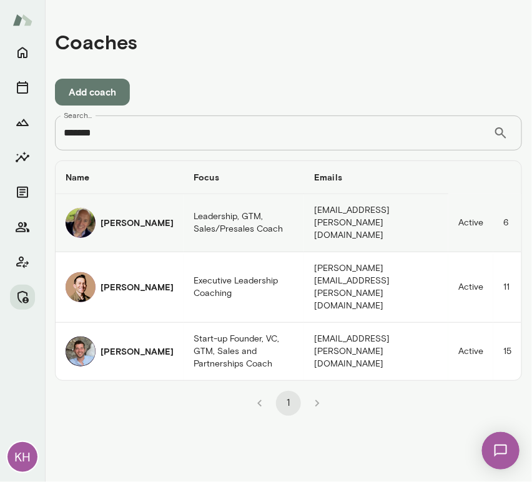
click at [103, 217] on h6 "[PERSON_NAME]" at bounding box center [137, 223] width 73 height 12
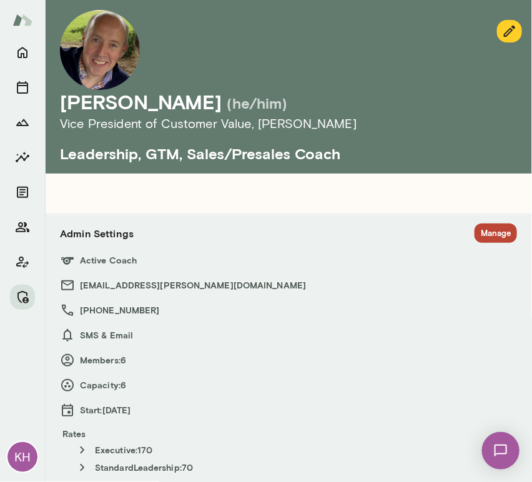
click at [489, 232] on button "Manage" at bounding box center [496, 233] width 42 height 19
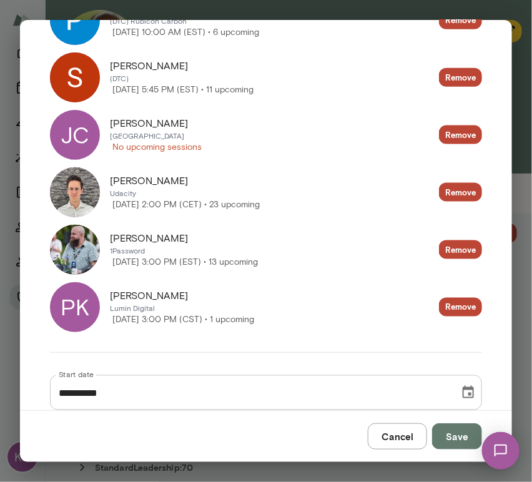
scroll to position [356, 0]
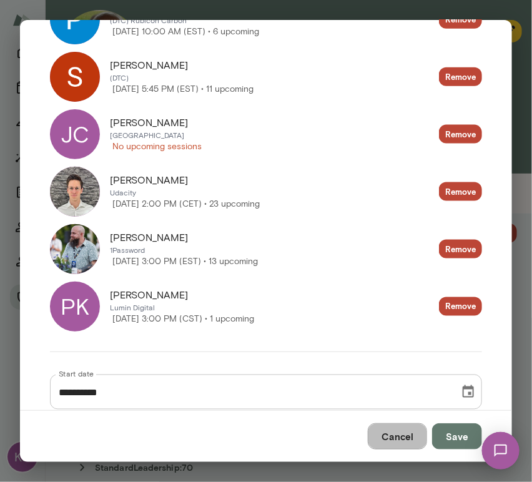
click at [415, 447] on button "Cancel" at bounding box center [397, 437] width 59 height 26
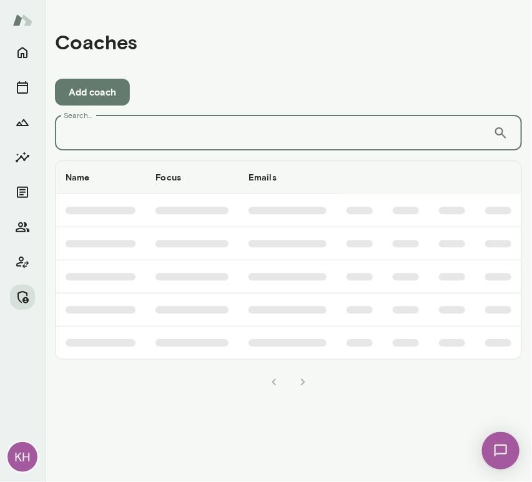
click at [126, 139] on input "Search..." at bounding box center [274, 133] width 439 height 35
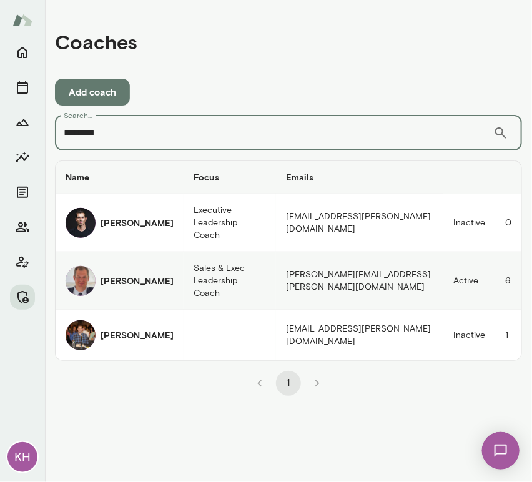
type input "********"
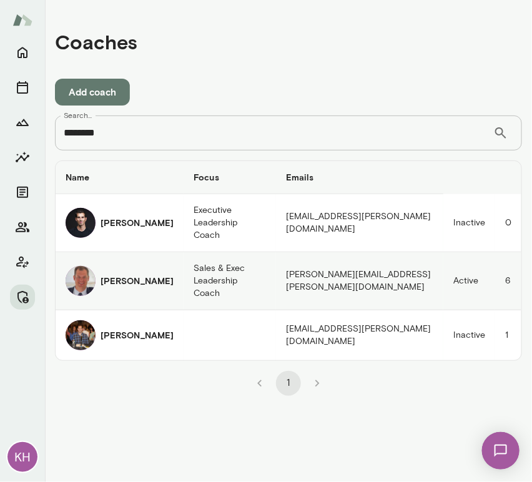
click at [82, 274] on img "coaches table" at bounding box center [81, 281] width 30 height 30
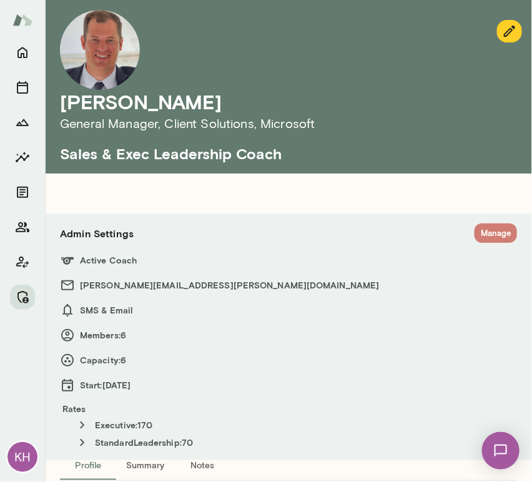
click at [480, 228] on button "Manage" at bounding box center [496, 233] width 42 height 19
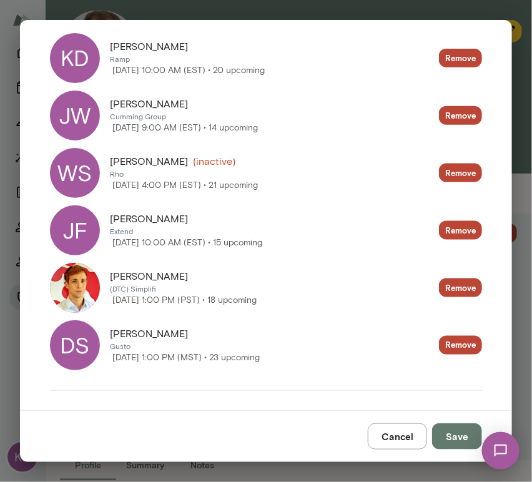
scroll to position [309, 0]
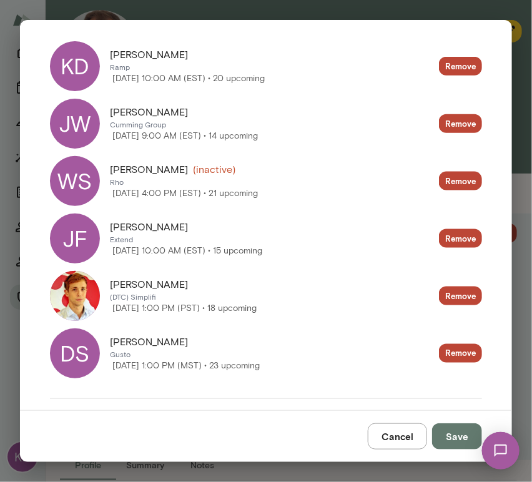
click at [62, 187] on div "WS" at bounding box center [75, 181] width 50 height 50
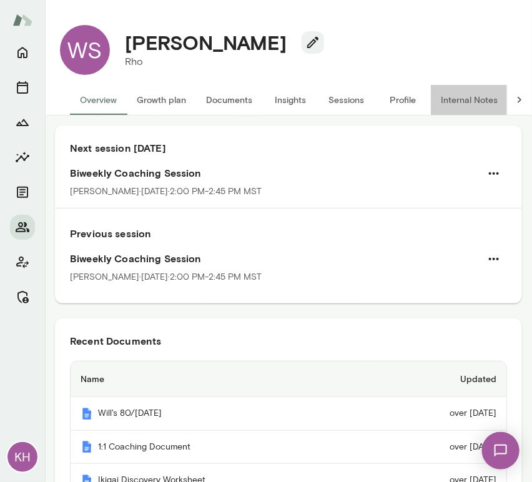
click at [466, 99] on button "Internal Notes" at bounding box center [469, 100] width 77 height 30
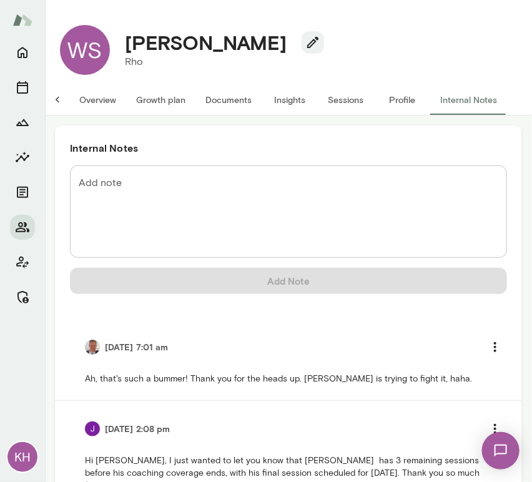
click at [80, 104] on button "Overview" at bounding box center [97, 100] width 57 height 30
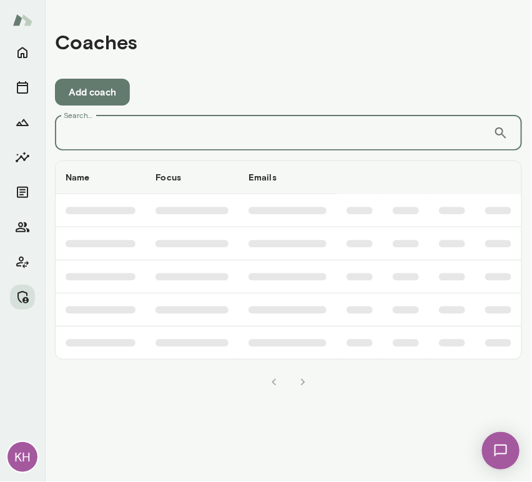
click at [204, 133] on input "Search..." at bounding box center [274, 133] width 439 height 35
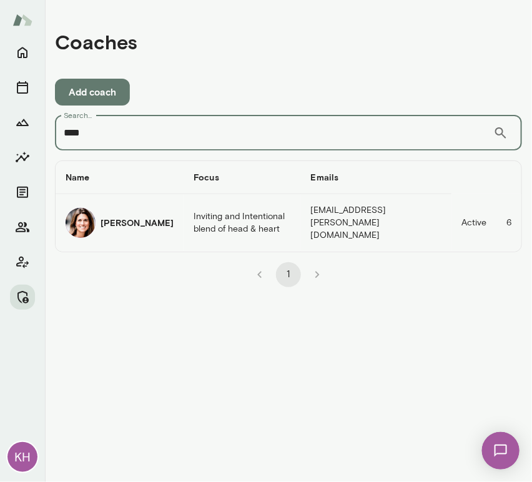
type input "****"
click at [90, 215] on img "coaches table" at bounding box center [81, 223] width 30 height 30
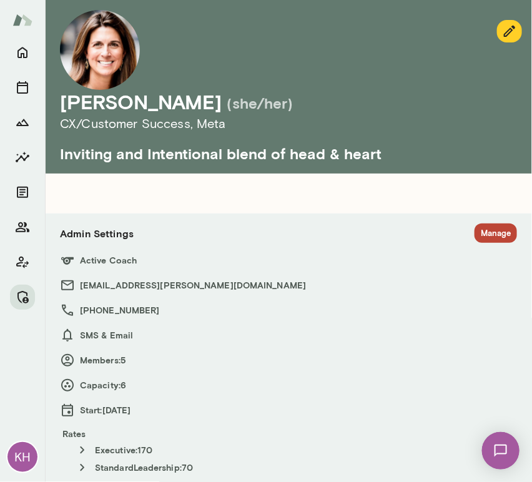
click at [477, 235] on button "Manage" at bounding box center [496, 233] width 42 height 19
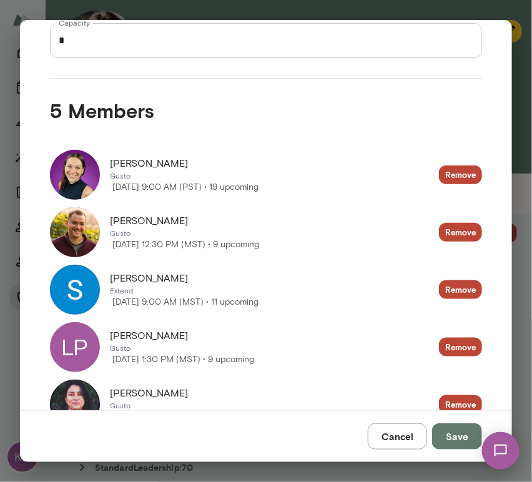
scroll to position [199, 0]
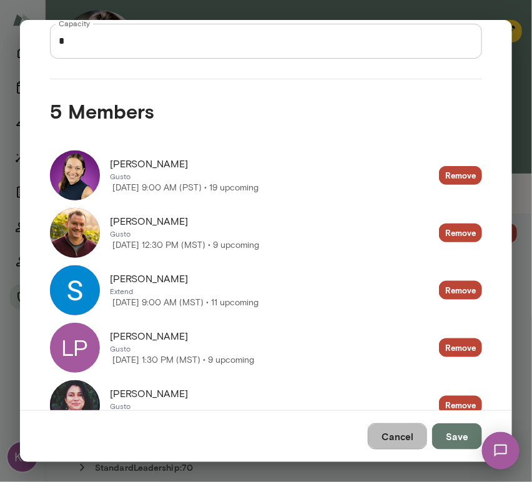
click at [392, 435] on button "Cancel" at bounding box center [397, 437] width 59 height 26
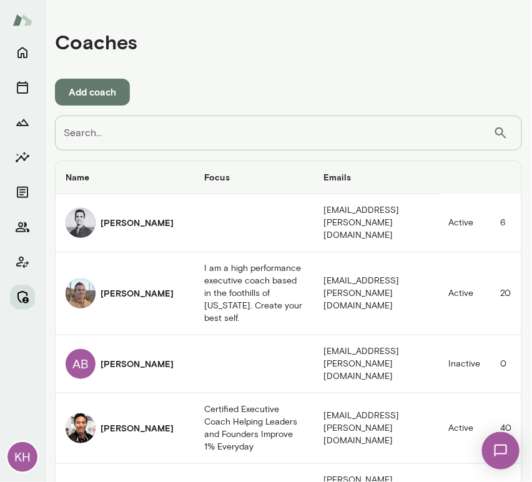
click at [25, 301] on icon "Manage" at bounding box center [22, 297] width 11 height 12
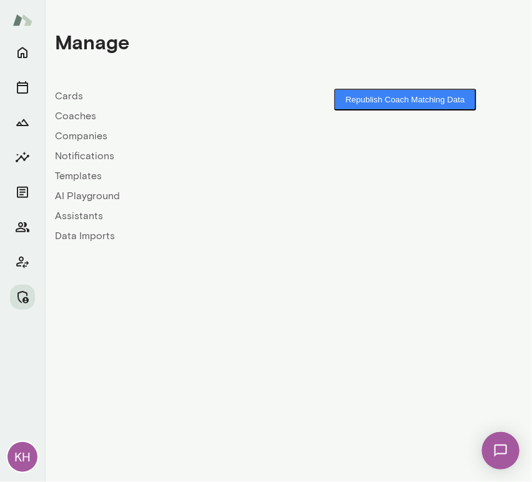
click at [83, 135] on link "Companies" at bounding box center [172, 136] width 234 height 15
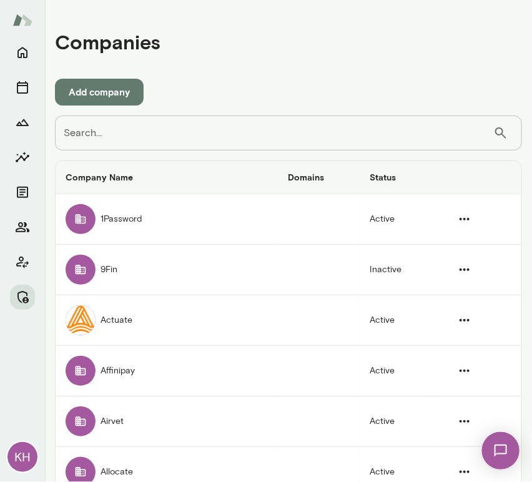
click at [83, 135] on input "Search..." at bounding box center [274, 133] width 439 height 35
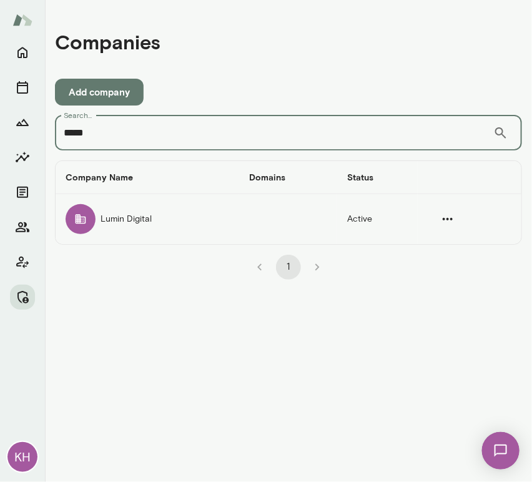
type input "*****"
click at [122, 223] on td "Lumin Digital" at bounding box center [148, 219] width 184 height 50
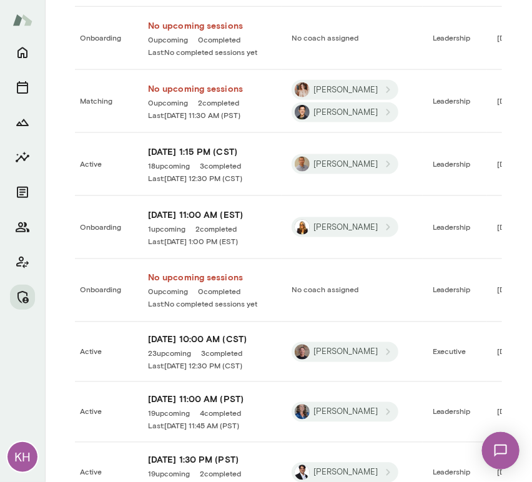
scroll to position [1657, 0]
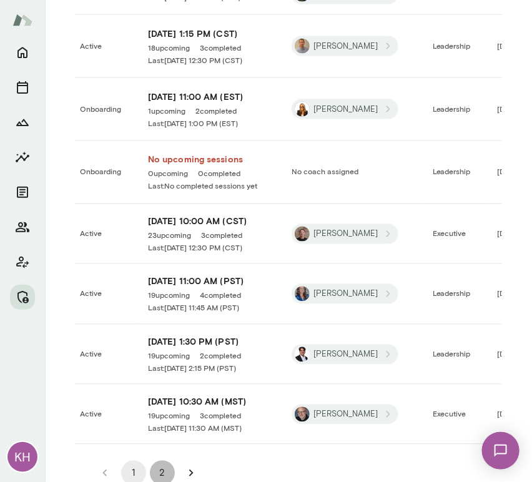
click at [153, 461] on button "2" at bounding box center [162, 473] width 25 height 25
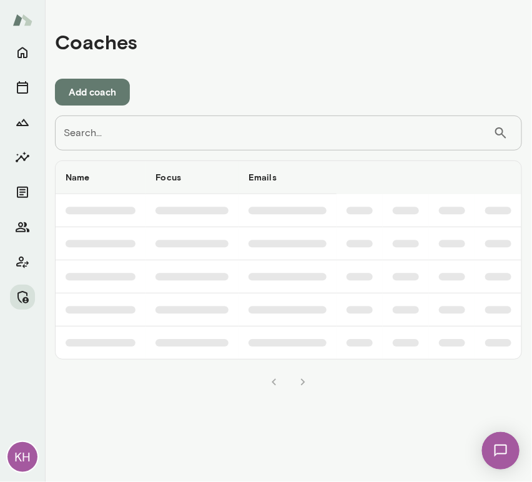
click at [304, 135] on input "Search..." at bounding box center [274, 133] width 439 height 35
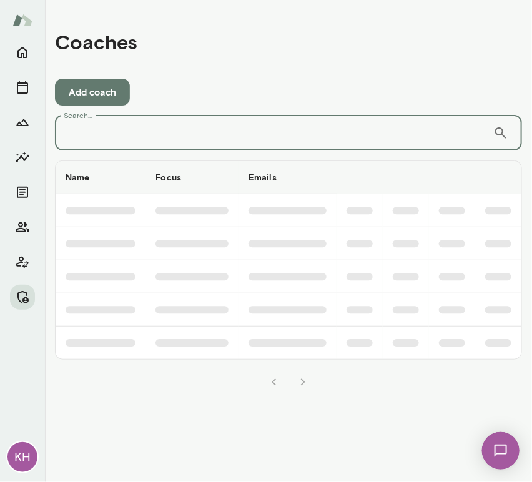
click at [304, 135] on input "Search..." at bounding box center [274, 133] width 439 height 35
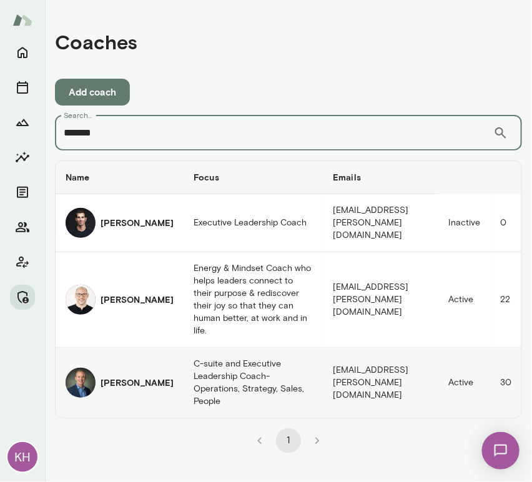
type input "*******"
click at [87, 368] on img "coaches table" at bounding box center [81, 383] width 30 height 30
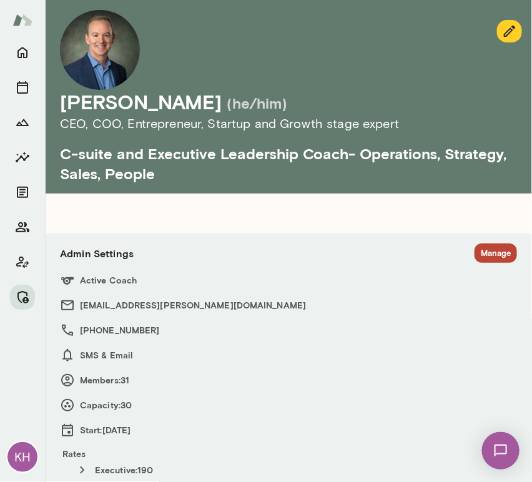
click at [475, 253] on button "Manage" at bounding box center [496, 253] width 42 height 19
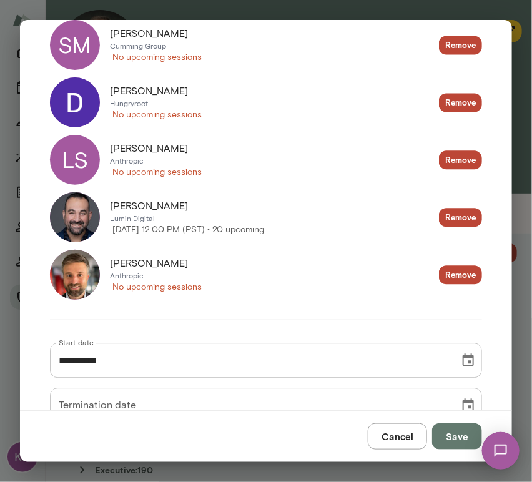
scroll to position [1826, 0]
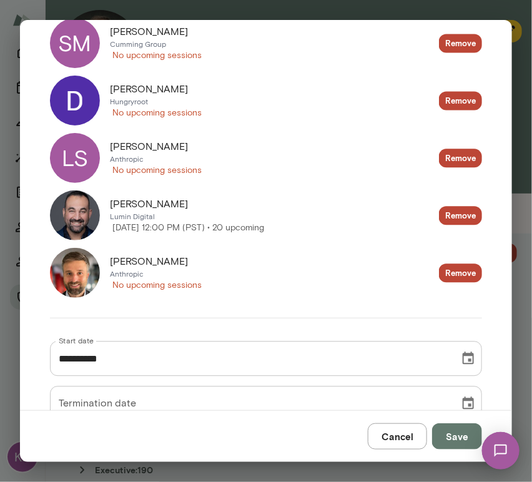
click at [398, 442] on button "Cancel" at bounding box center [397, 437] width 59 height 26
